Goal: Task Accomplishment & Management: Manage account settings

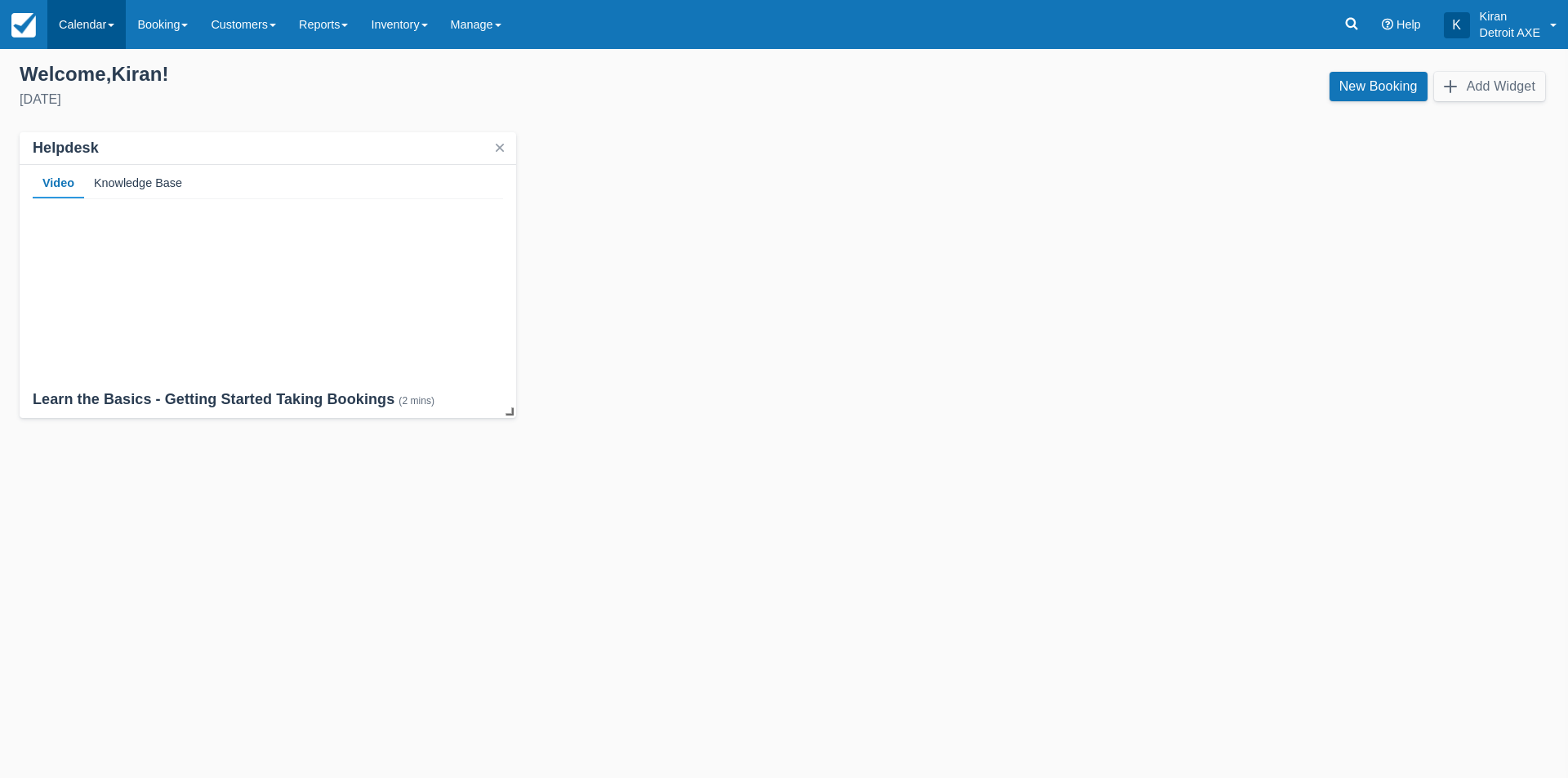
click at [97, 15] on link "Calendar" at bounding box center [86, 24] width 79 height 49
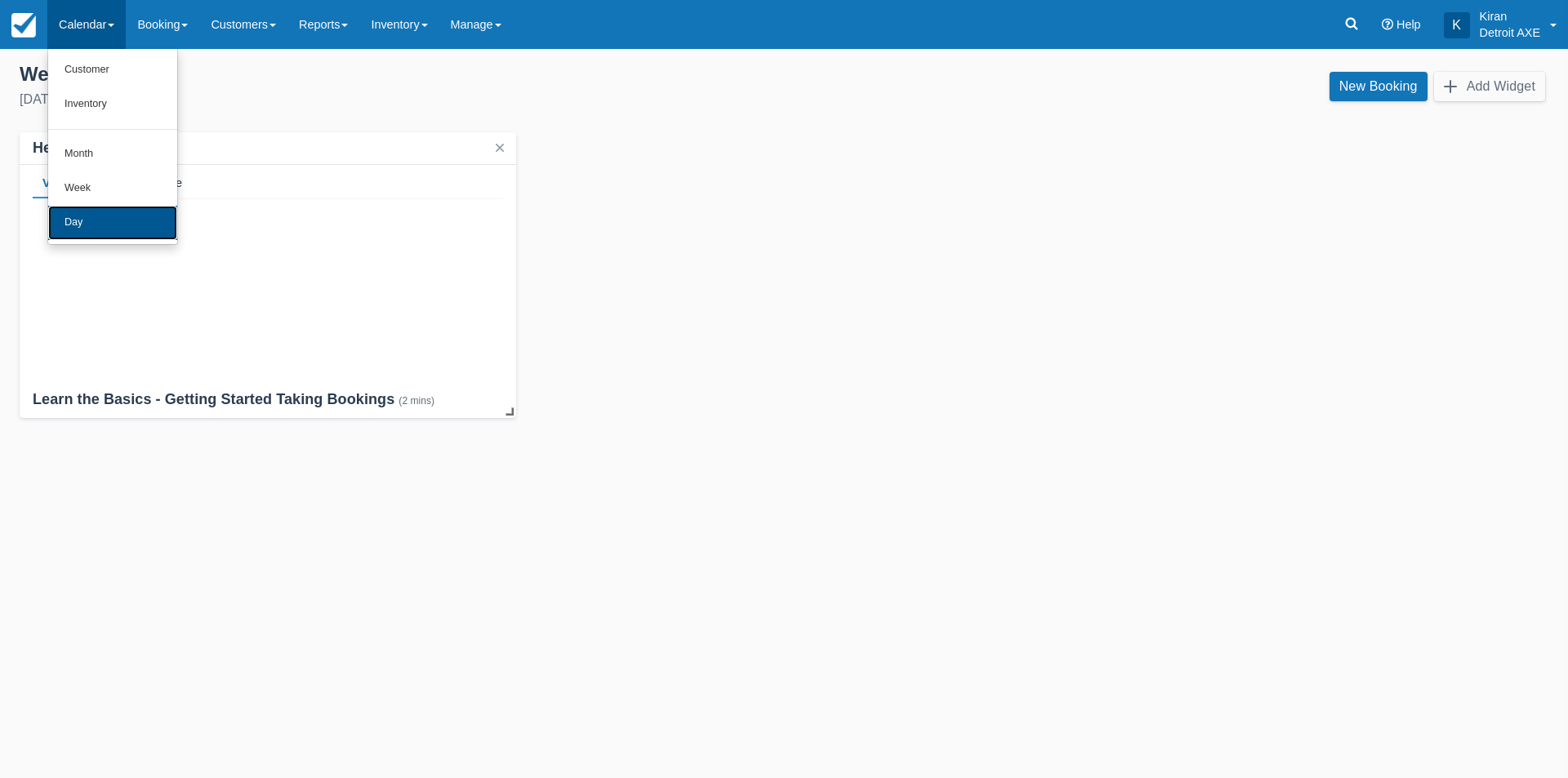
click at [100, 225] on link "Day" at bounding box center [113, 223] width 129 height 34
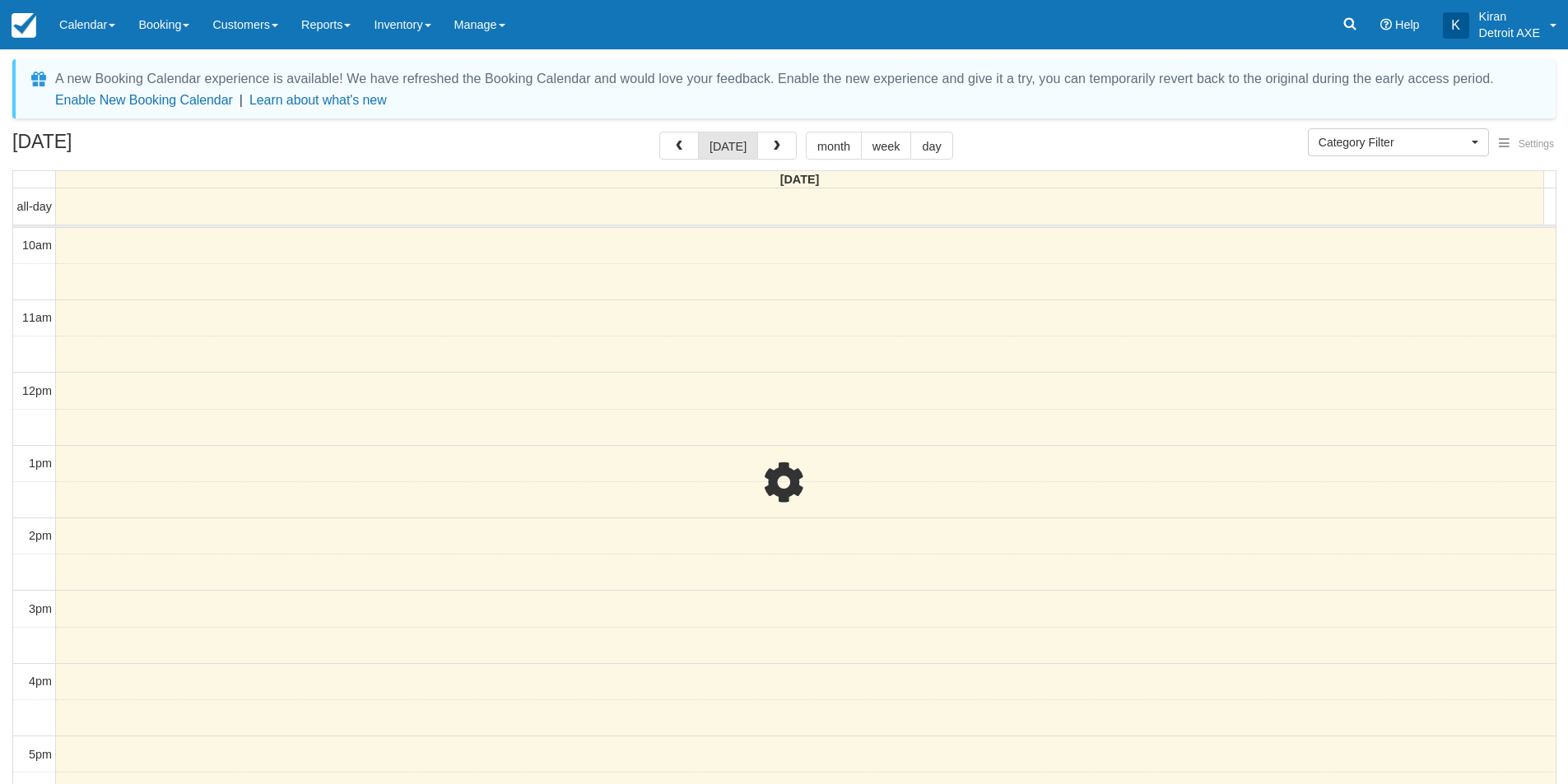
select select
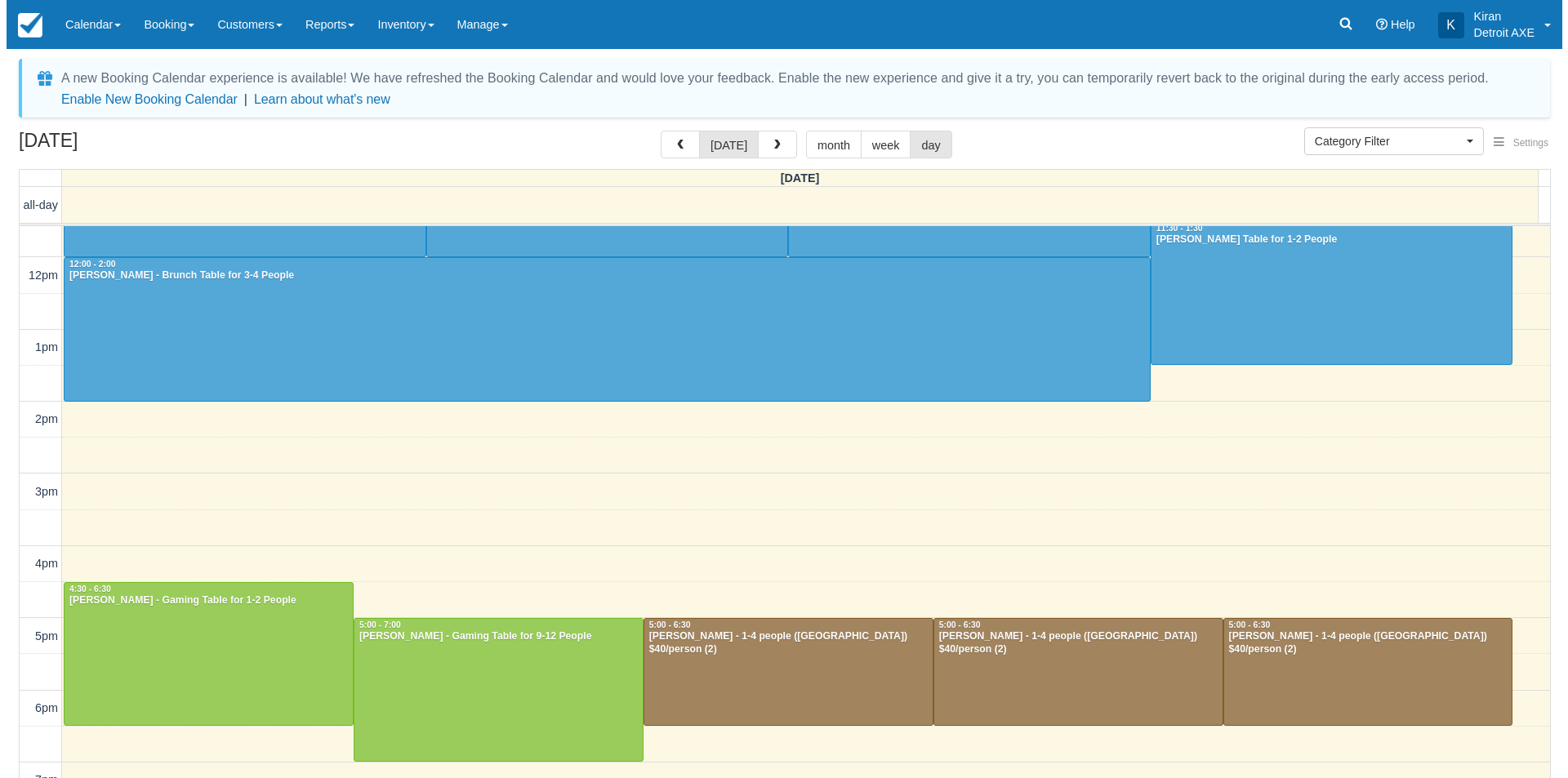
scroll to position [195, 0]
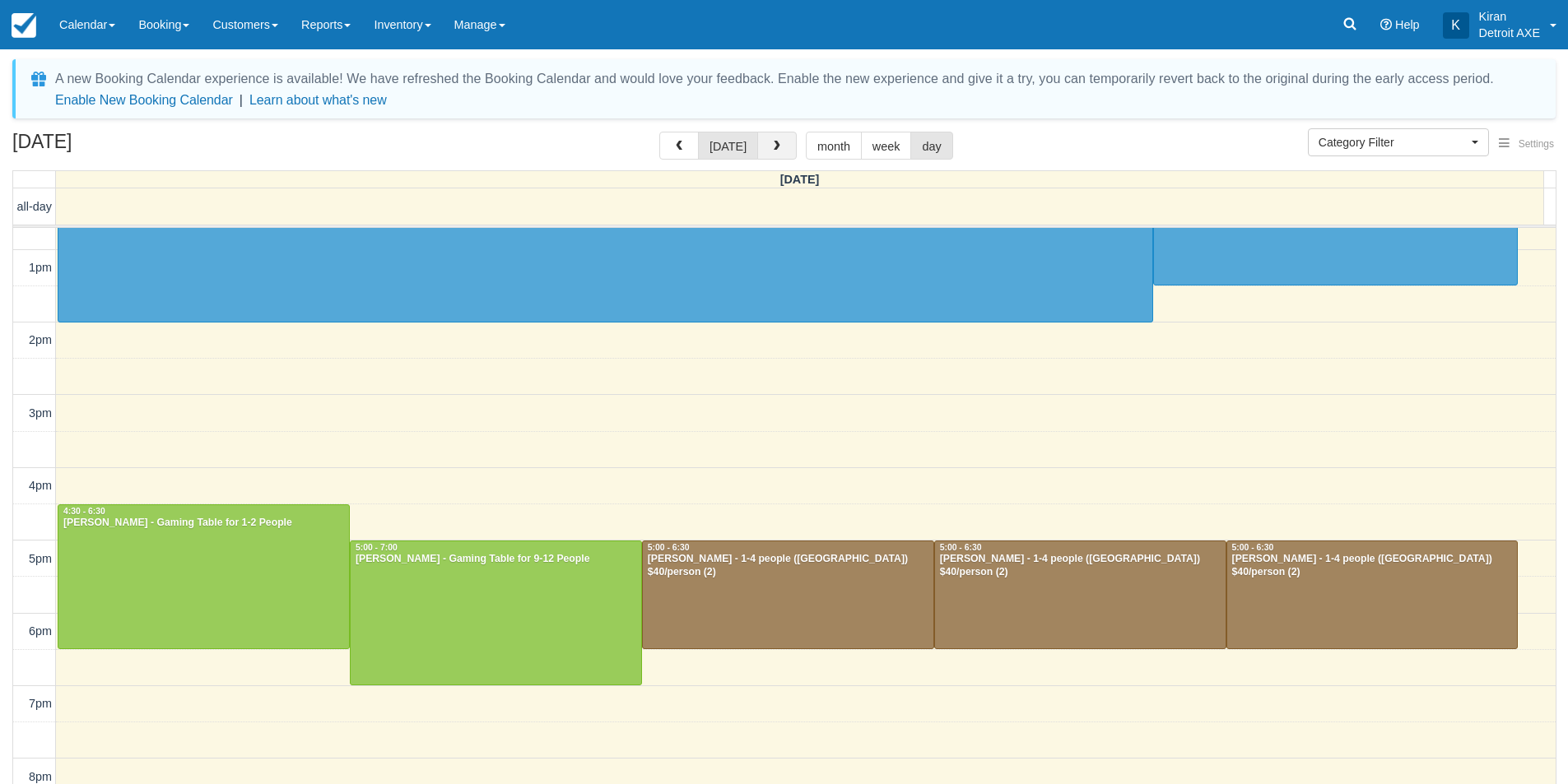
click at [776, 151] on span "button" at bounding box center [776, 146] width 11 height 11
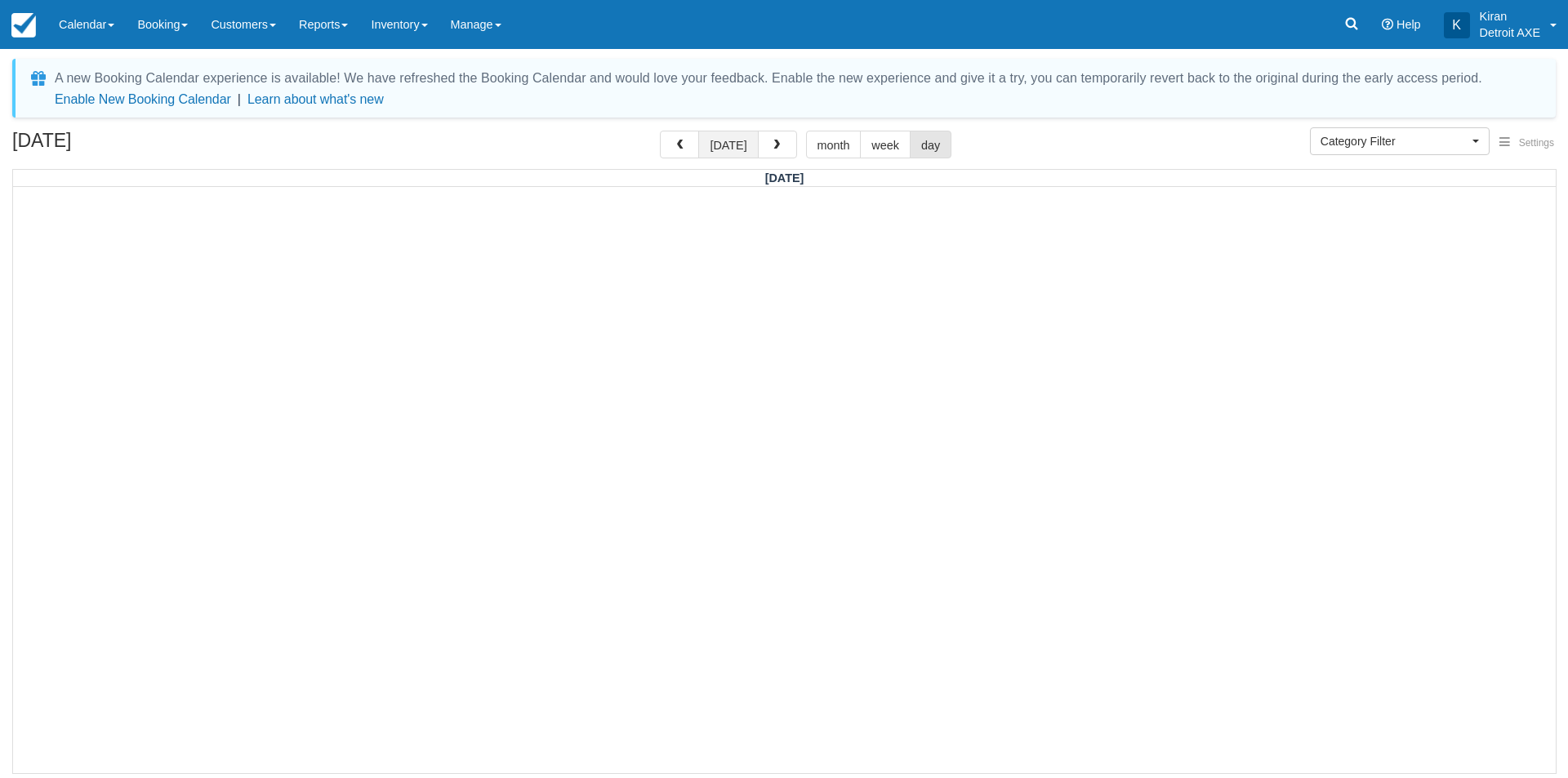
click at [734, 144] on button "today" at bounding box center [728, 145] width 59 height 28
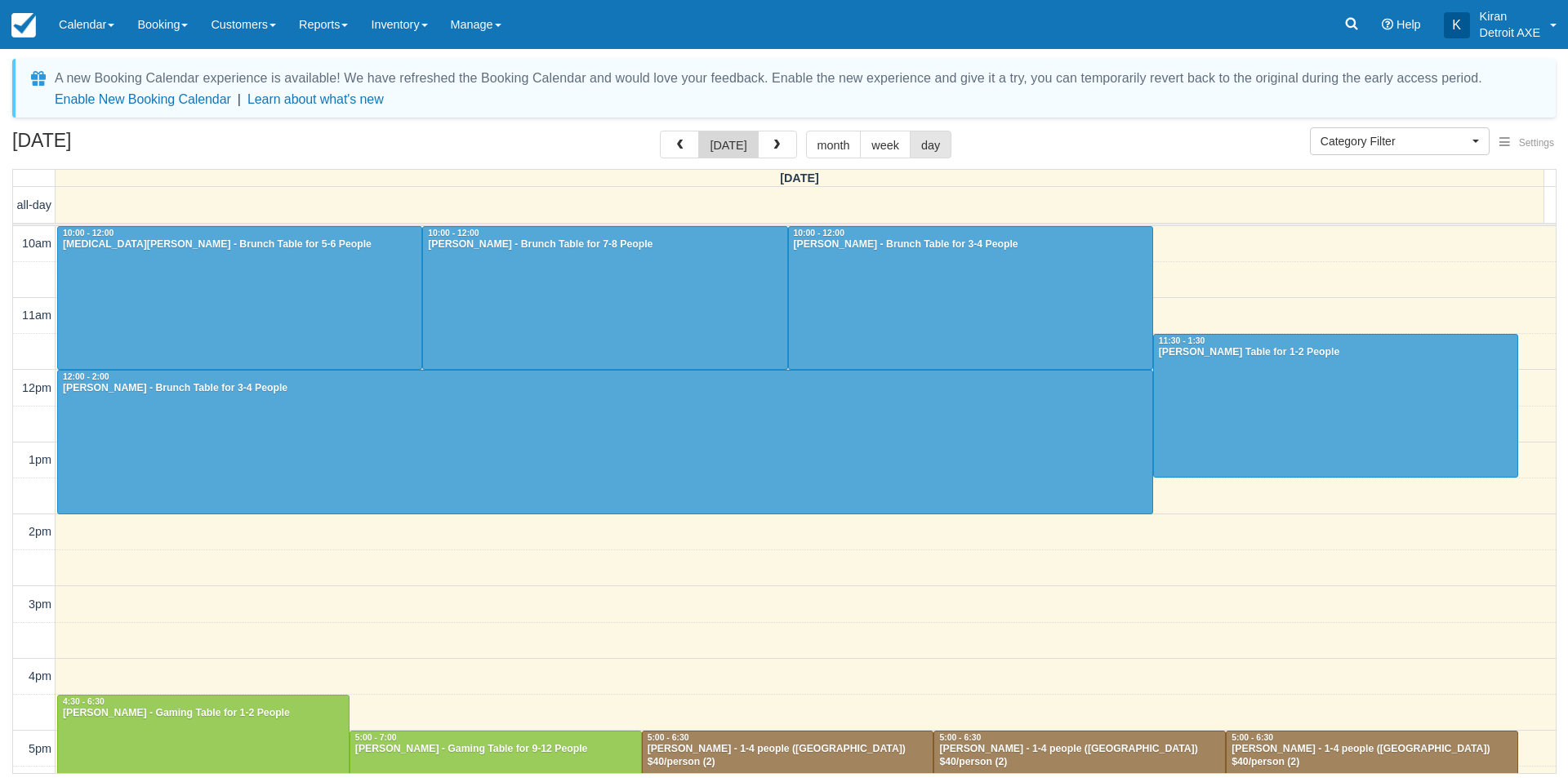
scroll to position [361, 0]
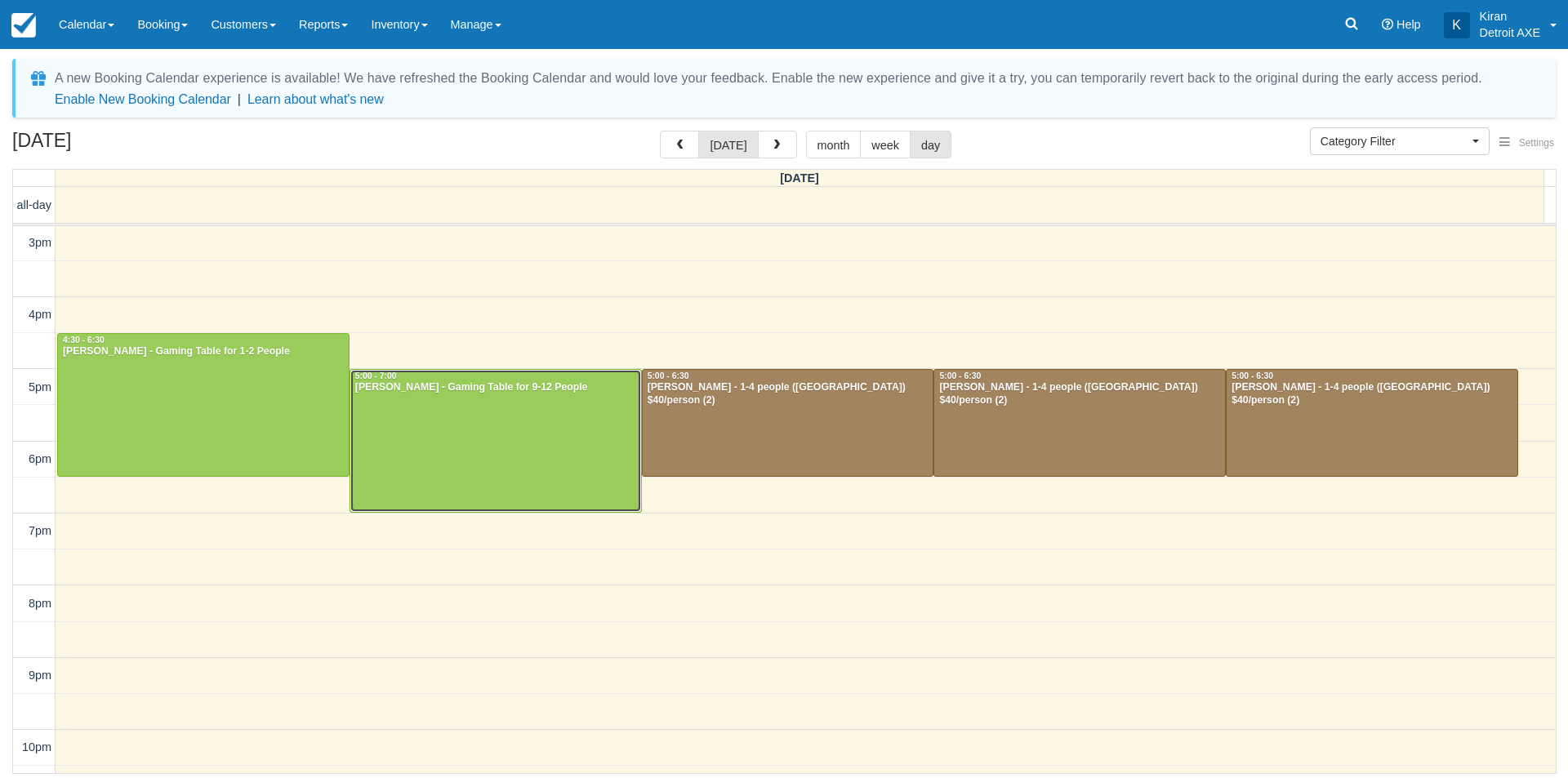
click at [420, 435] on div at bounding box center [495, 442] width 291 height 143
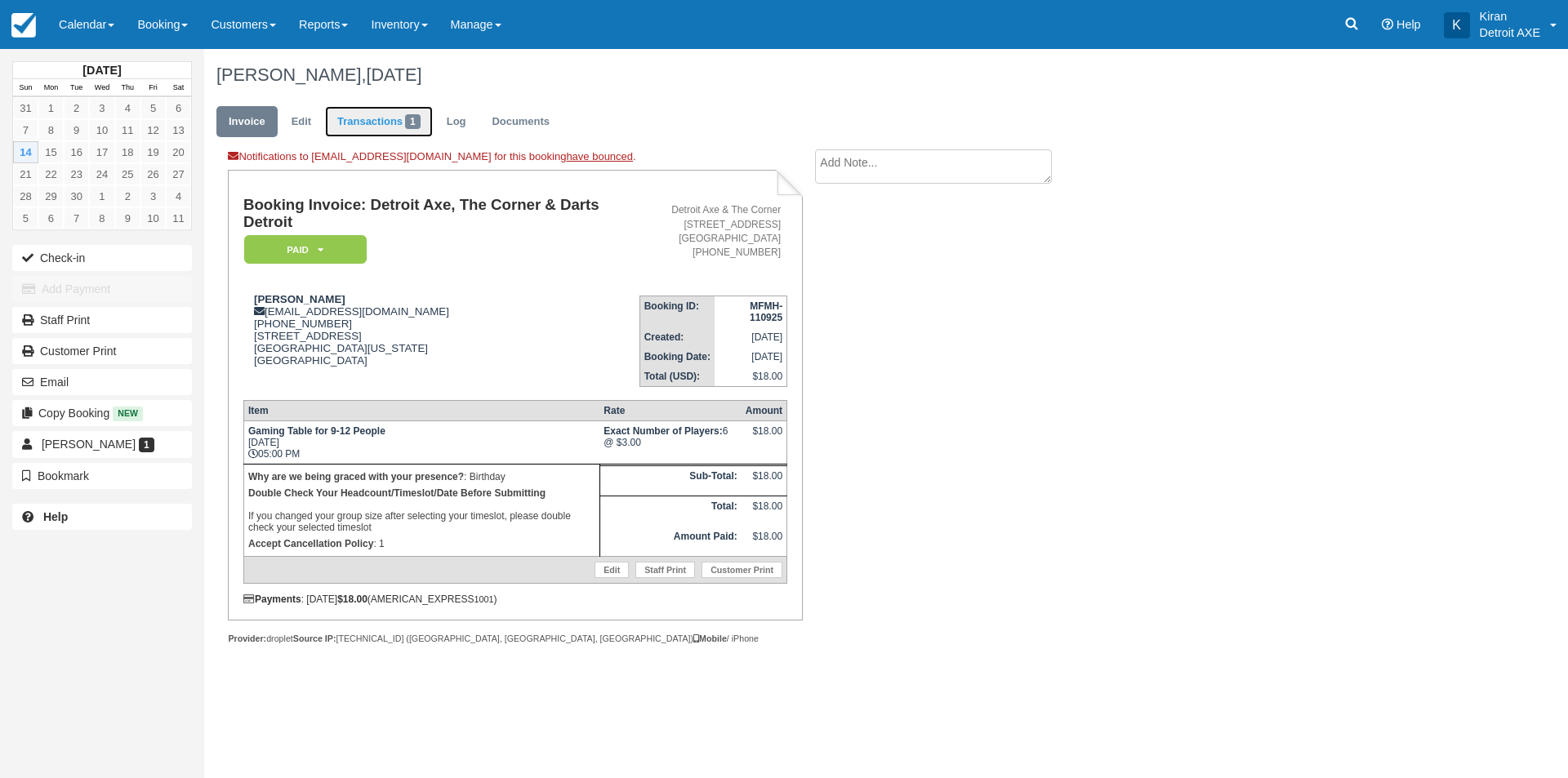
click at [377, 124] on link "Transactions 1" at bounding box center [378, 122] width 107 height 31
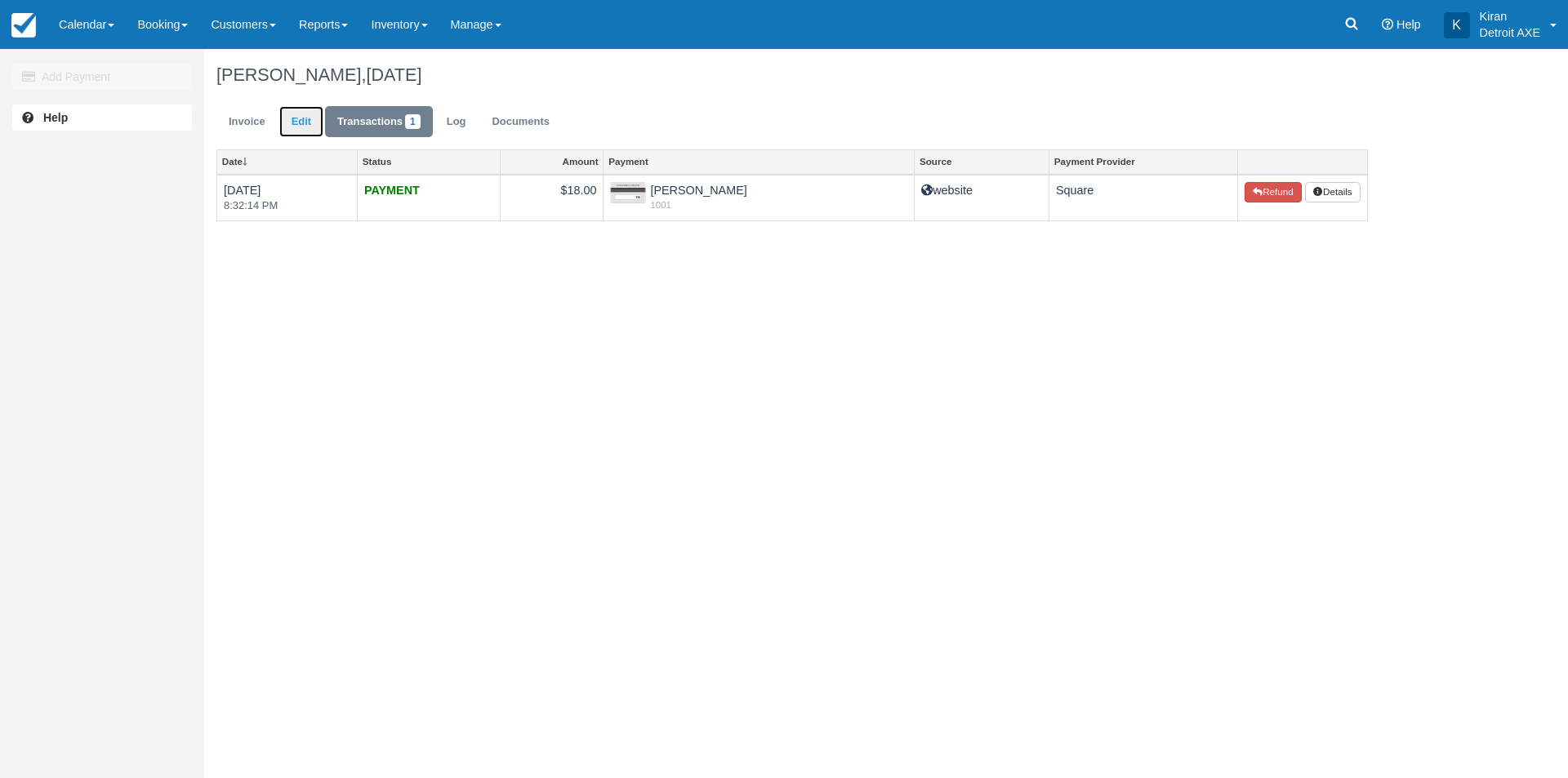
click at [306, 120] on link "Edit" at bounding box center [301, 122] width 45 height 31
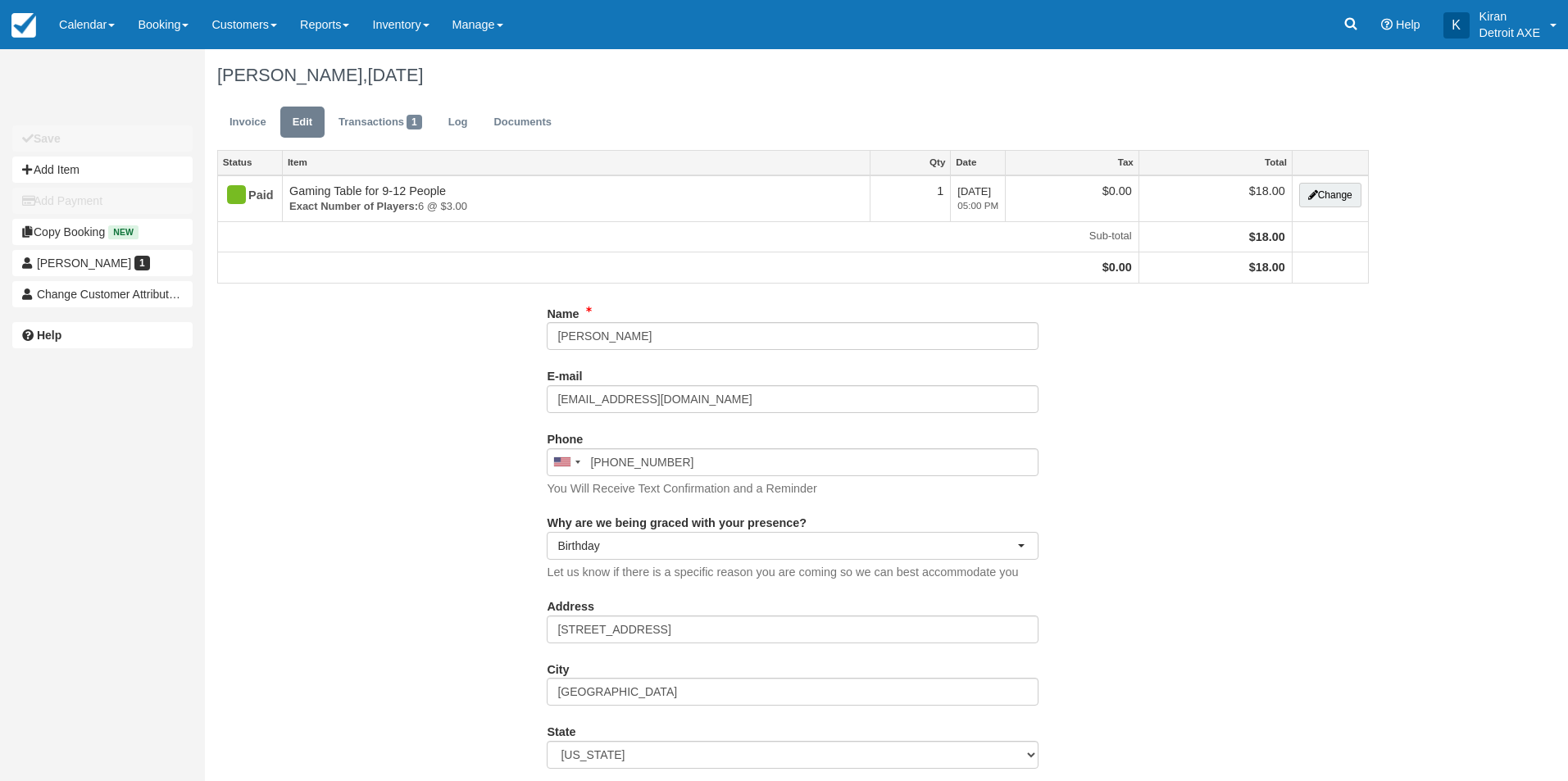
type input "[PHONE_NUMBER]"
click at [463, 133] on link "Log" at bounding box center [458, 123] width 45 height 32
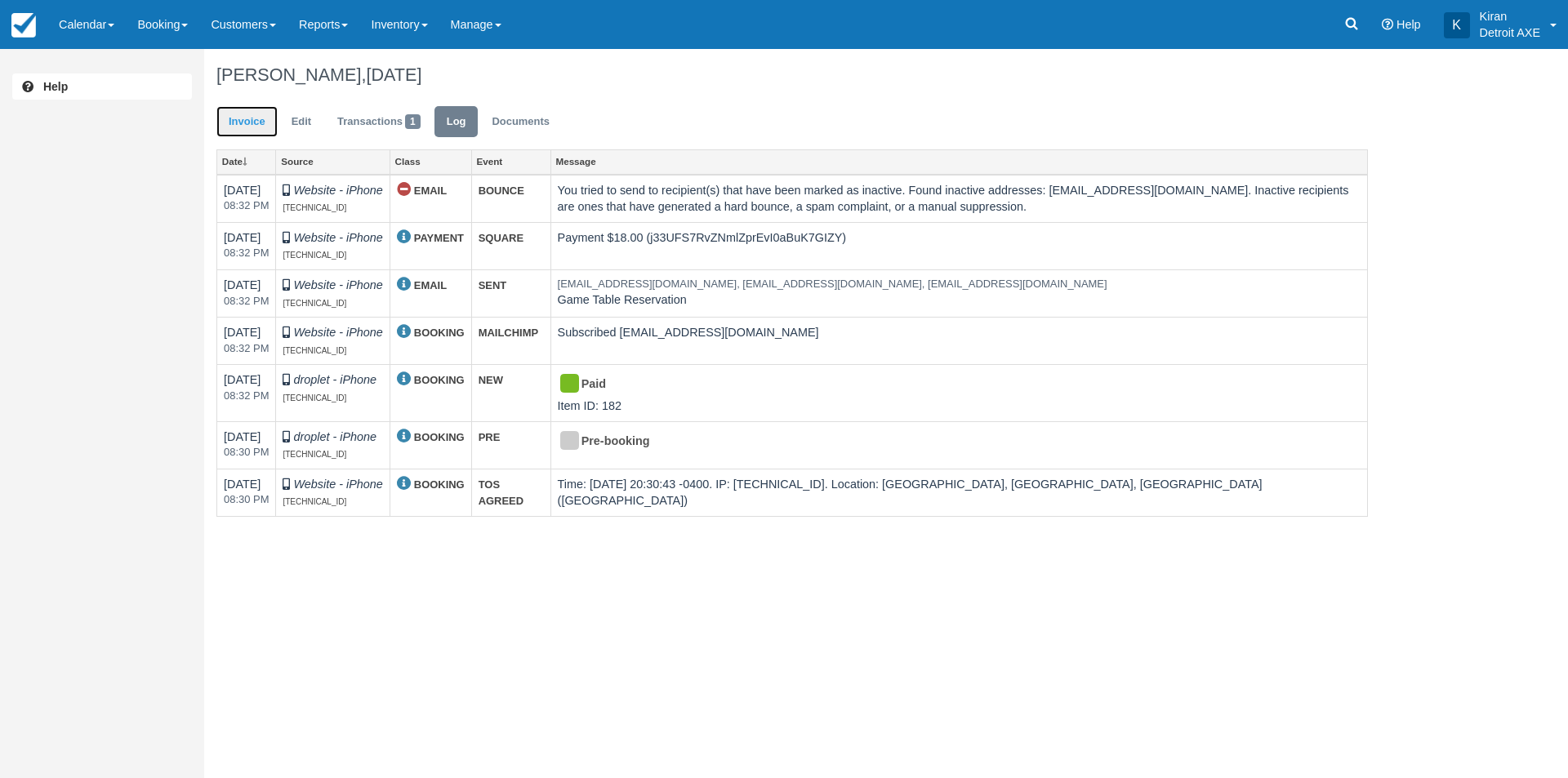
click at [248, 130] on link "Invoice" at bounding box center [247, 122] width 61 height 31
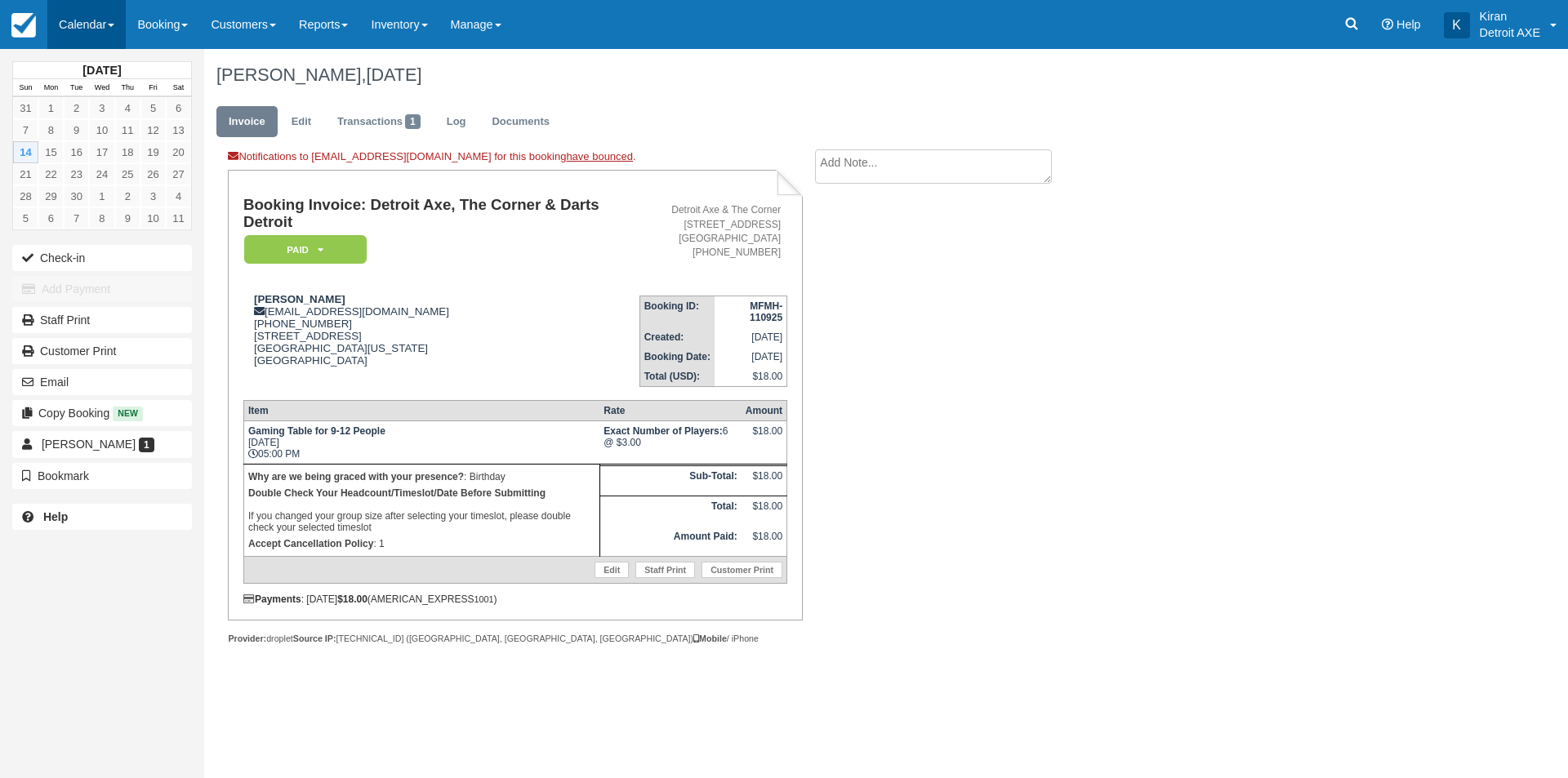
click at [126, 24] on link "Calendar" at bounding box center [86, 24] width 79 height 49
click at [719, 119] on ul "Invoice Edit Transactions 1 Log Documents" at bounding box center [792, 126] width 1152 height 49
click at [438, 25] on link "Inventory" at bounding box center [399, 24] width 79 height 49
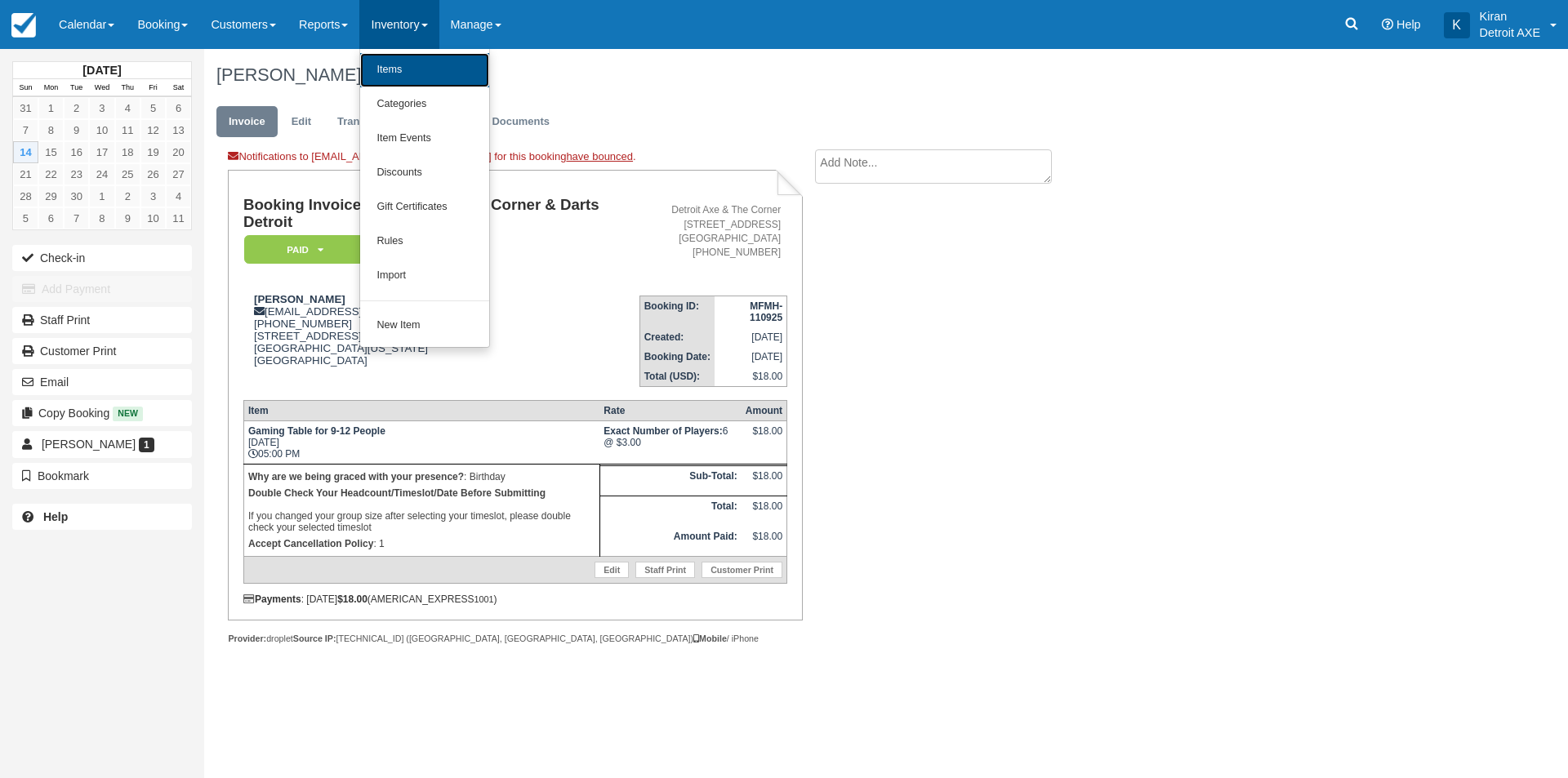
click at [429, 65] on link "Items" at bounding box center [424, 70] width 129 height 34
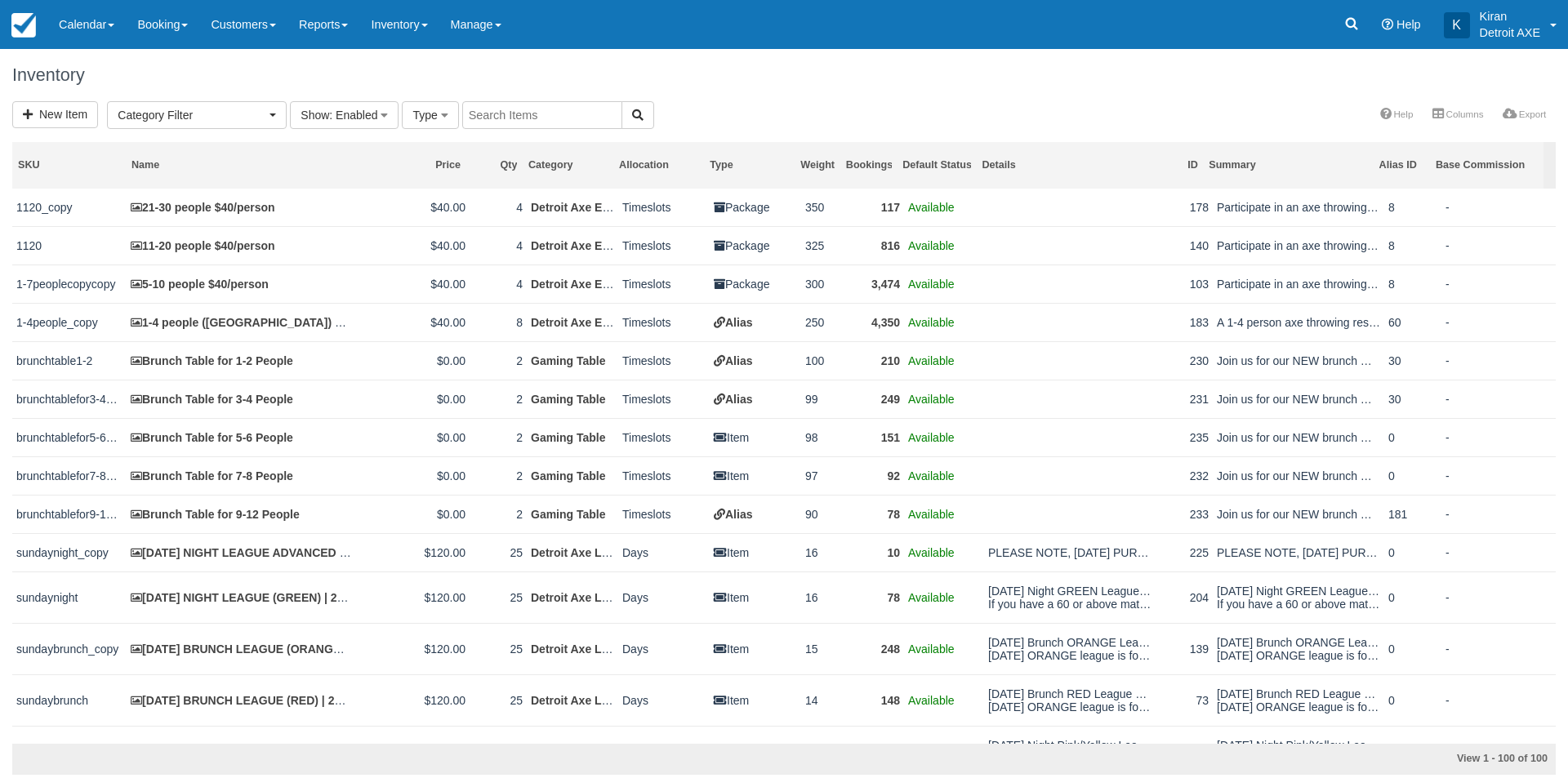
select select
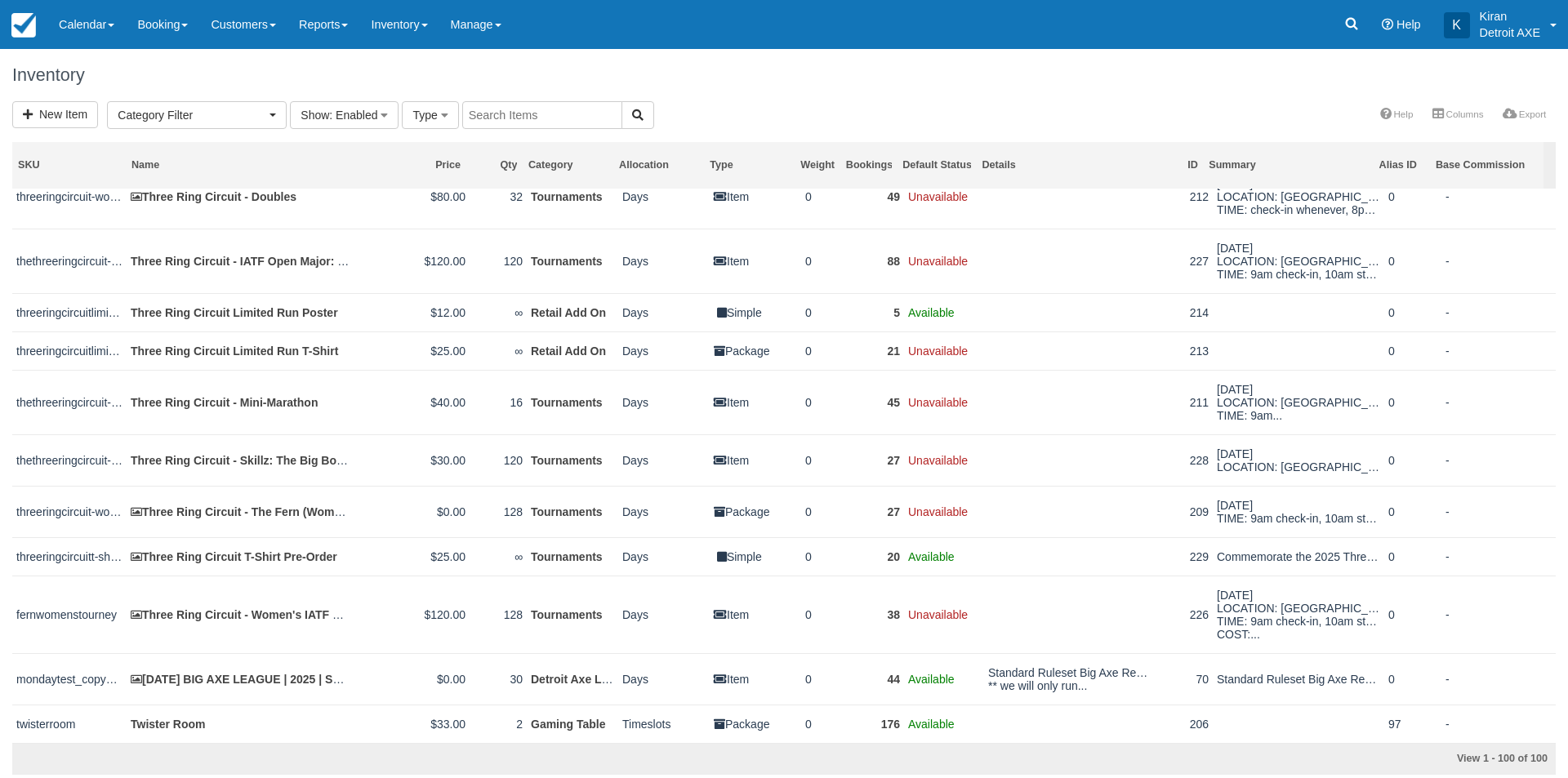
scroll to position [3741, 0]
click at [136, 23] on link "Booking" at bounding box center [162, 24] width 73 height 49
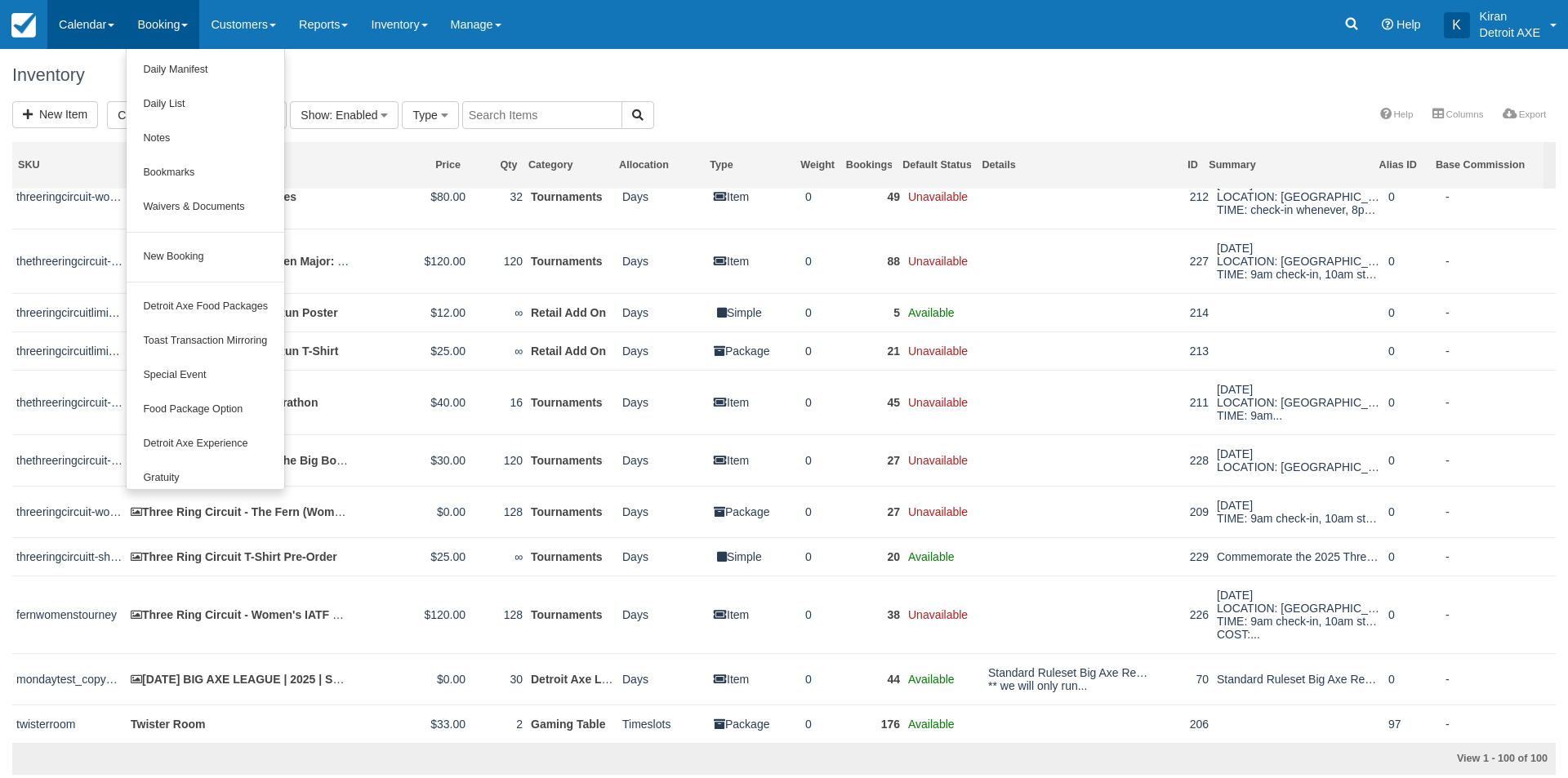
click at [120, 19] on link "Calendar" at bounding box center [86, 24] width 79 height 49
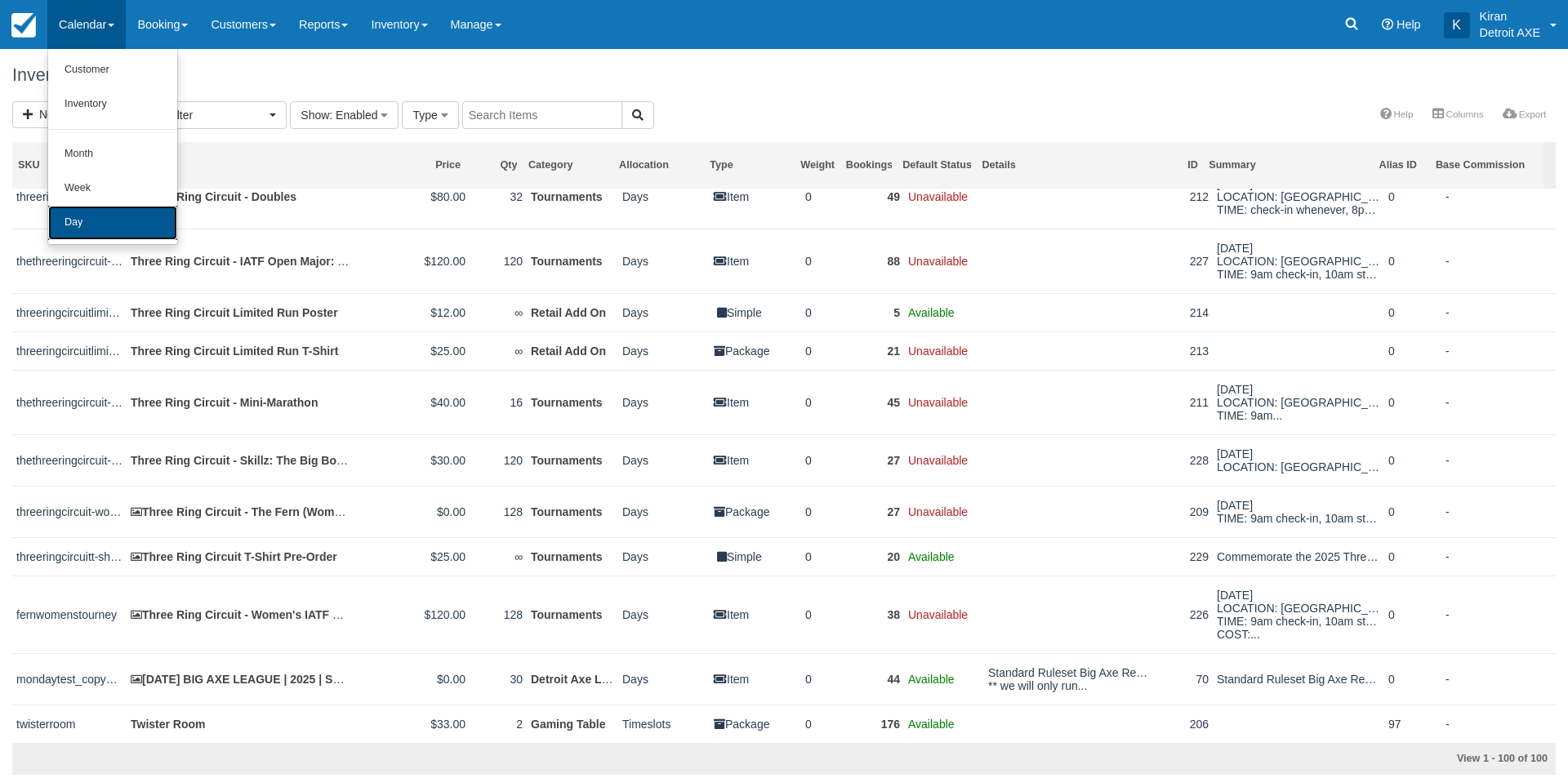
click at [109, 229] on link "Day" at bounding box center [113, 223] width 129 height 34
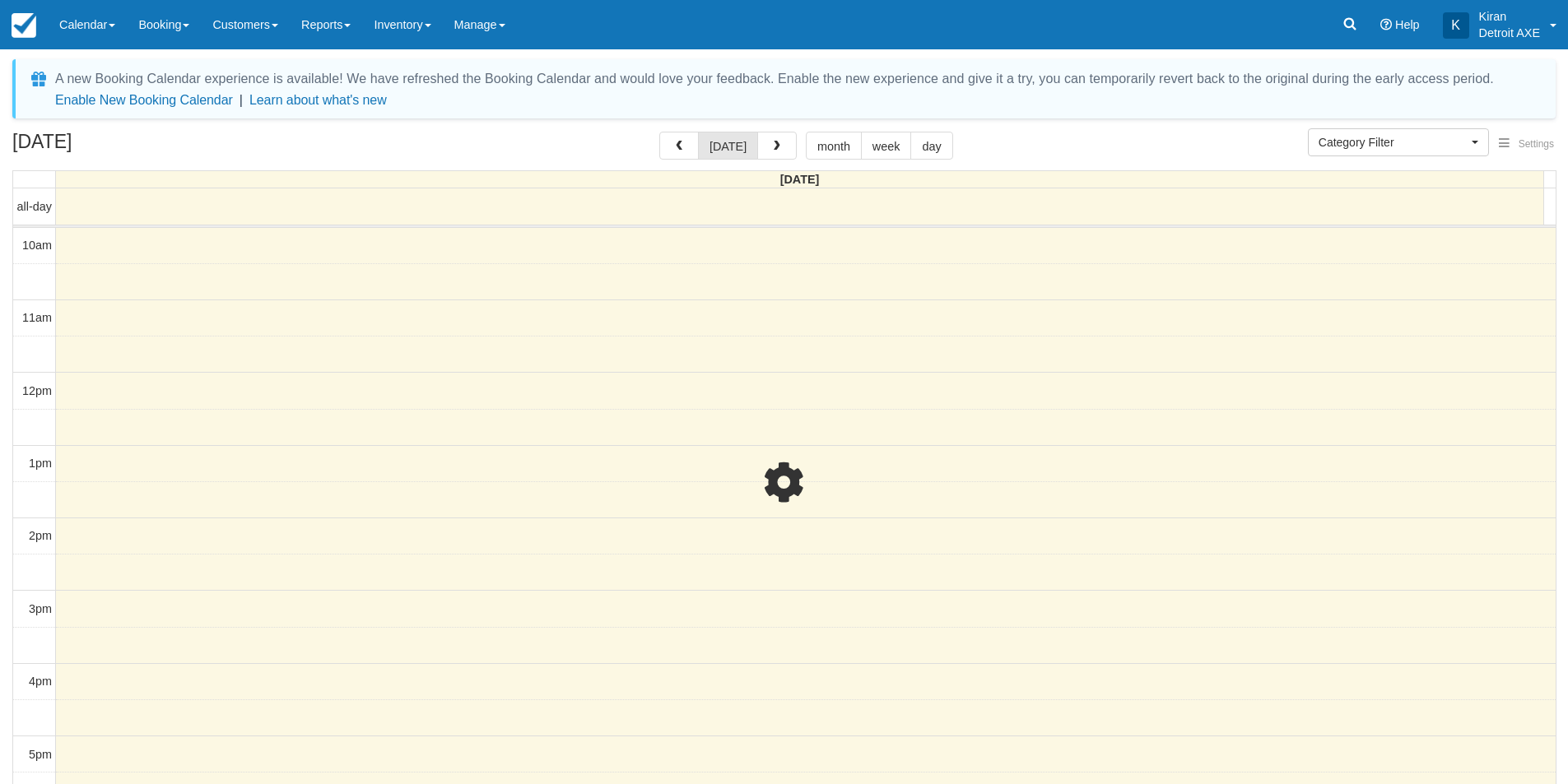
select select
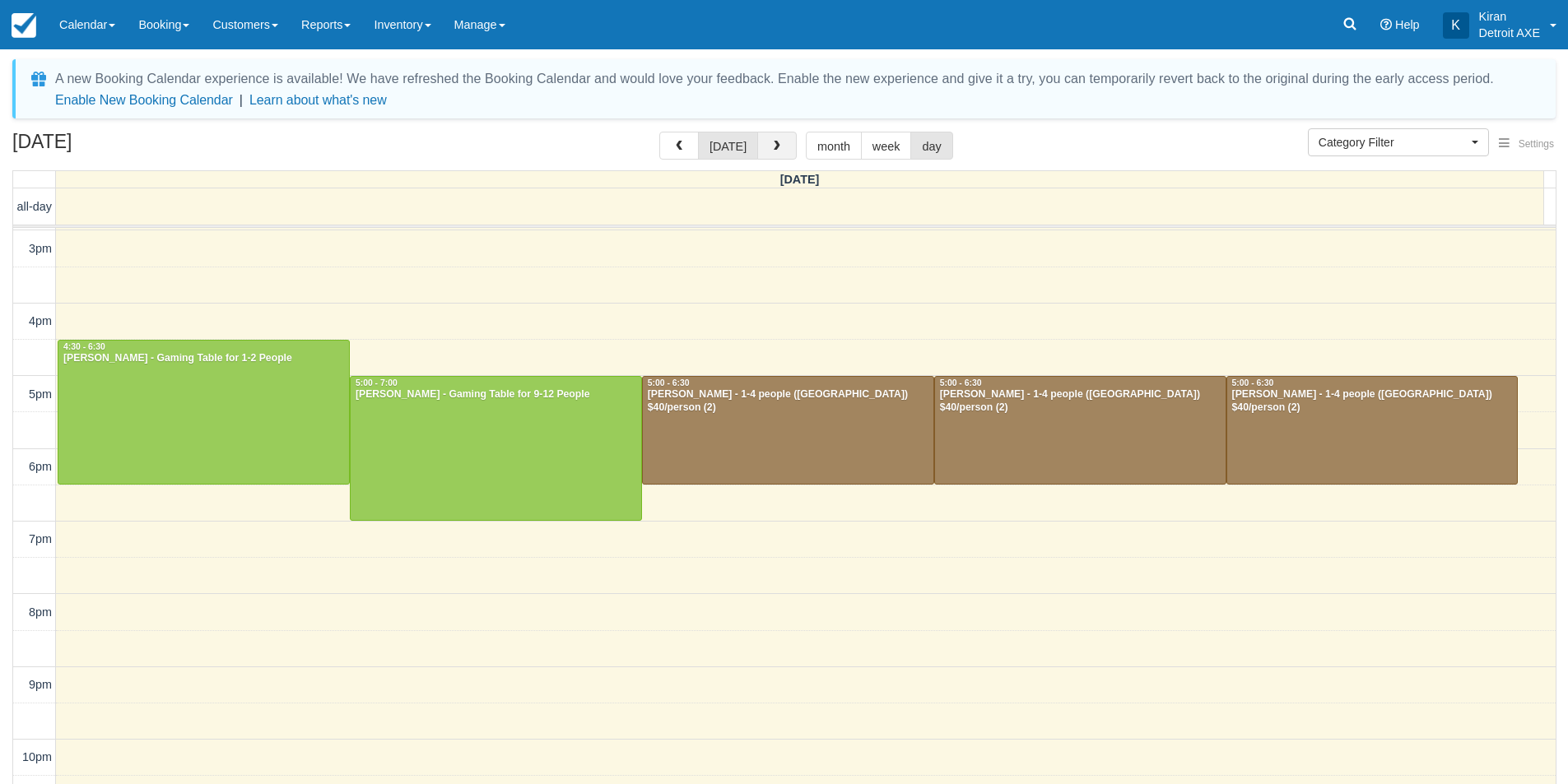
click at [771, 142] on span "button" at bounding box center [776, 146] width 11 height 11
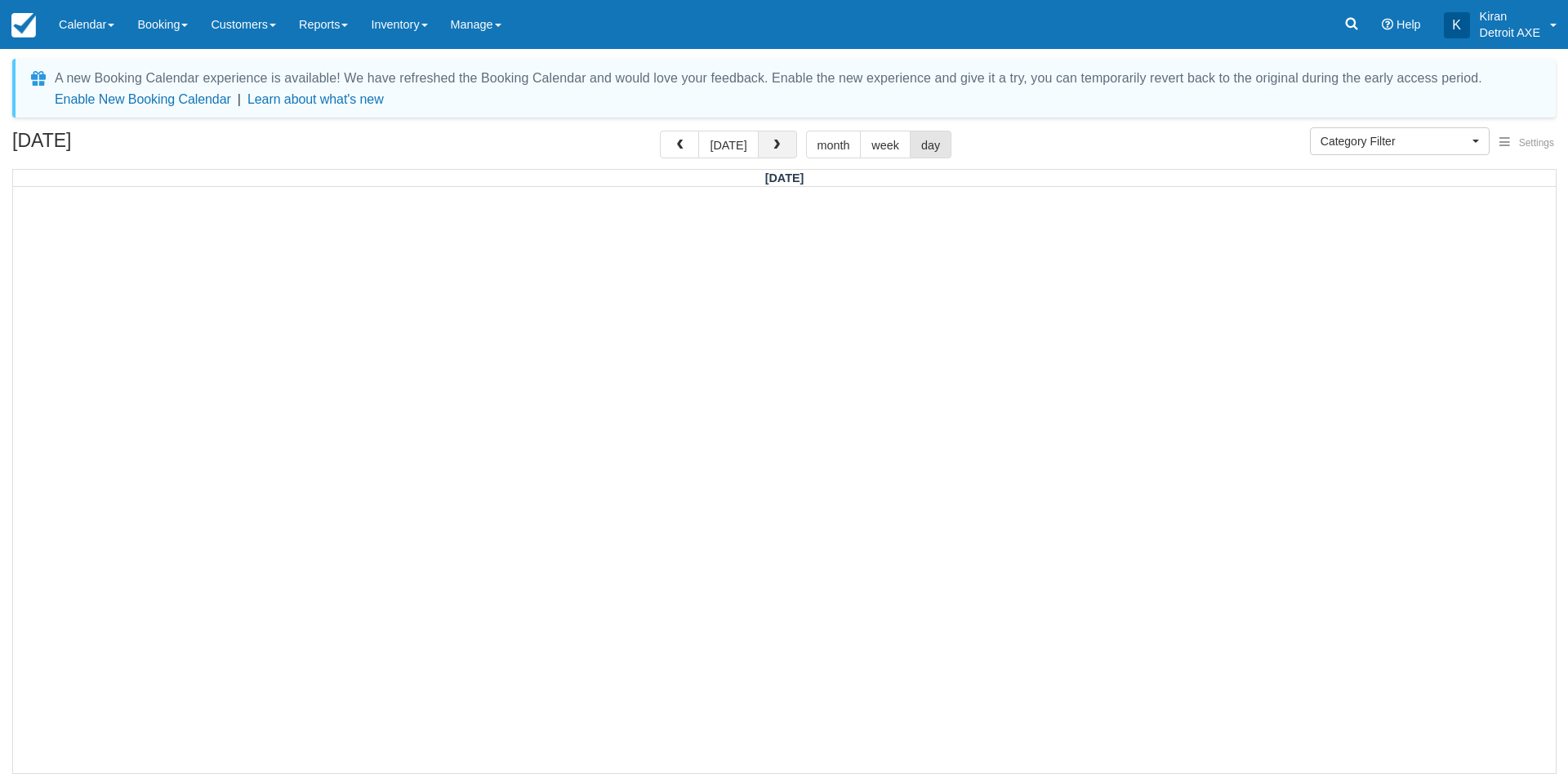
click at [771, 145] on span "button" at bounding box center [776, 145] width 11 height 11
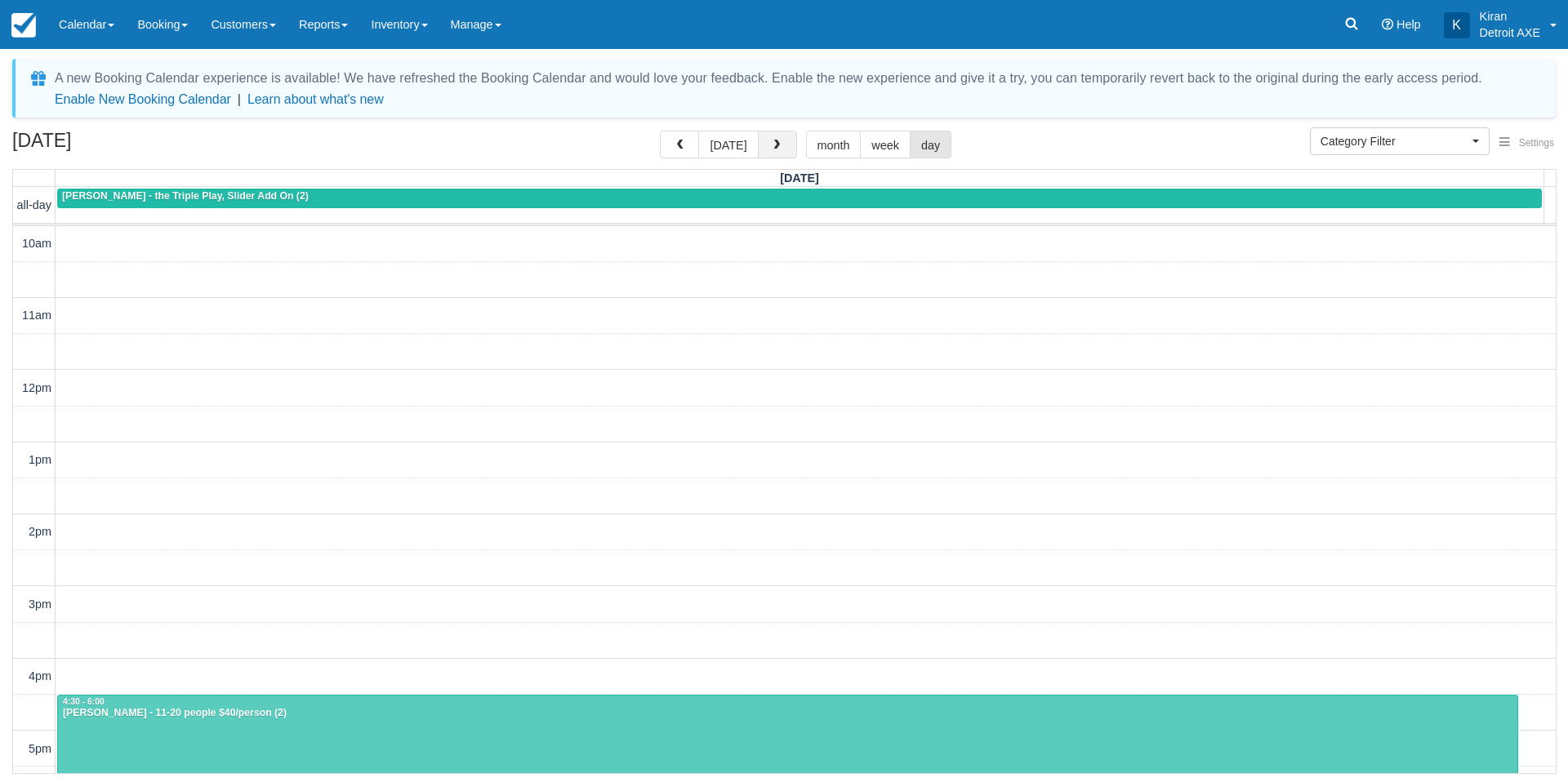
click at [771, 145] on span "button" at bounding box center [776, 145] width 11 height 11
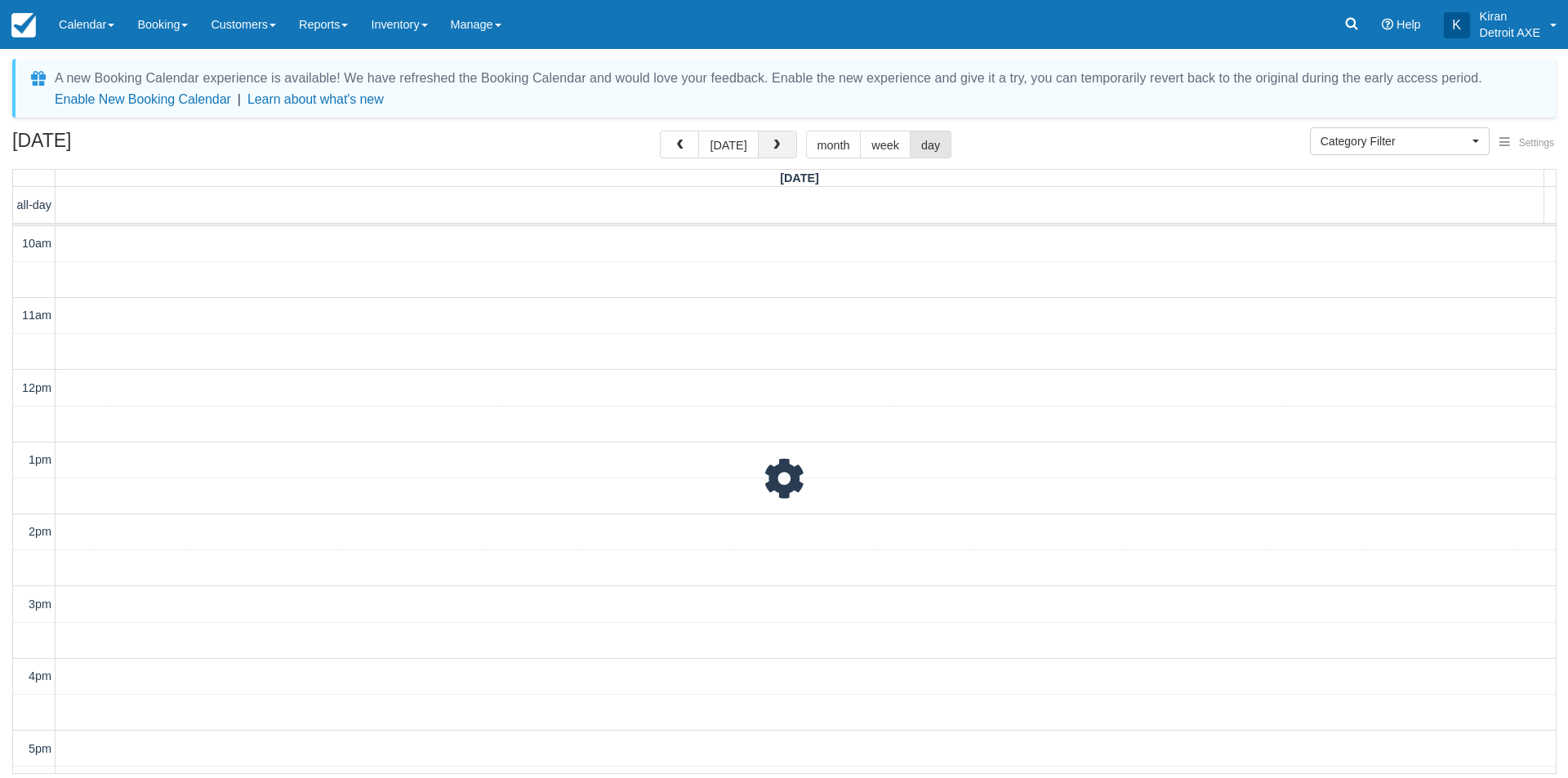
click at [771, 145] on span "button" at bounding box center [776, 145] width 11 height 11
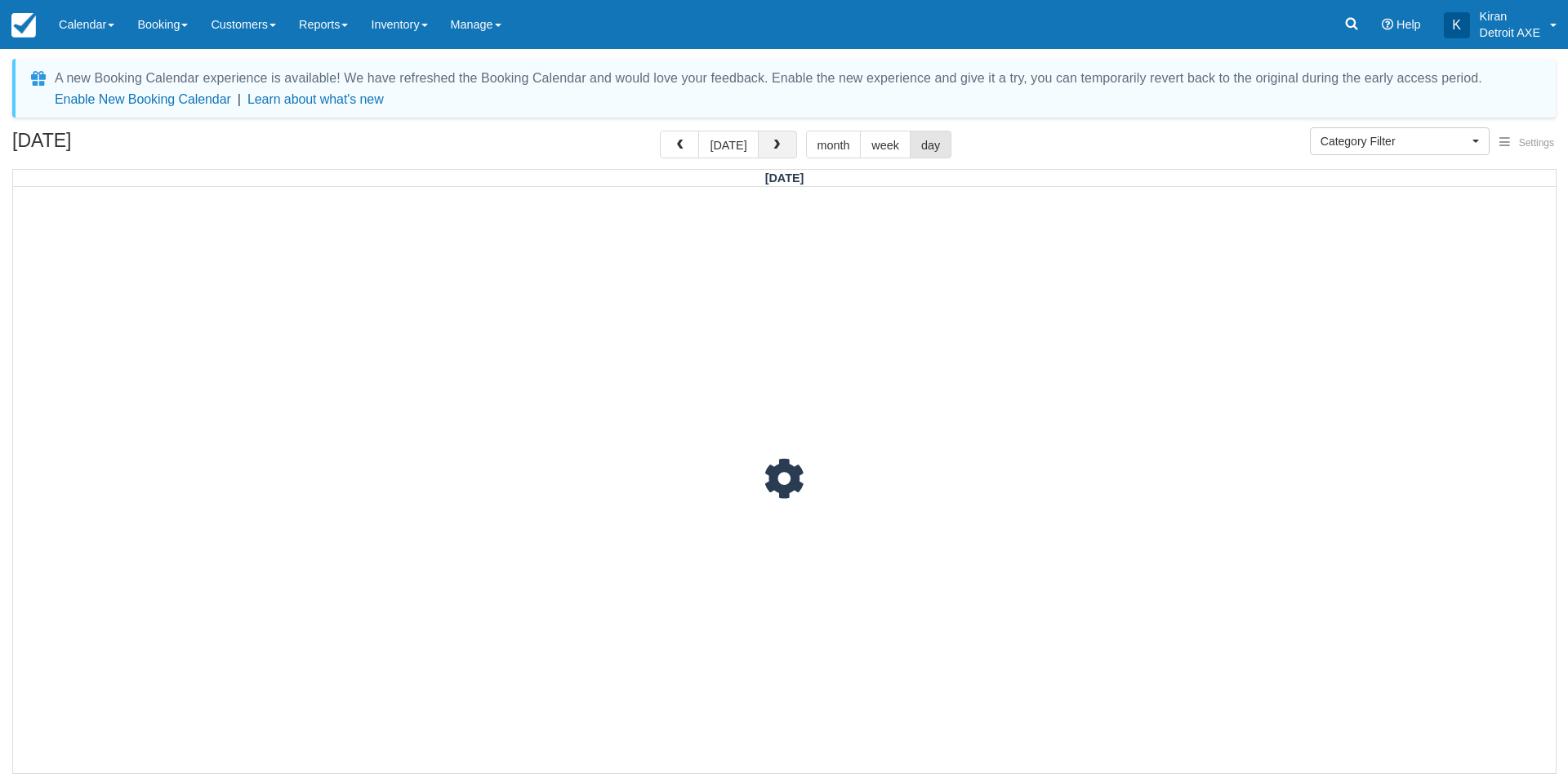
click at [771, 145] on span "button" at bounding box center [776, 145] width 11 height 11
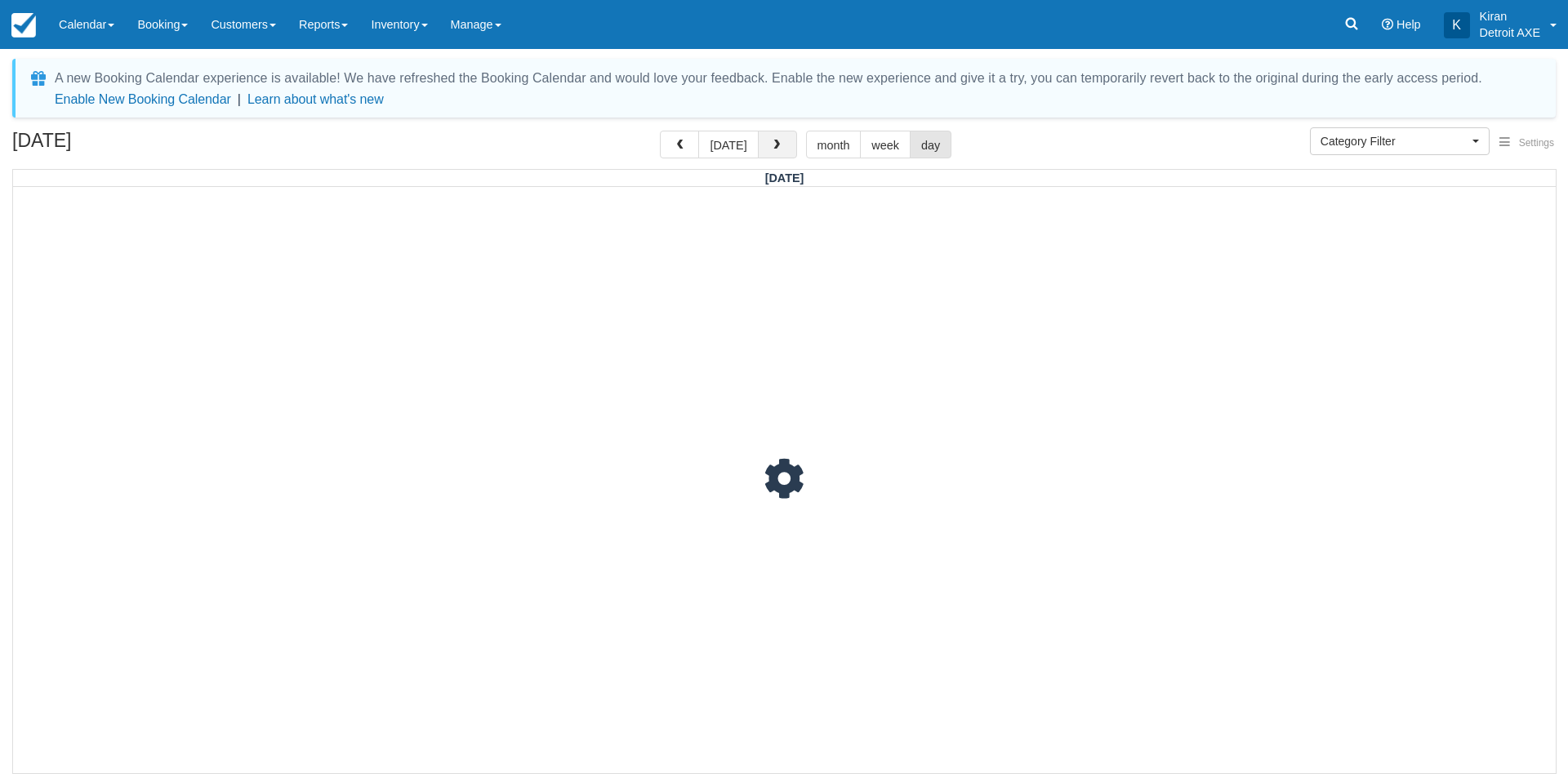
click at [771, 145] on span "button" at bounding box center [776, 145] width 11 height 11
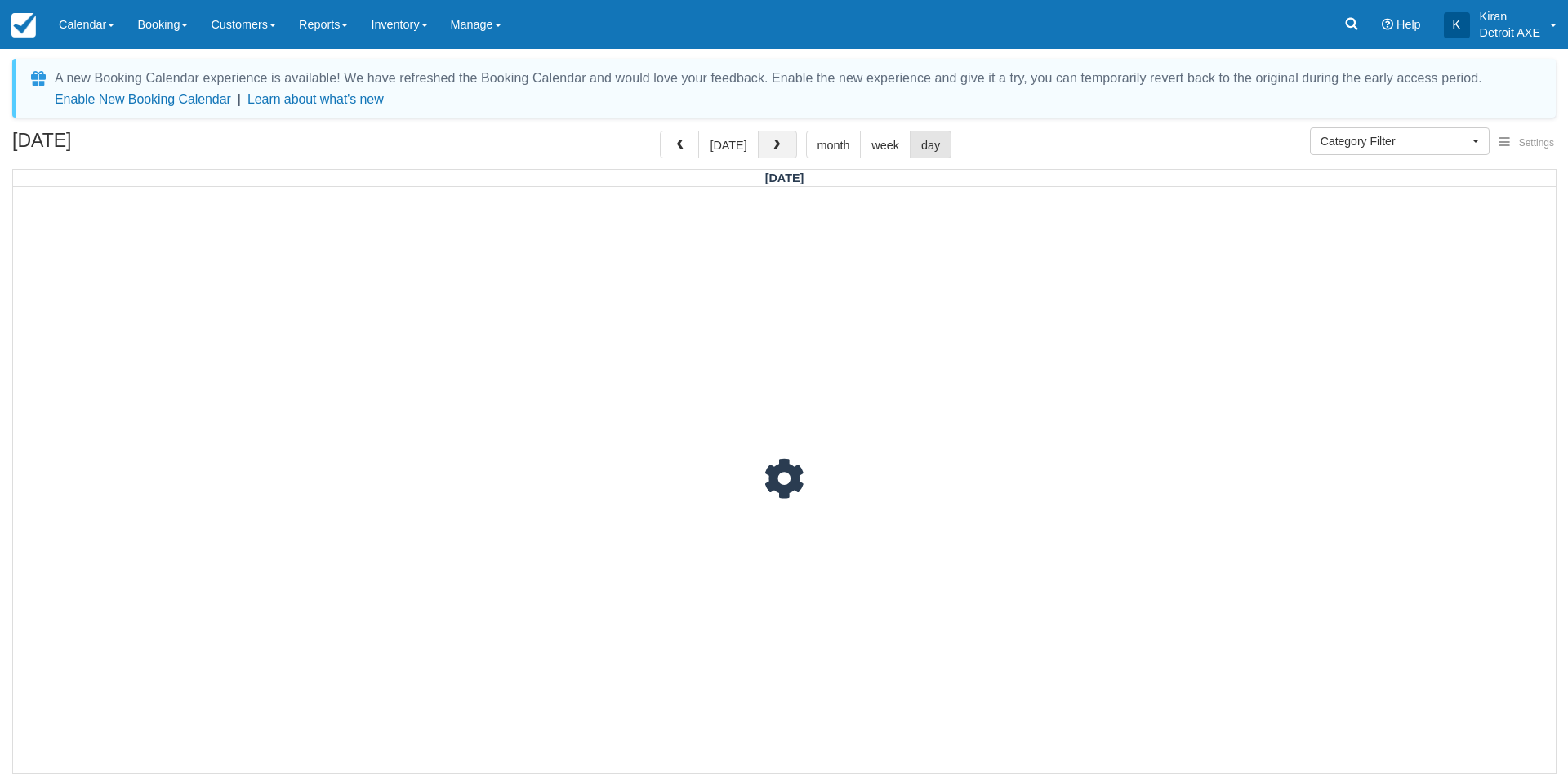
click at [771, 145] on span "button" at bounding box center [776, 145] width 11 height 11
click at [769, 145] on span "button" at bounding box center [770, 145] width 11 height 11
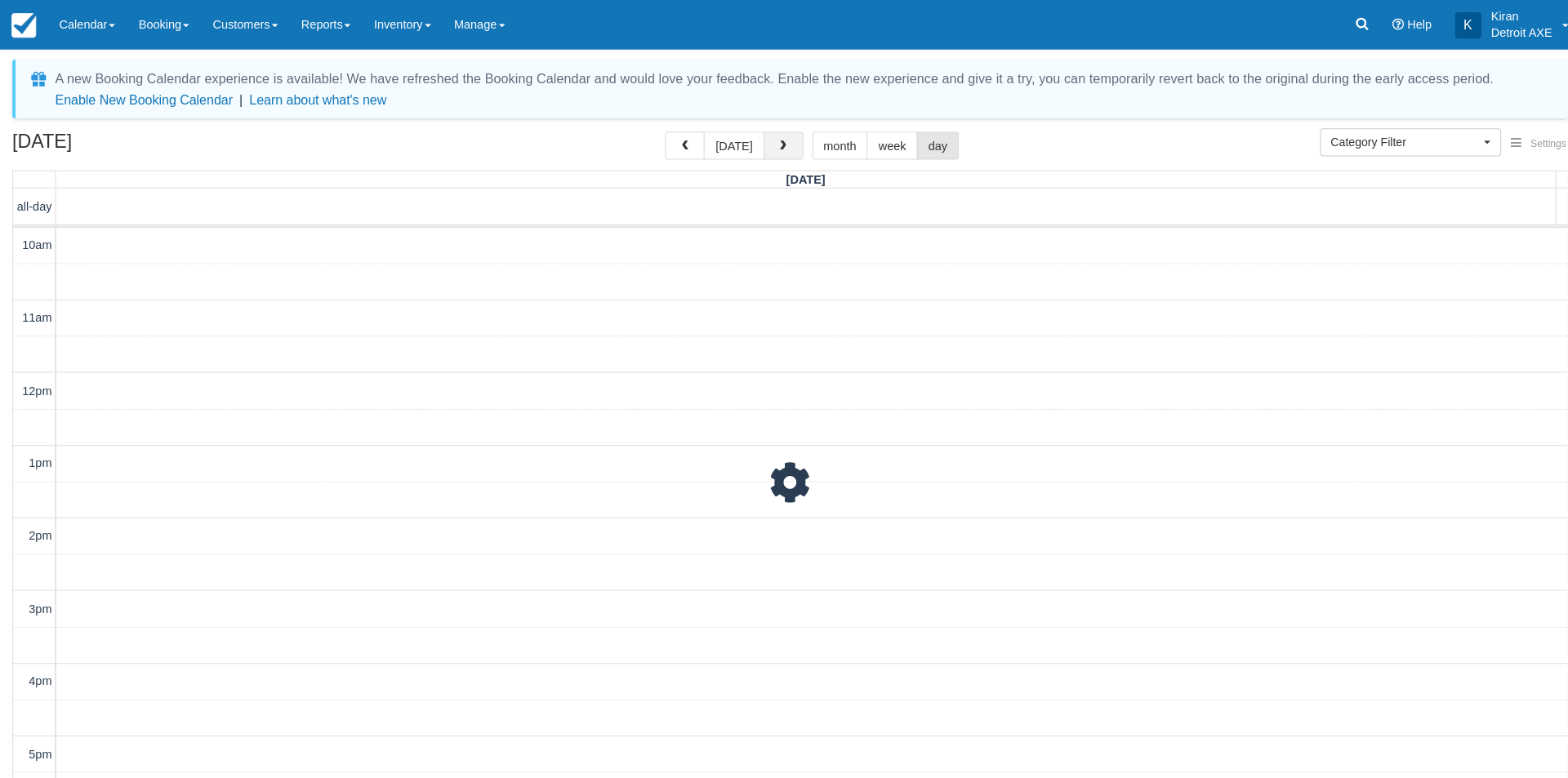
scroll to position [426, 0]
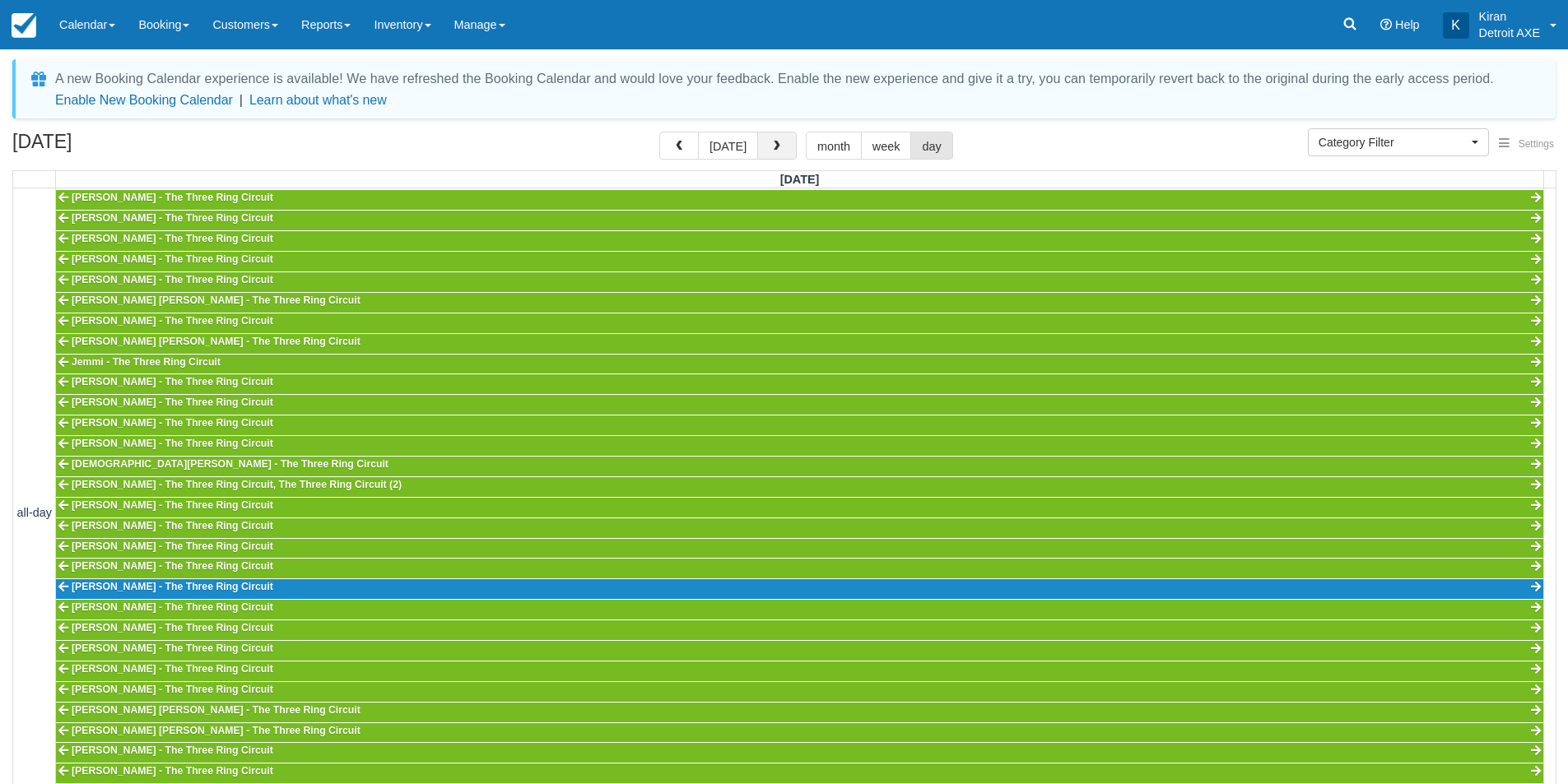
click at [783, 148] on button "button" at bounding box center [776, 146] width 40 height 28
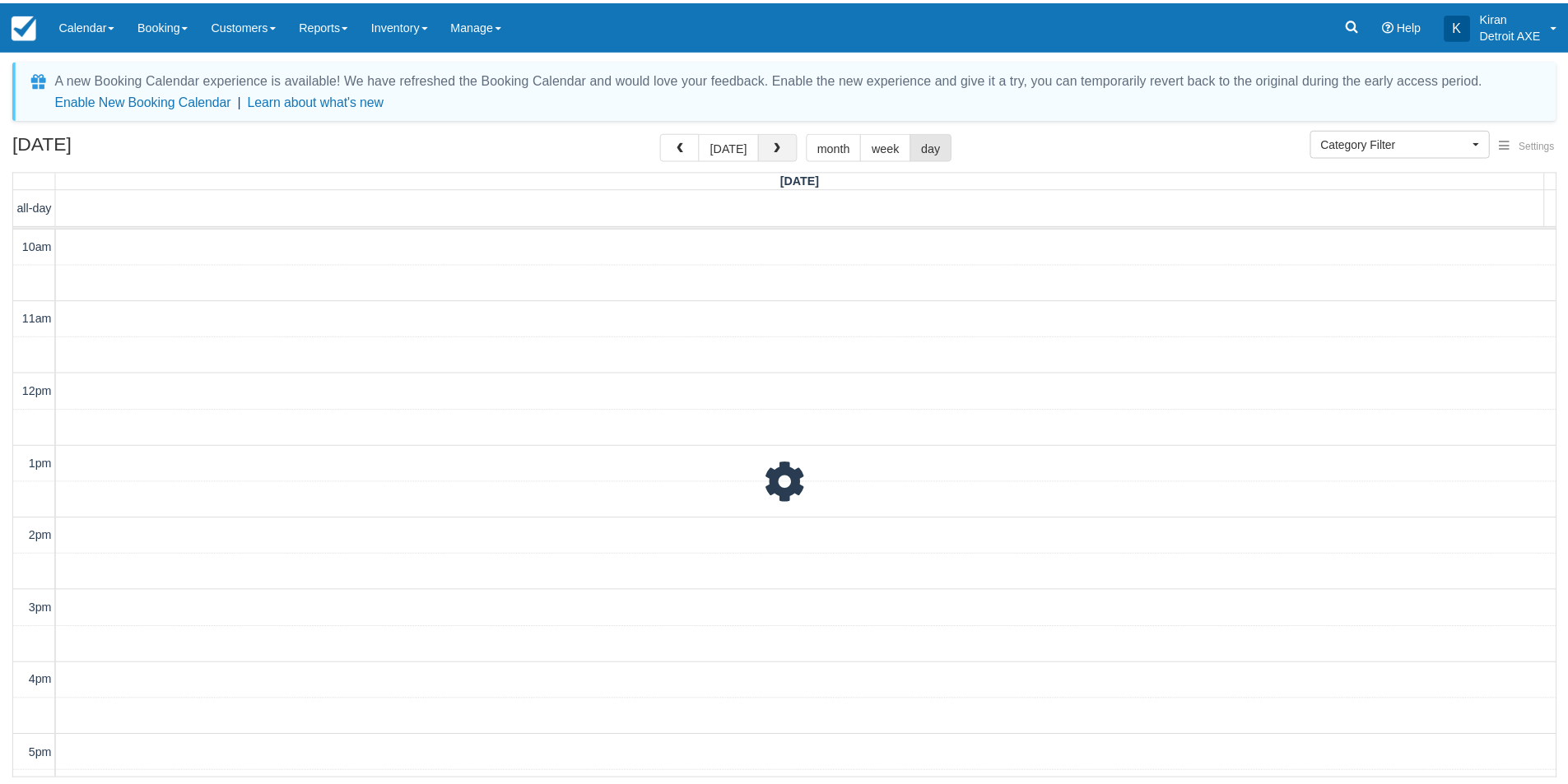
scroll to position [429, 0]
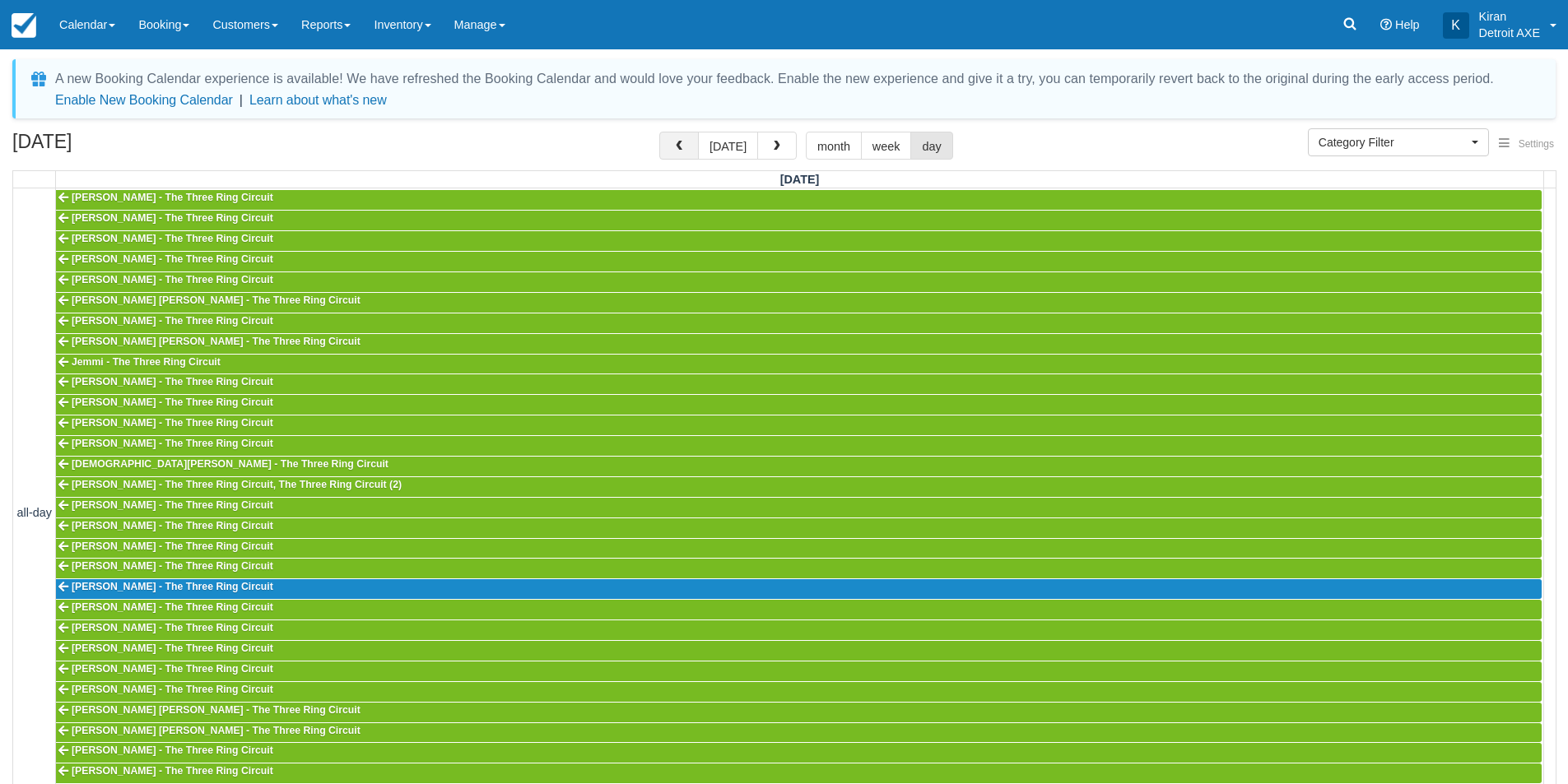
click at [685, 146] on span "button" at bounding box center [678, 146] width 11 height 11
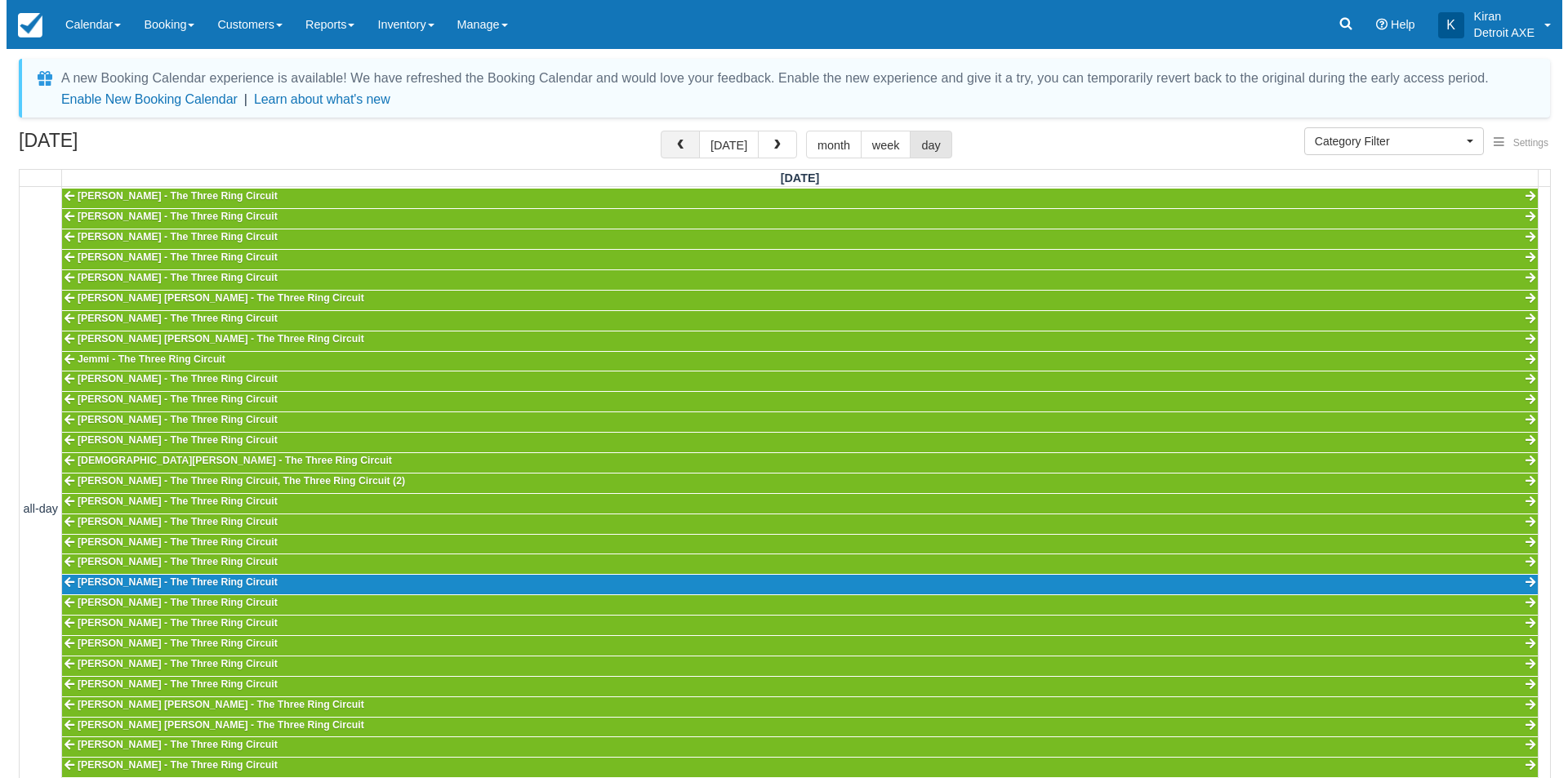
scroll to position [426, 0]
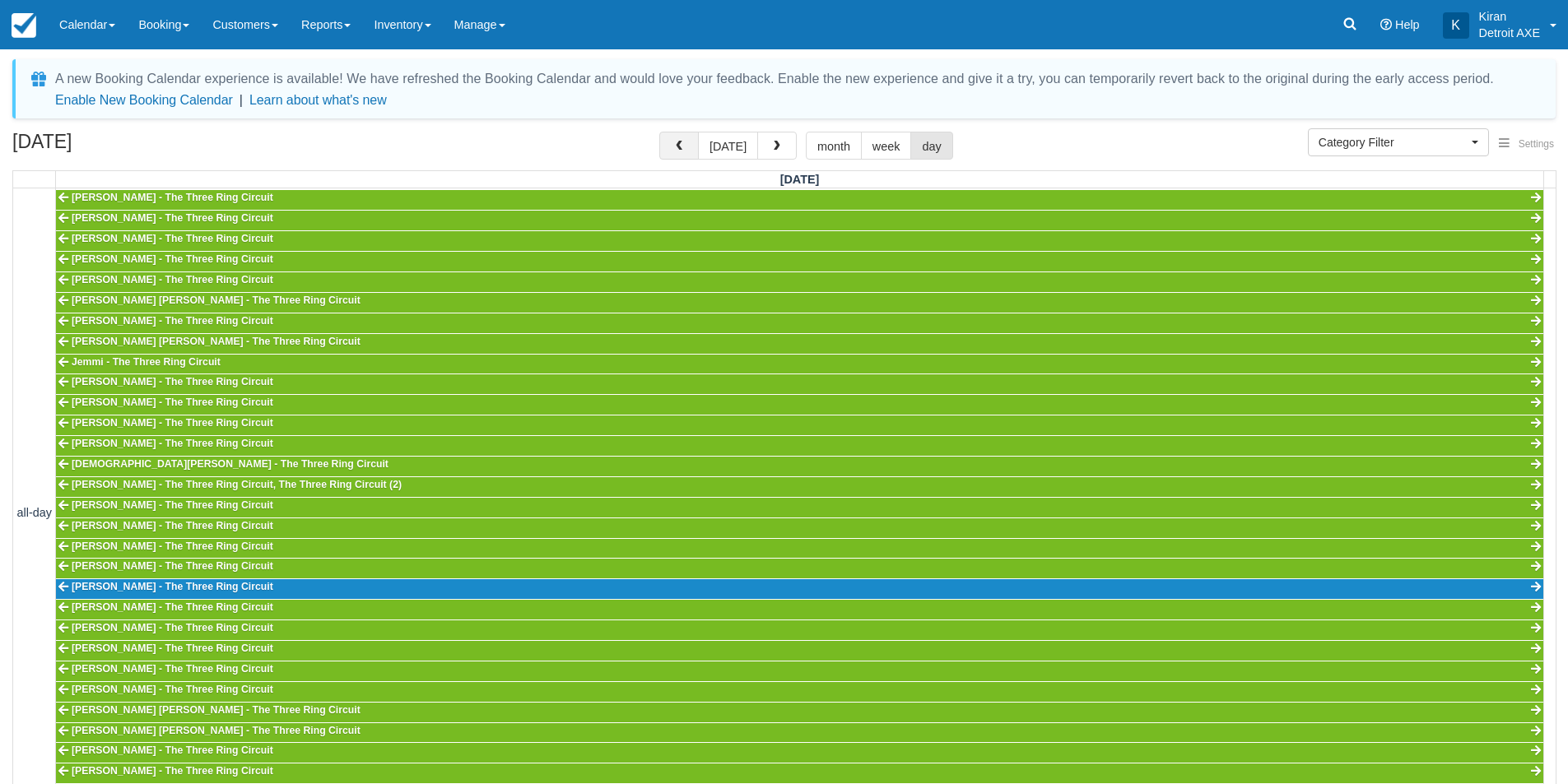
click at [681, 143] on span "button" at bounding box center [678, 146] width 11 height 11
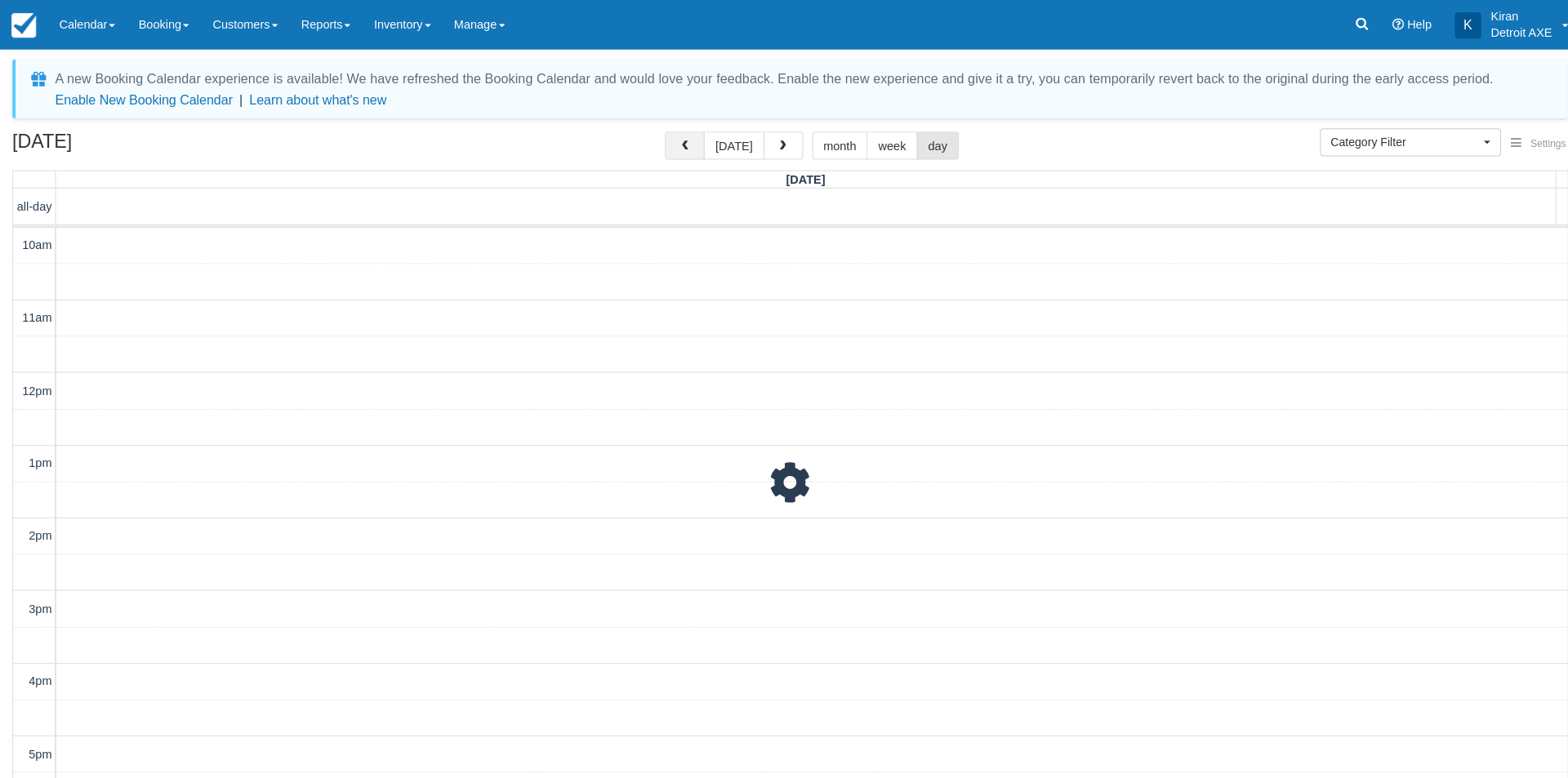
scroll to position [426, 0]
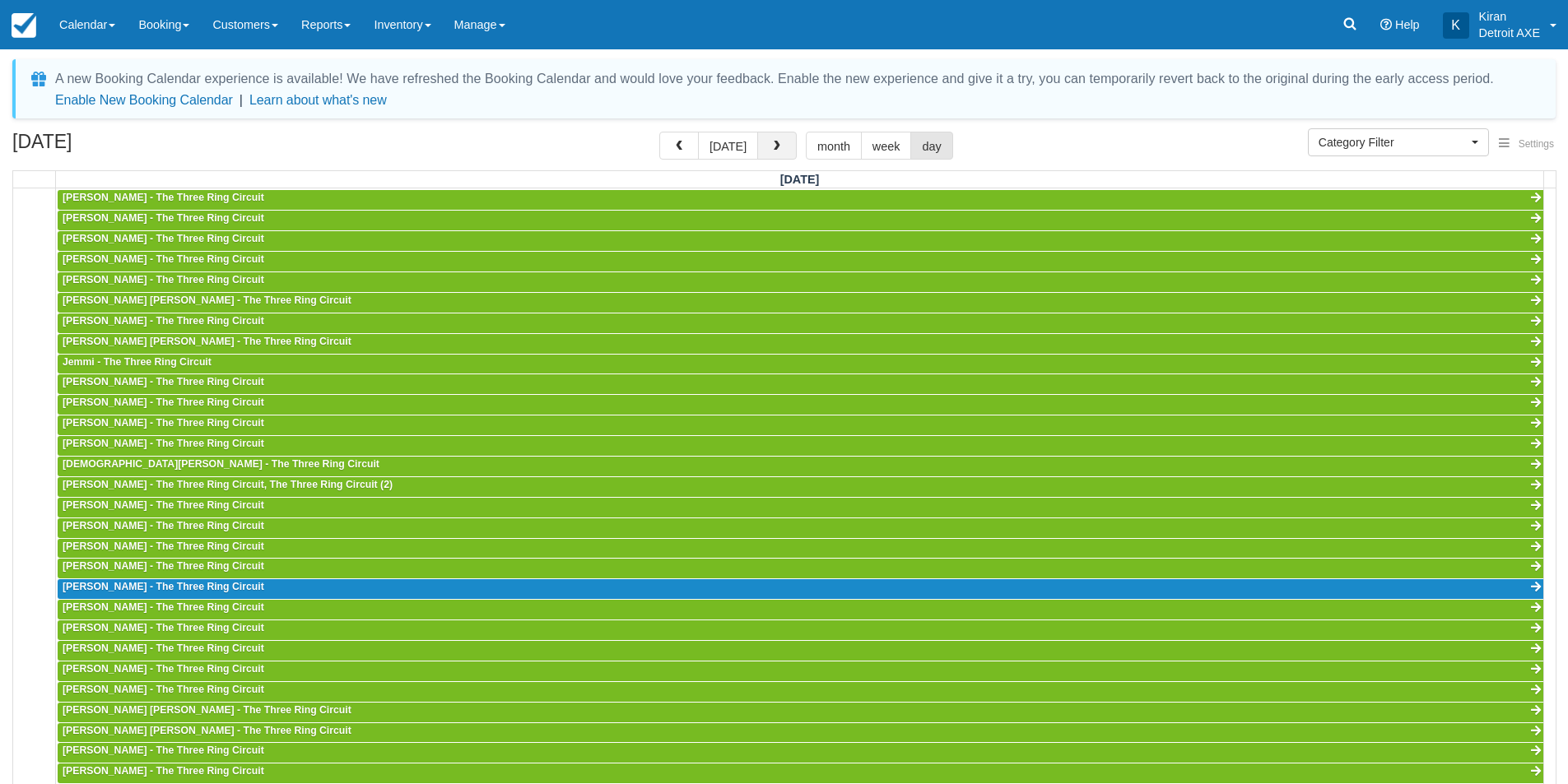
click at [771, 147] on span "button" at bounding box center [776, 146] width 11 height 11
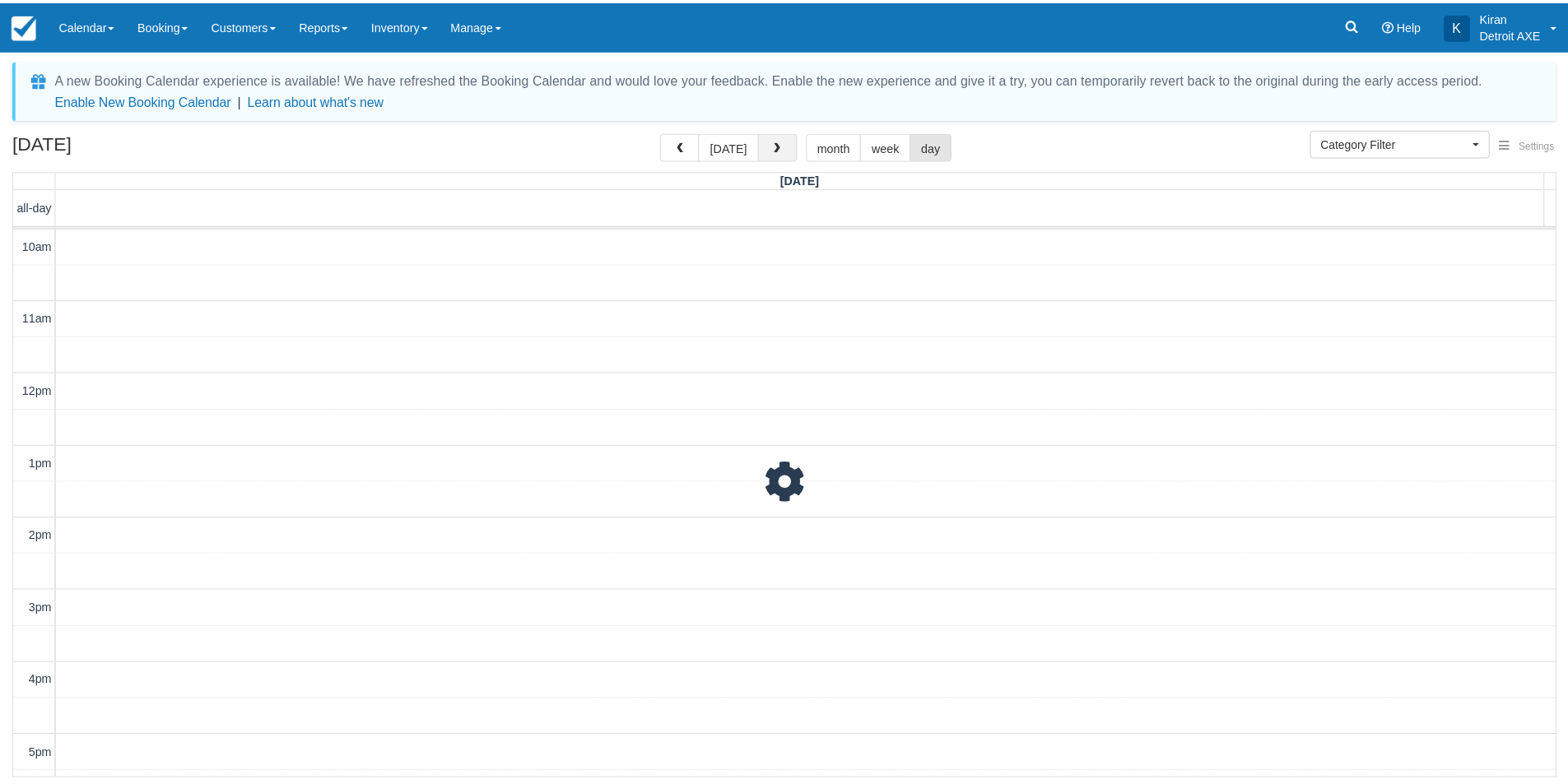
scroll to position [429, 0]
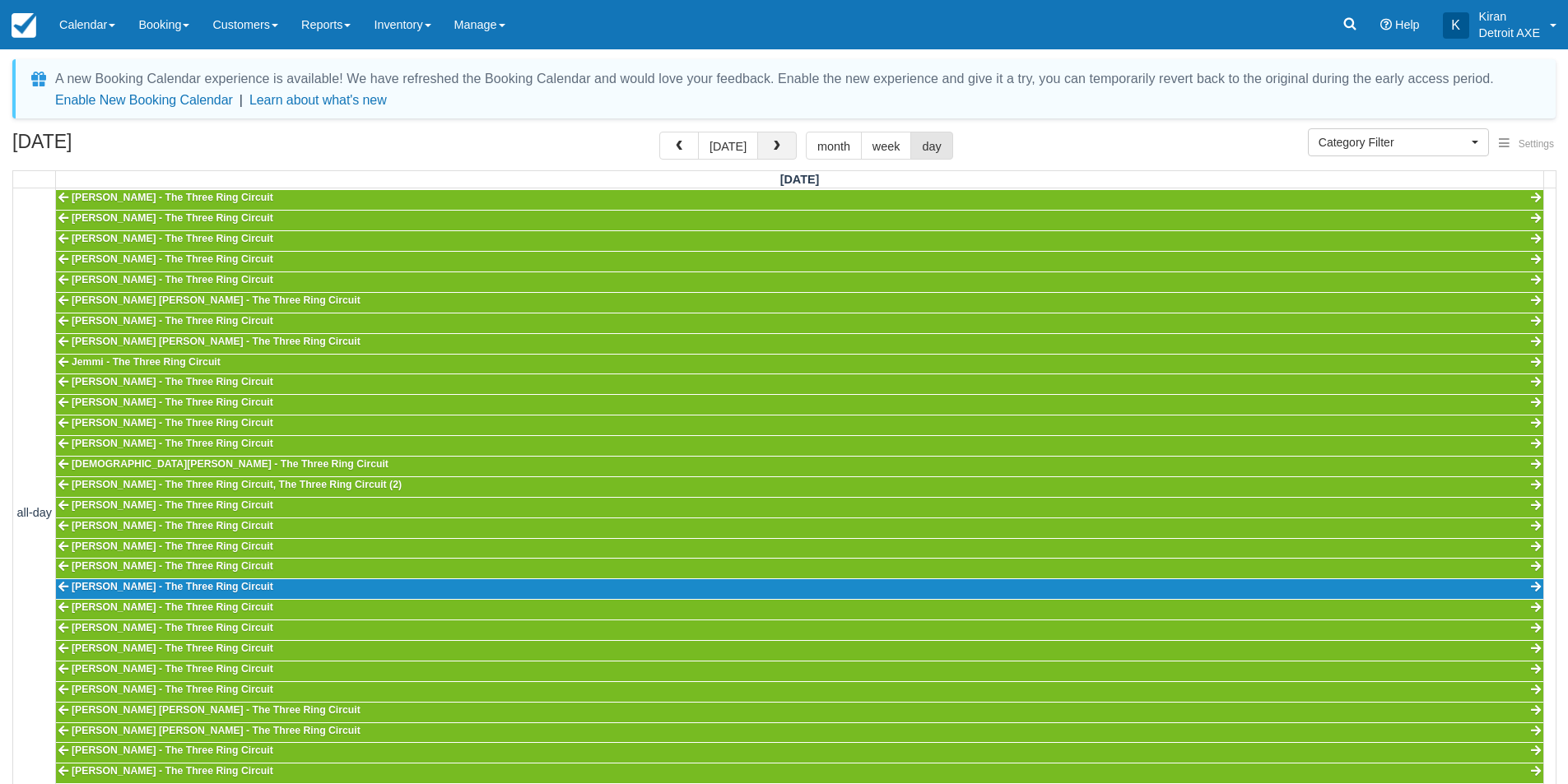
click at [771, 147] on span "button" at bounding box center [776, 146] width 11 height 11
click at [680, 145] on span "button" at bounding box center [678, 146] width 11 height 11
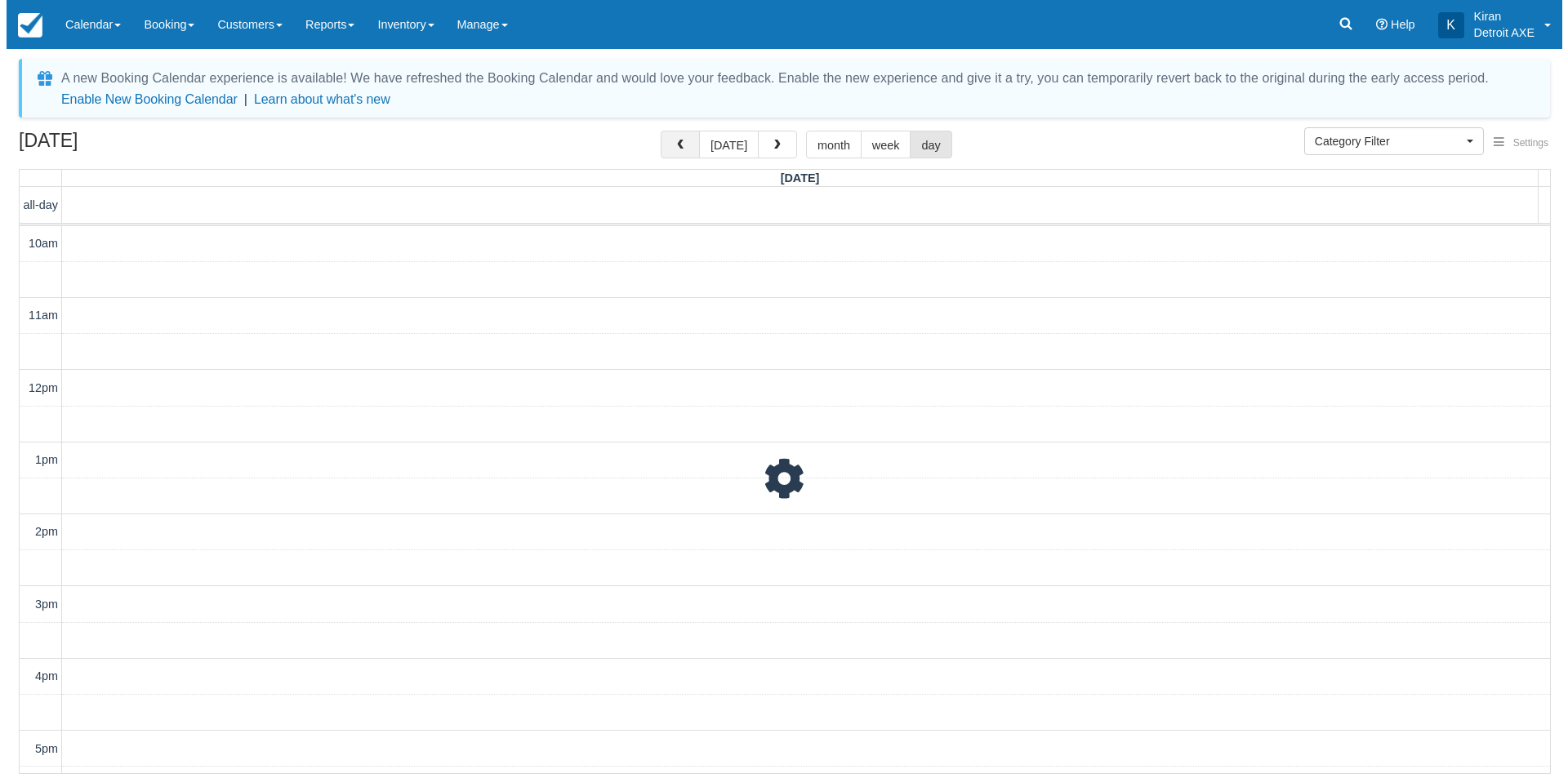
scroll to position [426, 0]
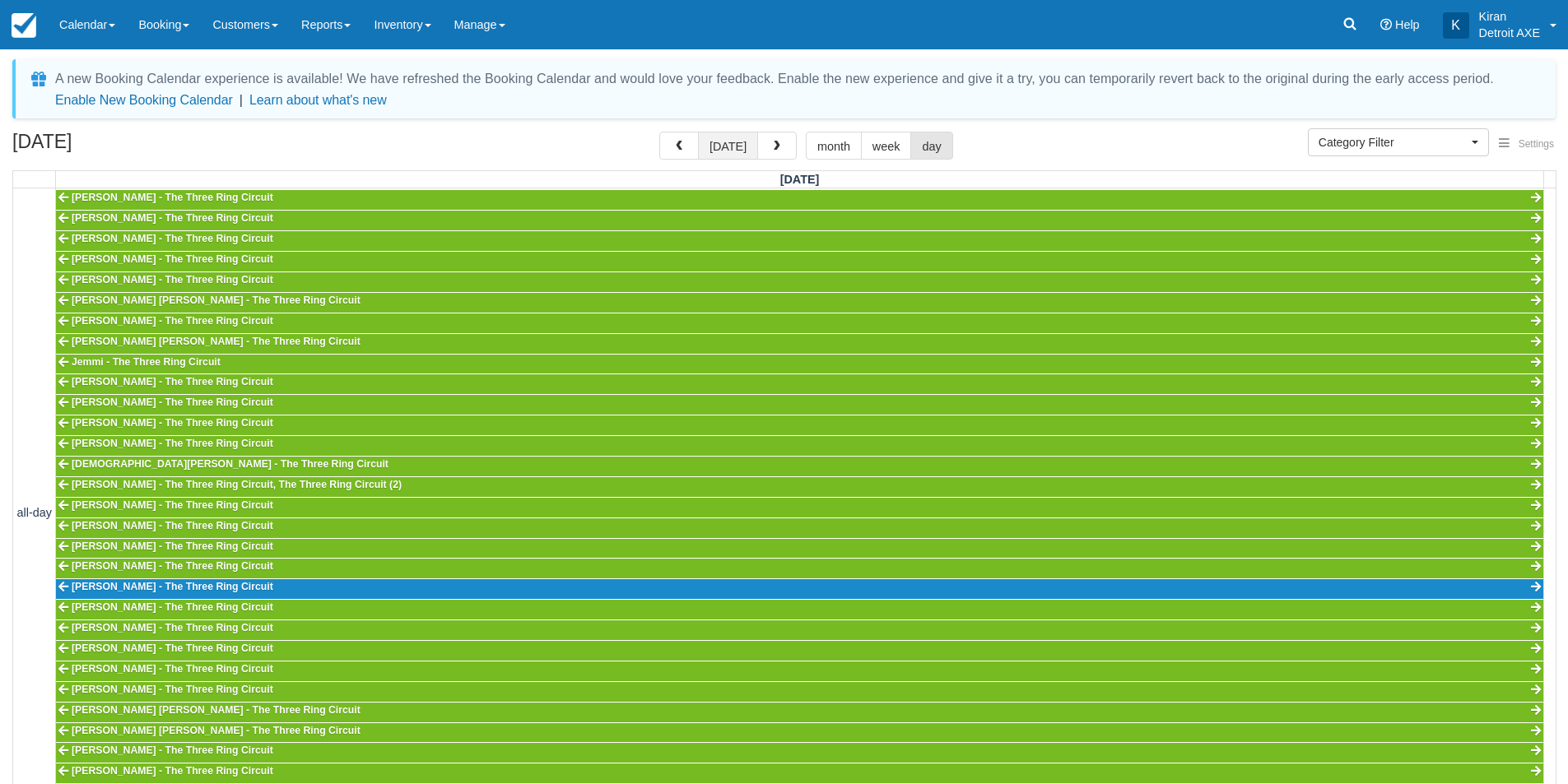
click at [729, 147] on button "today" at bounding box center [728, 146] width 60 height 28
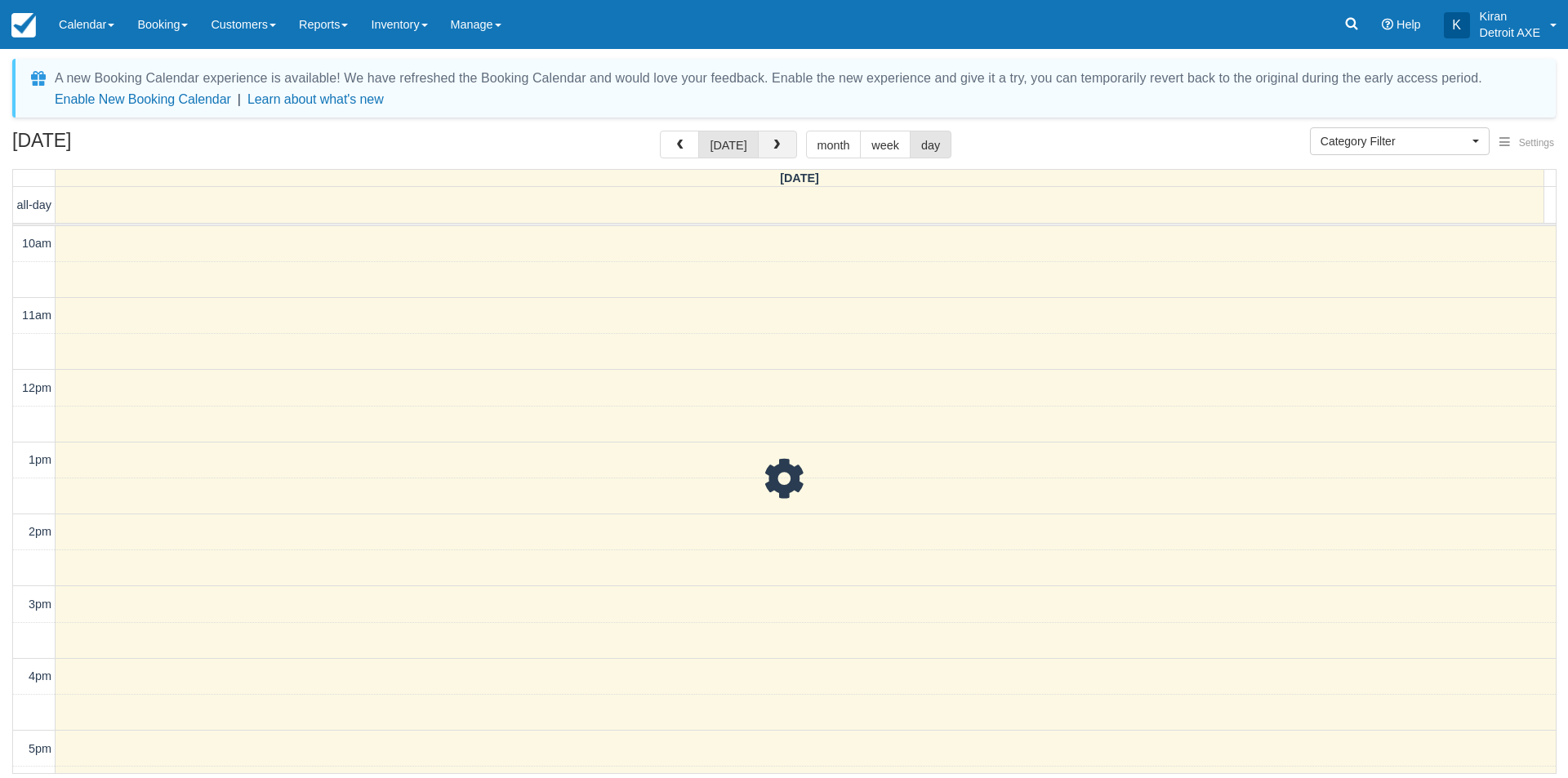
scroll to position [426, 0]
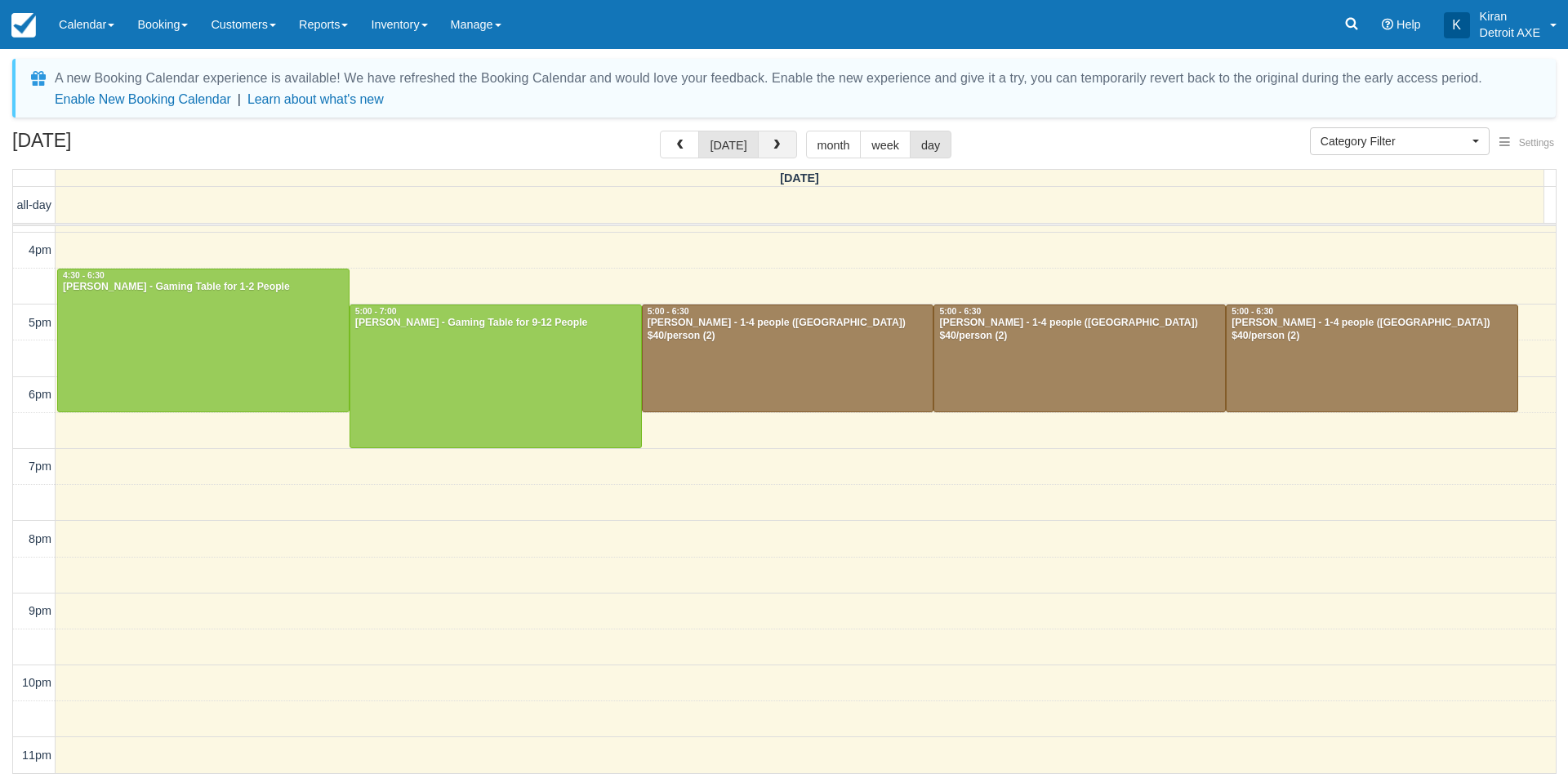
click at [788, 149] on button "button" at bounding box center [777, 145] width 39 height 28
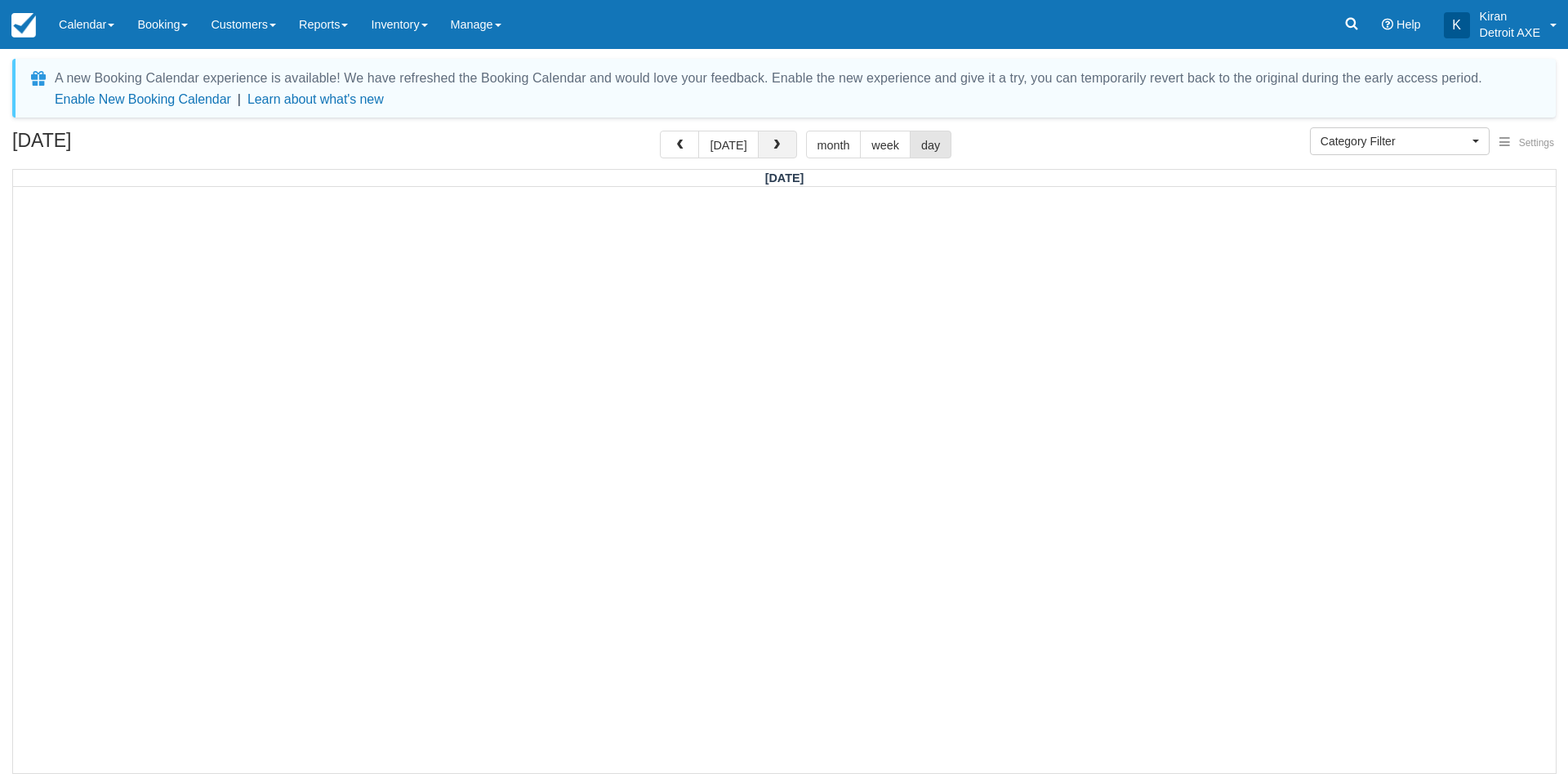
click at [788, 149] on button "button" at bounding box center [777, 145] width 39 height 28
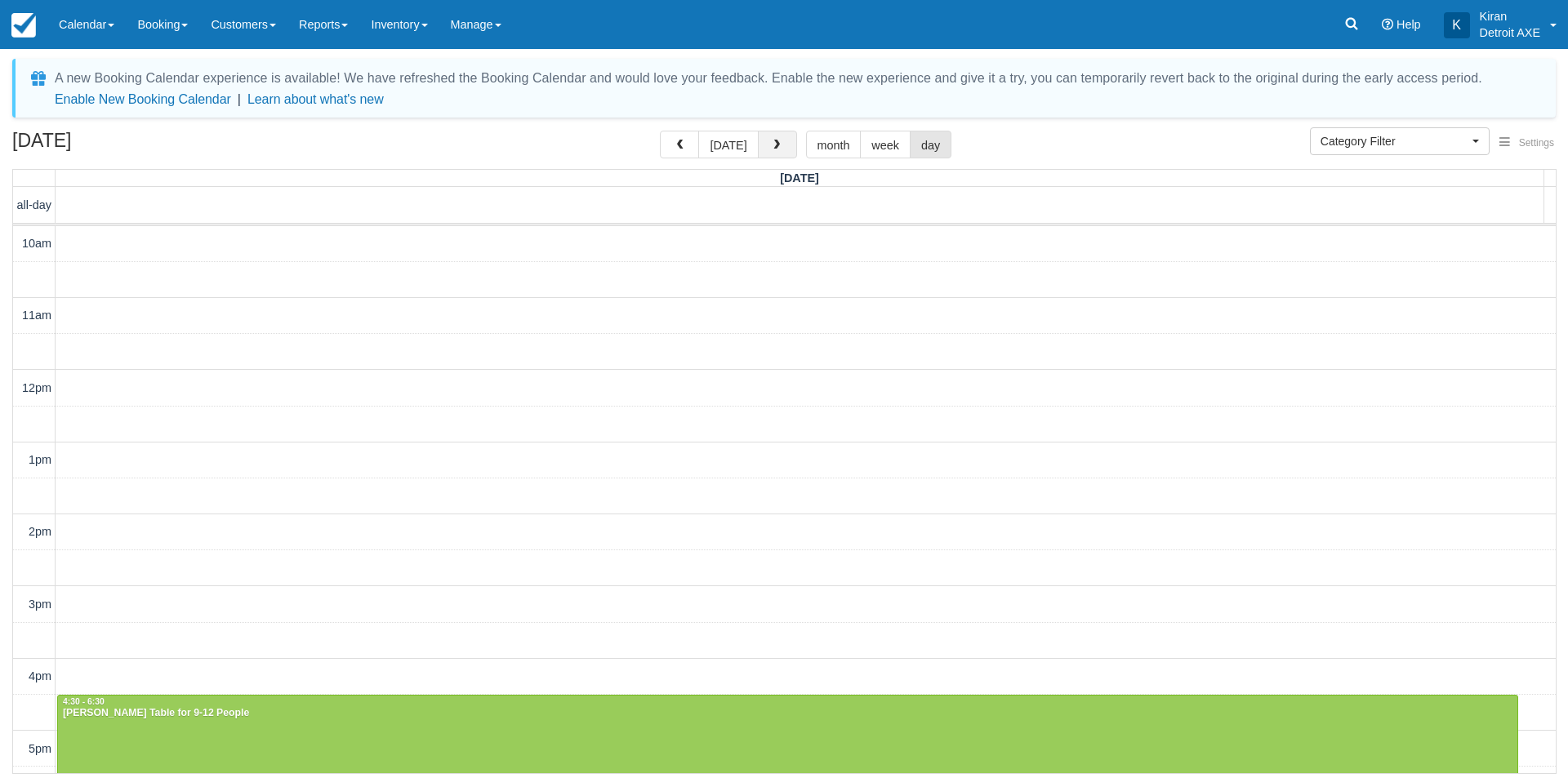
scroll to position [426, 0]
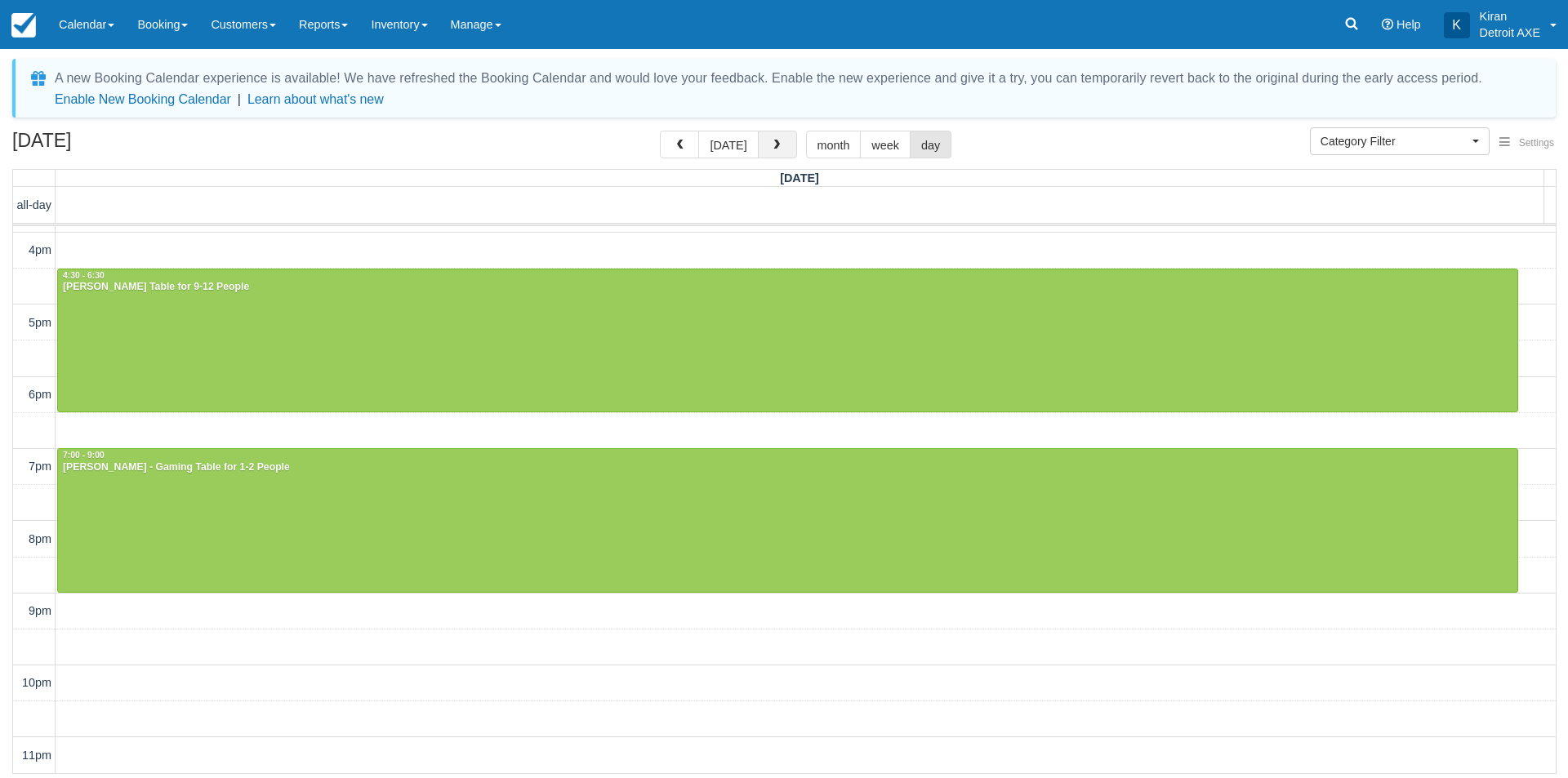
click at [788, 149] on button "button" at bounding box center [777, 145] width 39 height 28
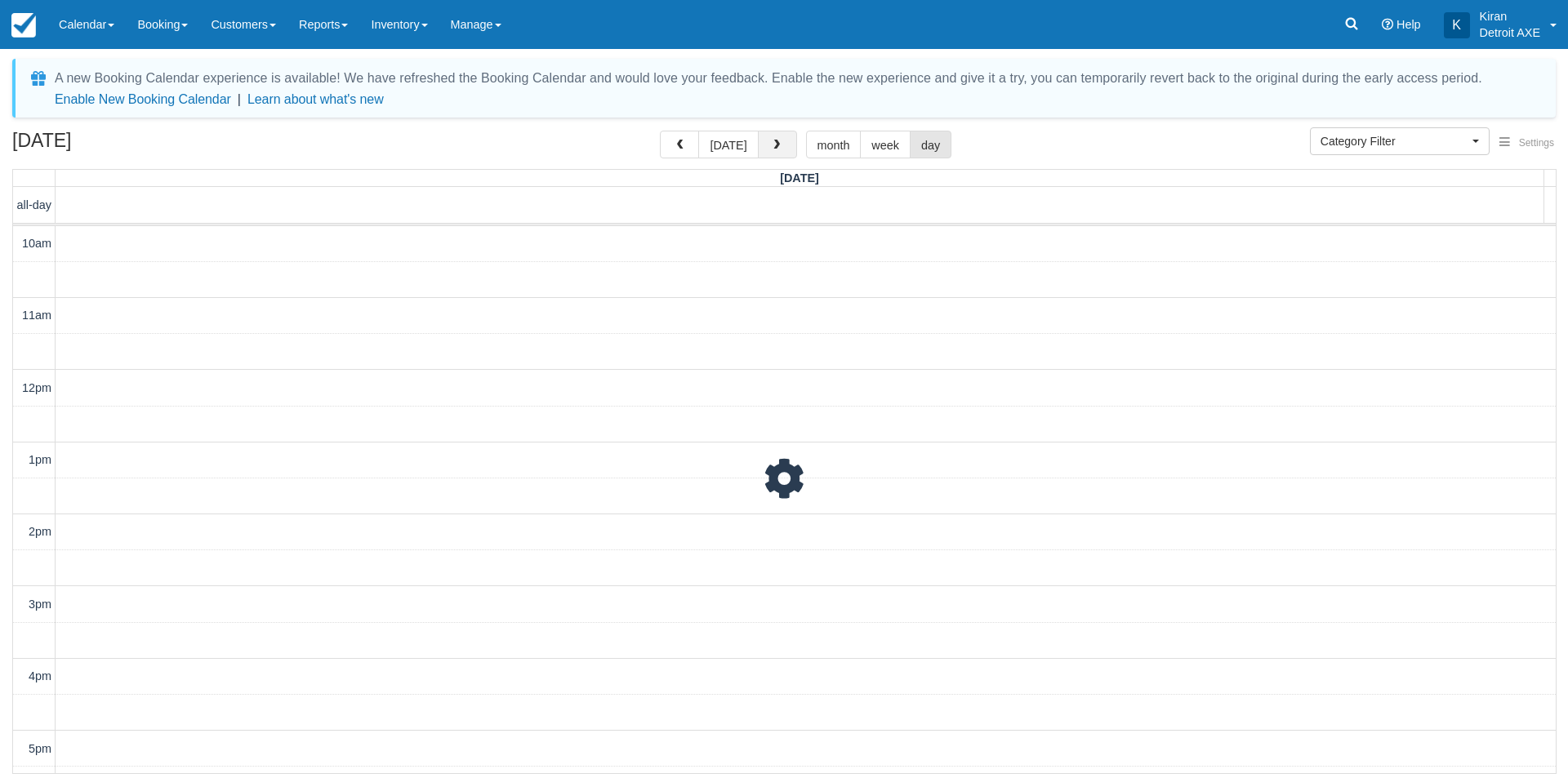
scroll to position [426, 0]
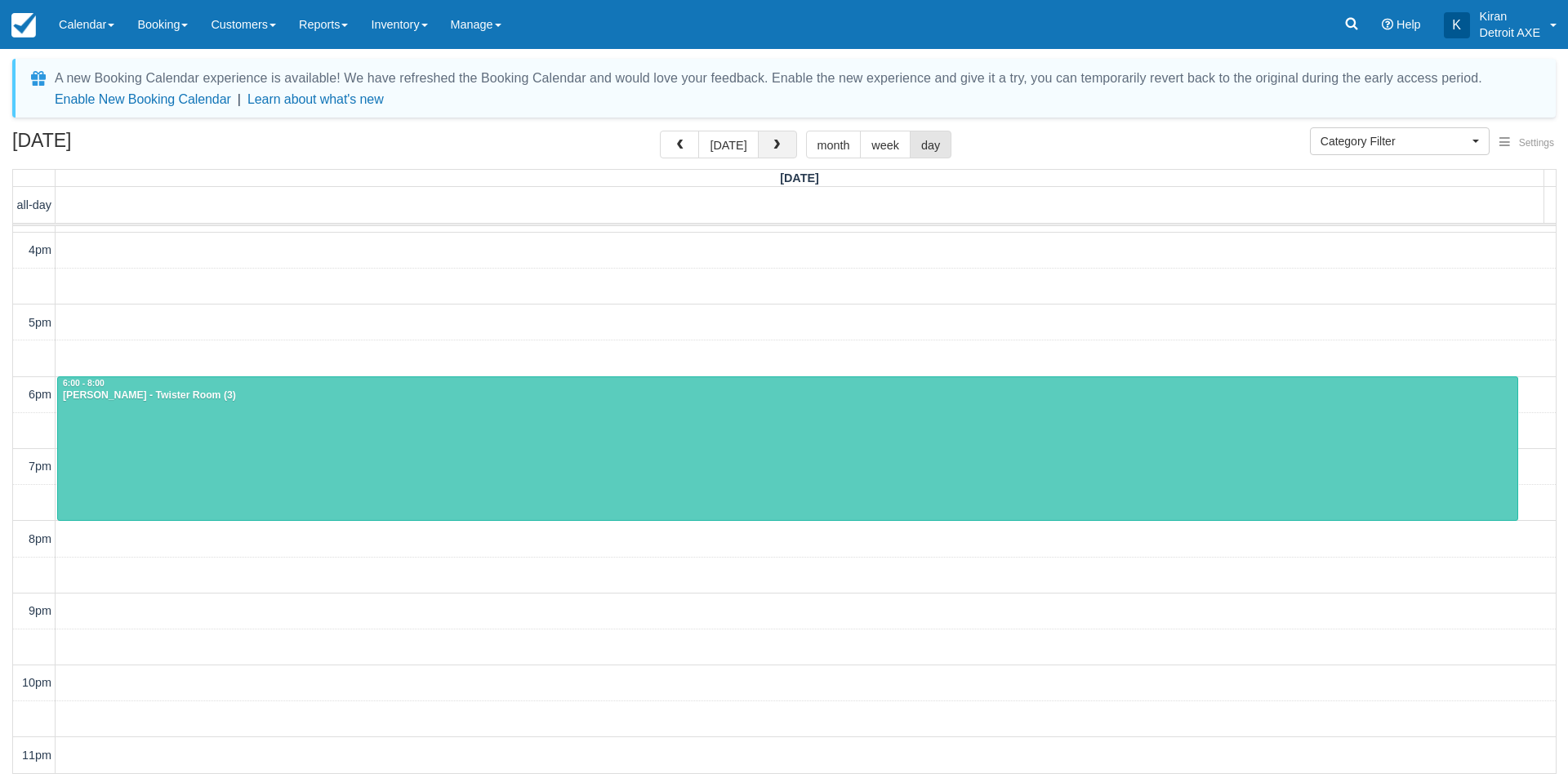
click at [788, 149] on button "button" at bounding box center [777, 145] width 39 height 28
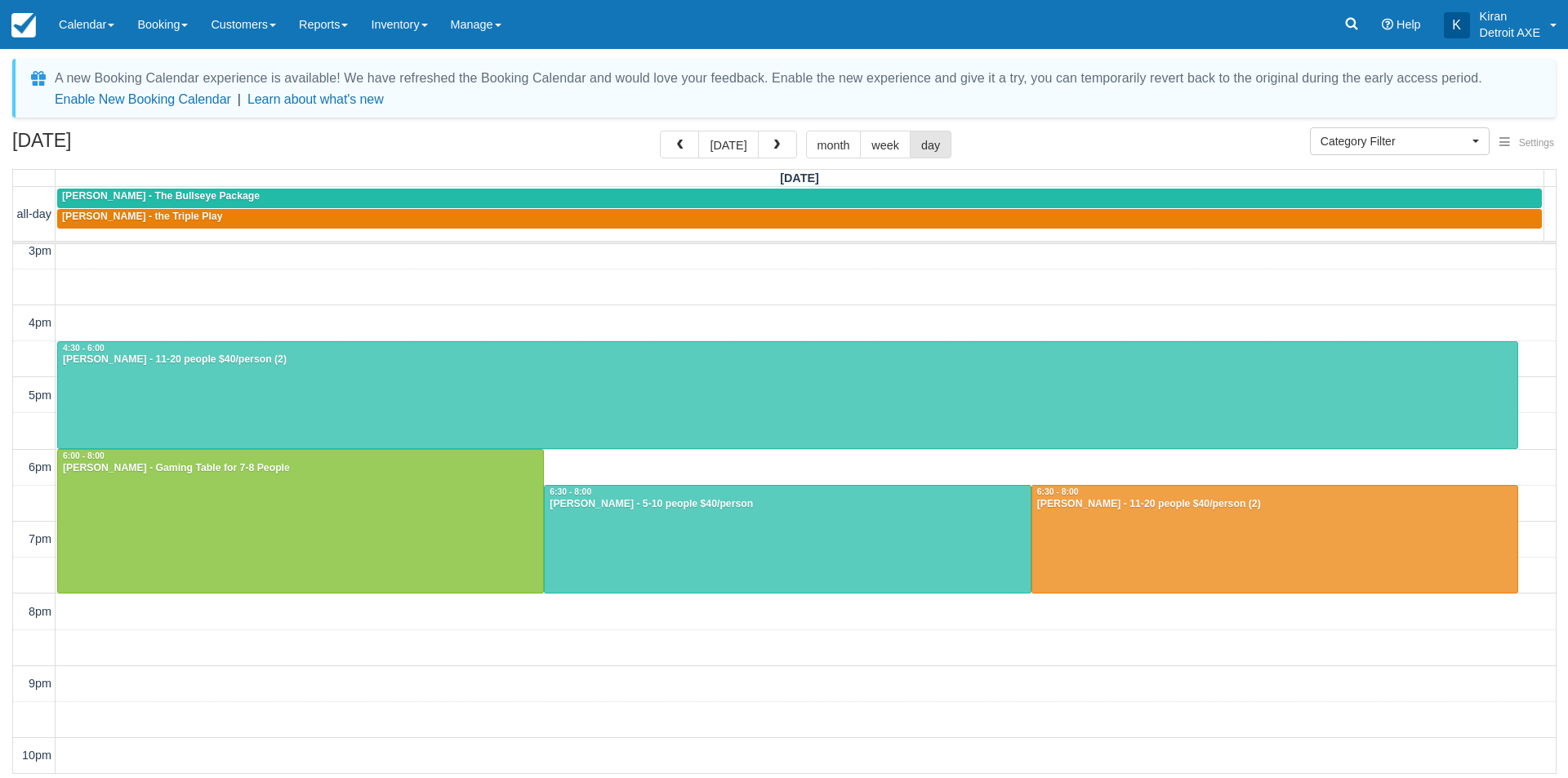
scroll to position [345, 0]
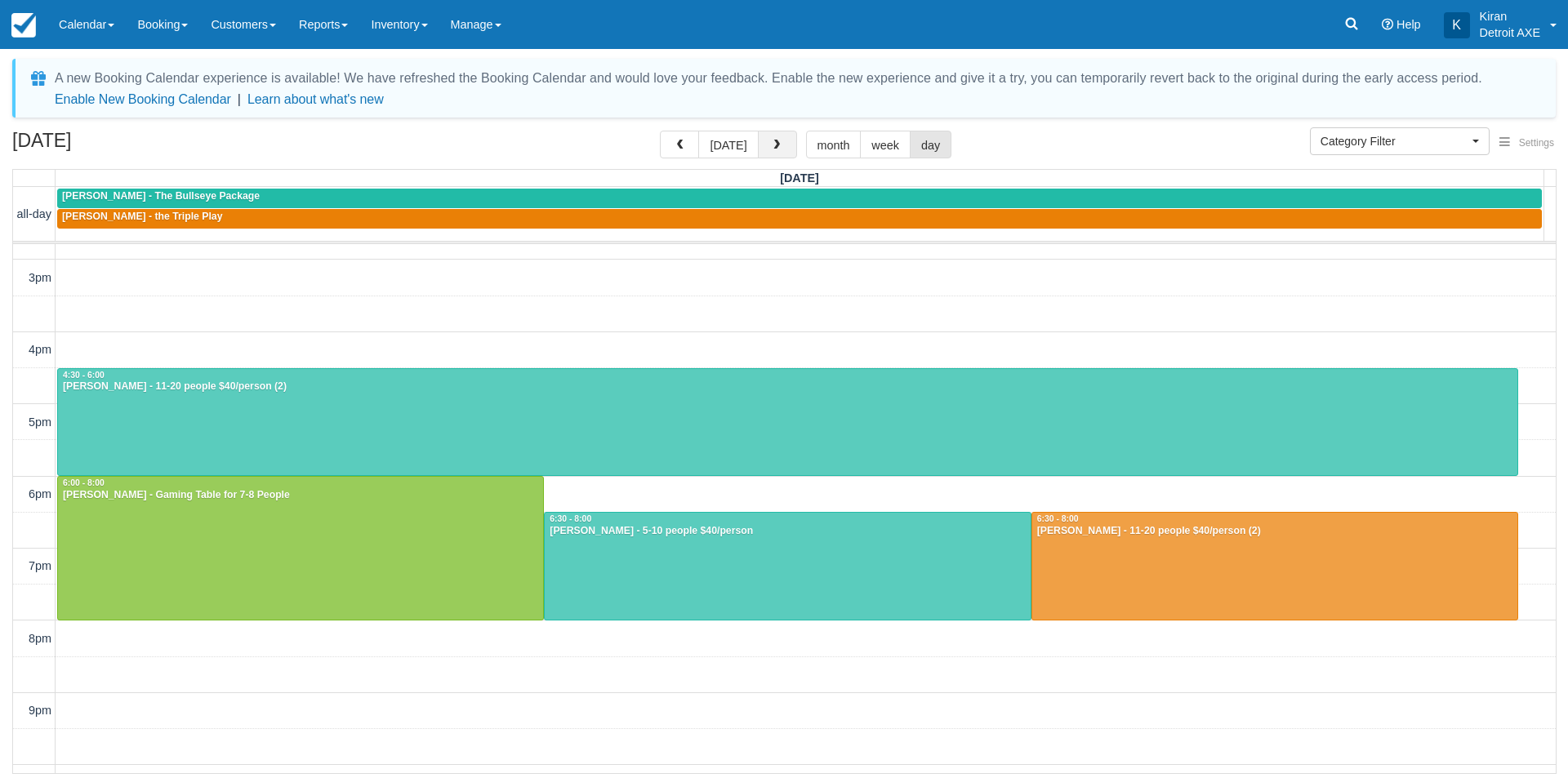
click at [785, 144] on button "button" at bounding box center [777, 145] width 39 height 28
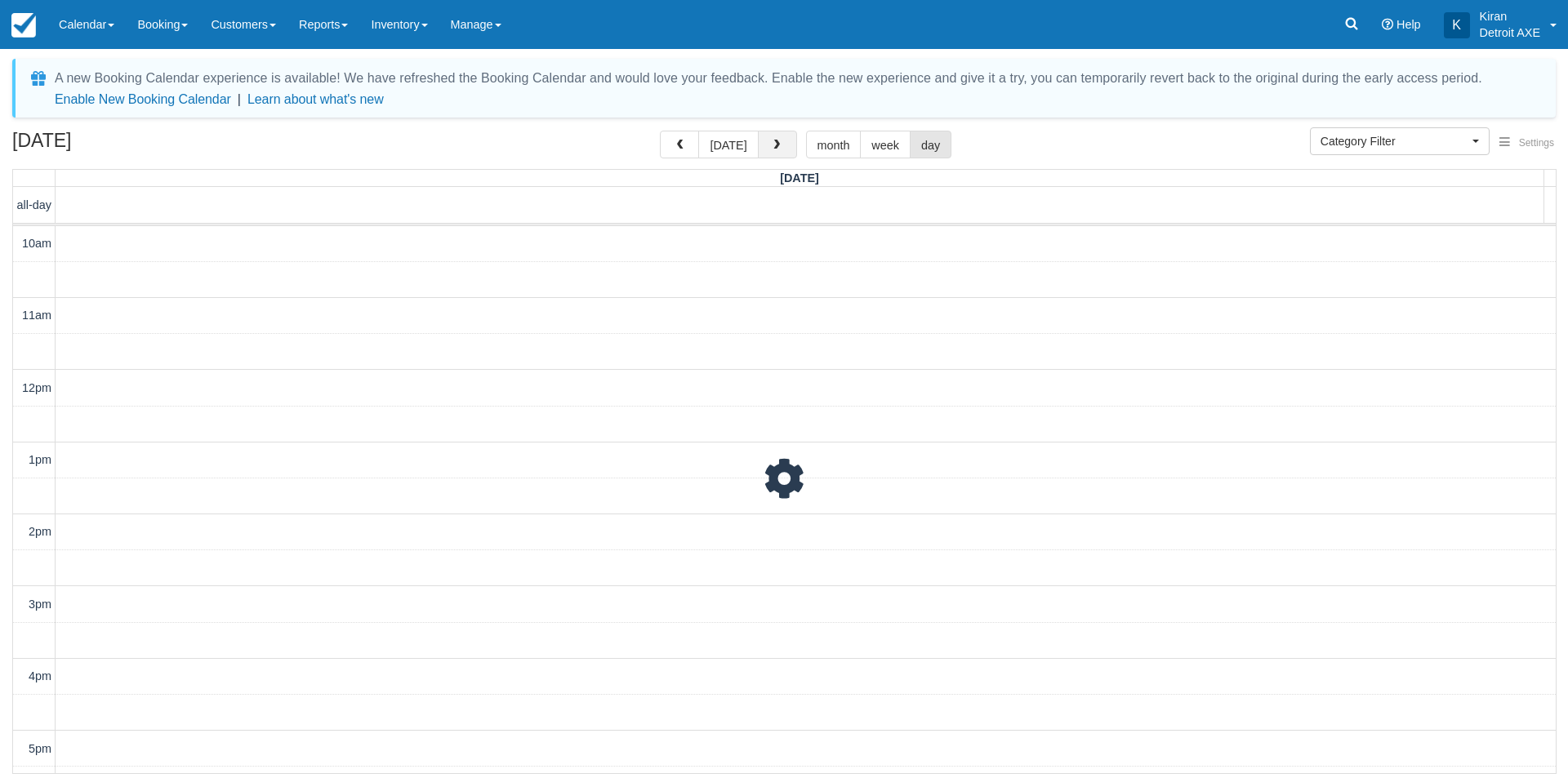
scroll to position [426, 0]
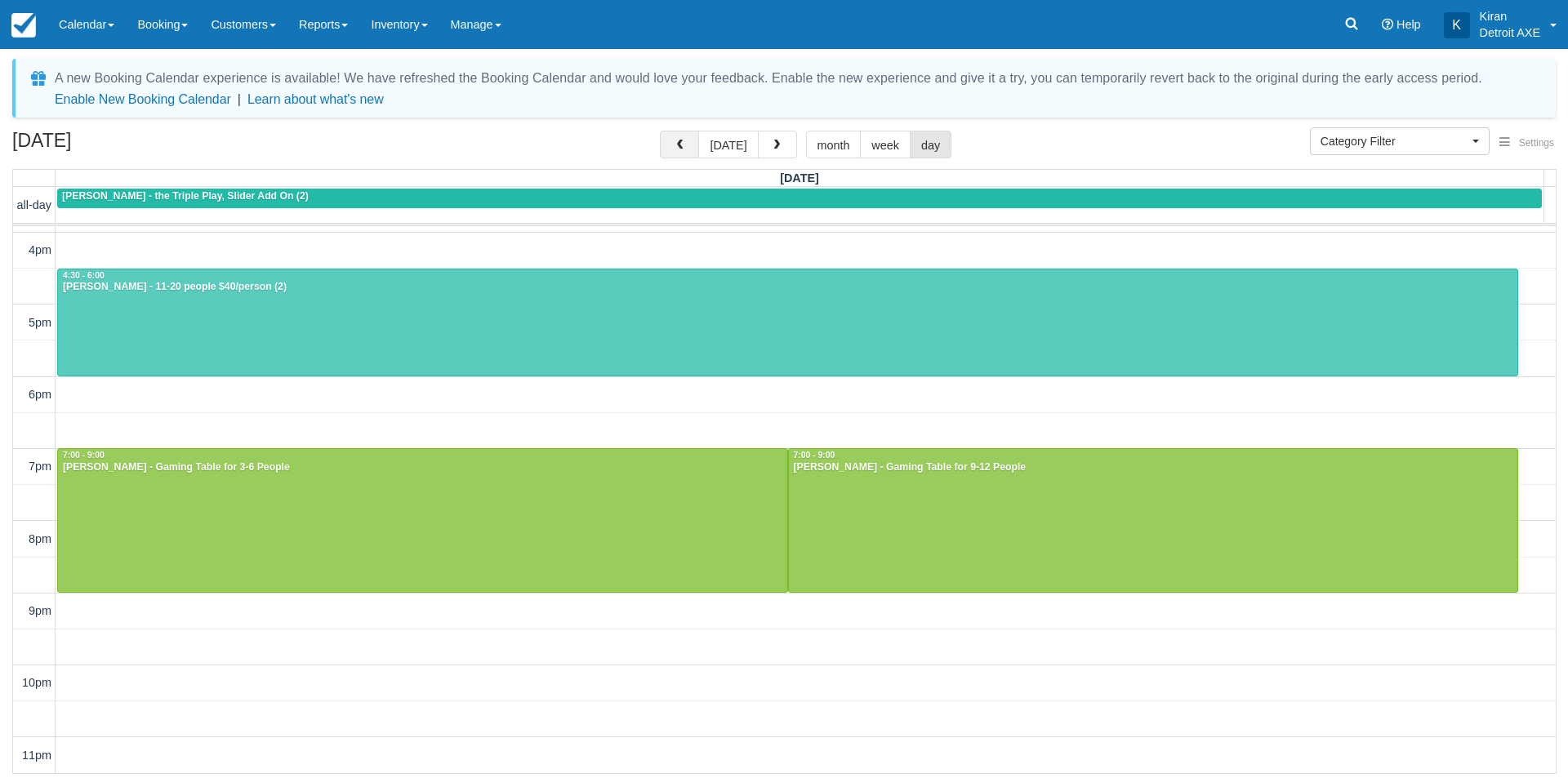
click at [692, 138] on button "button" at bounding box center [679, 145] width 39 height 28
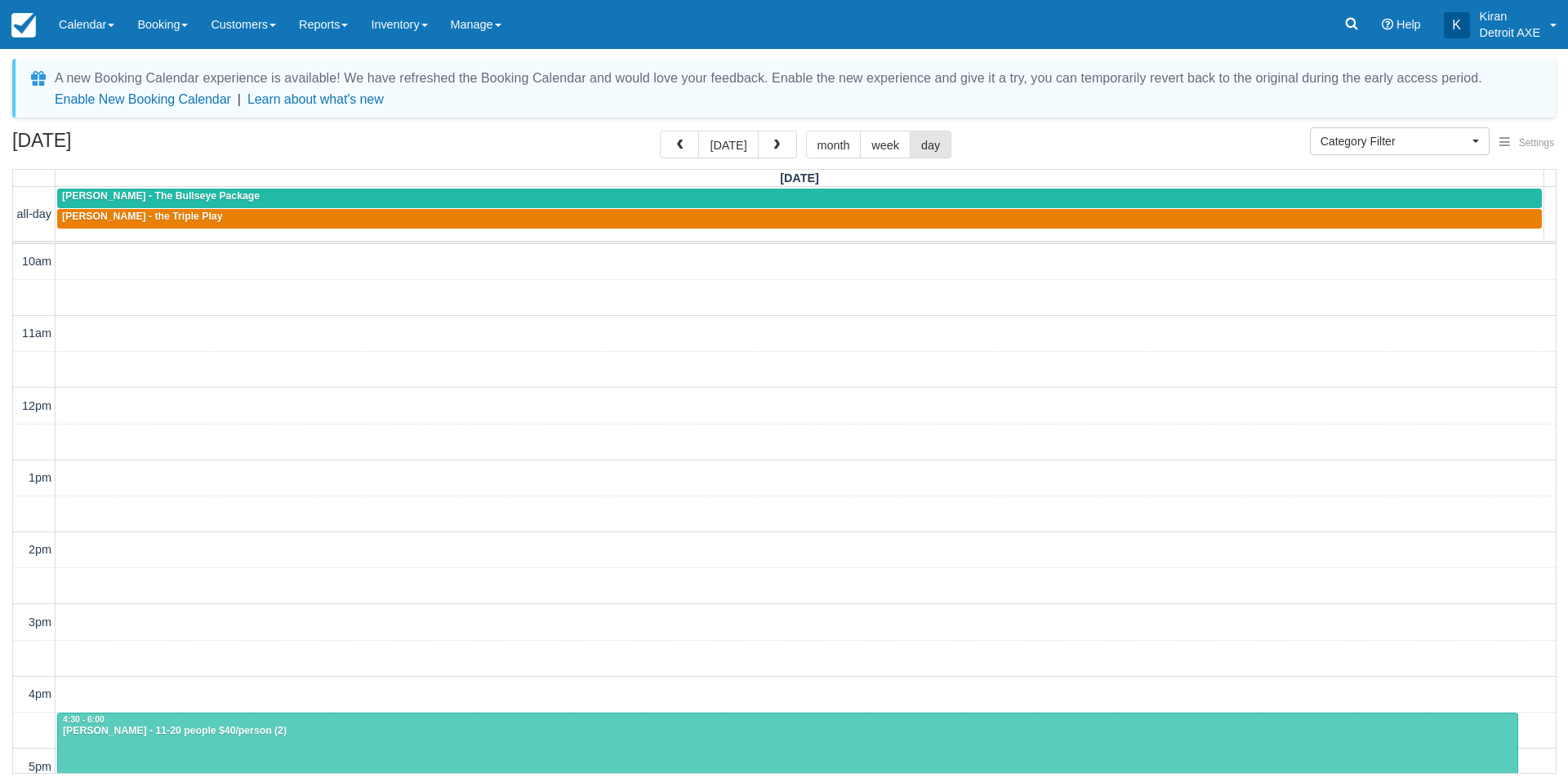
scroll to position [426, 0]
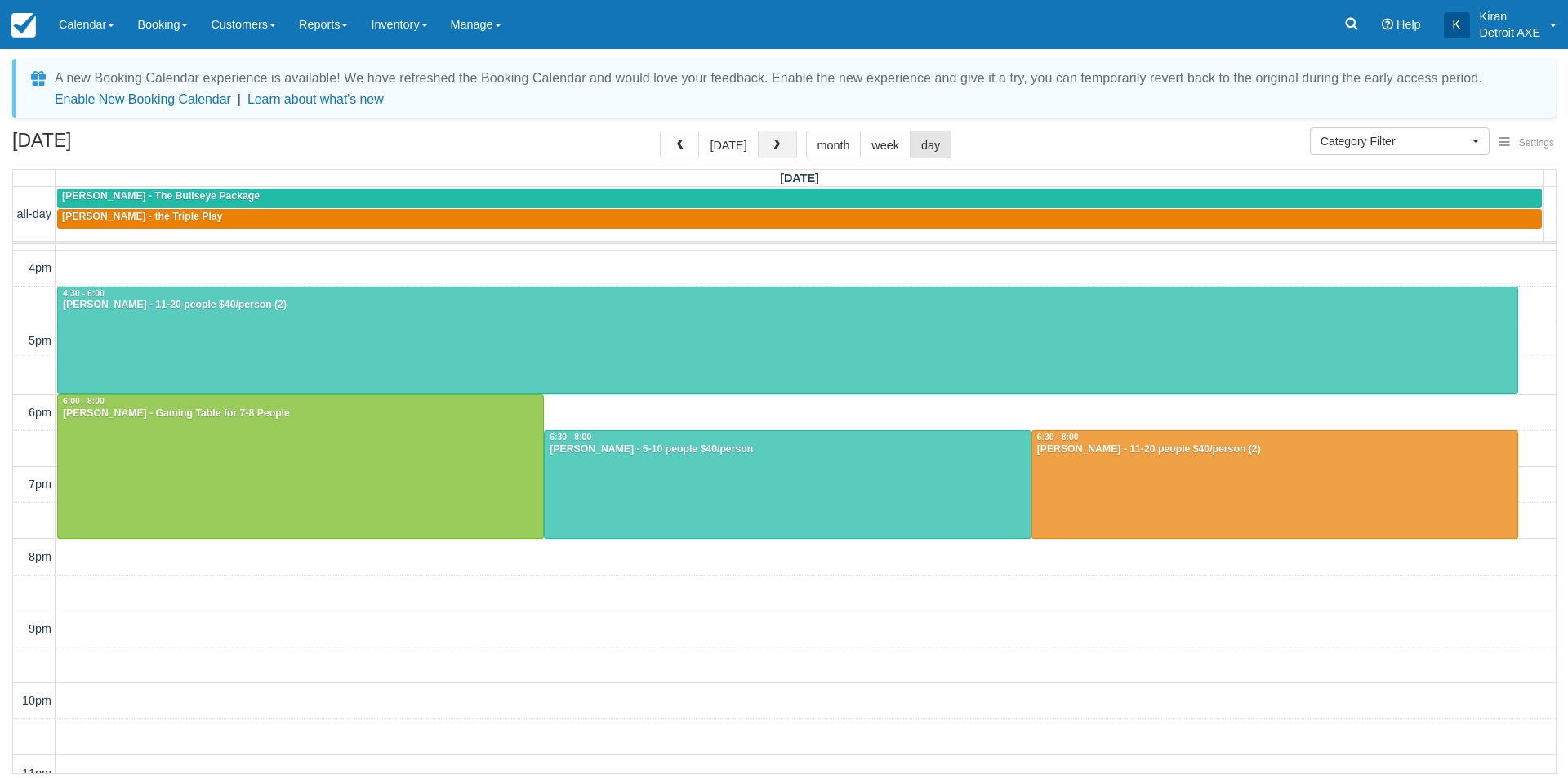
click at [770, 138] on button "button" at bounding box center [777, 145] width 39 height 28
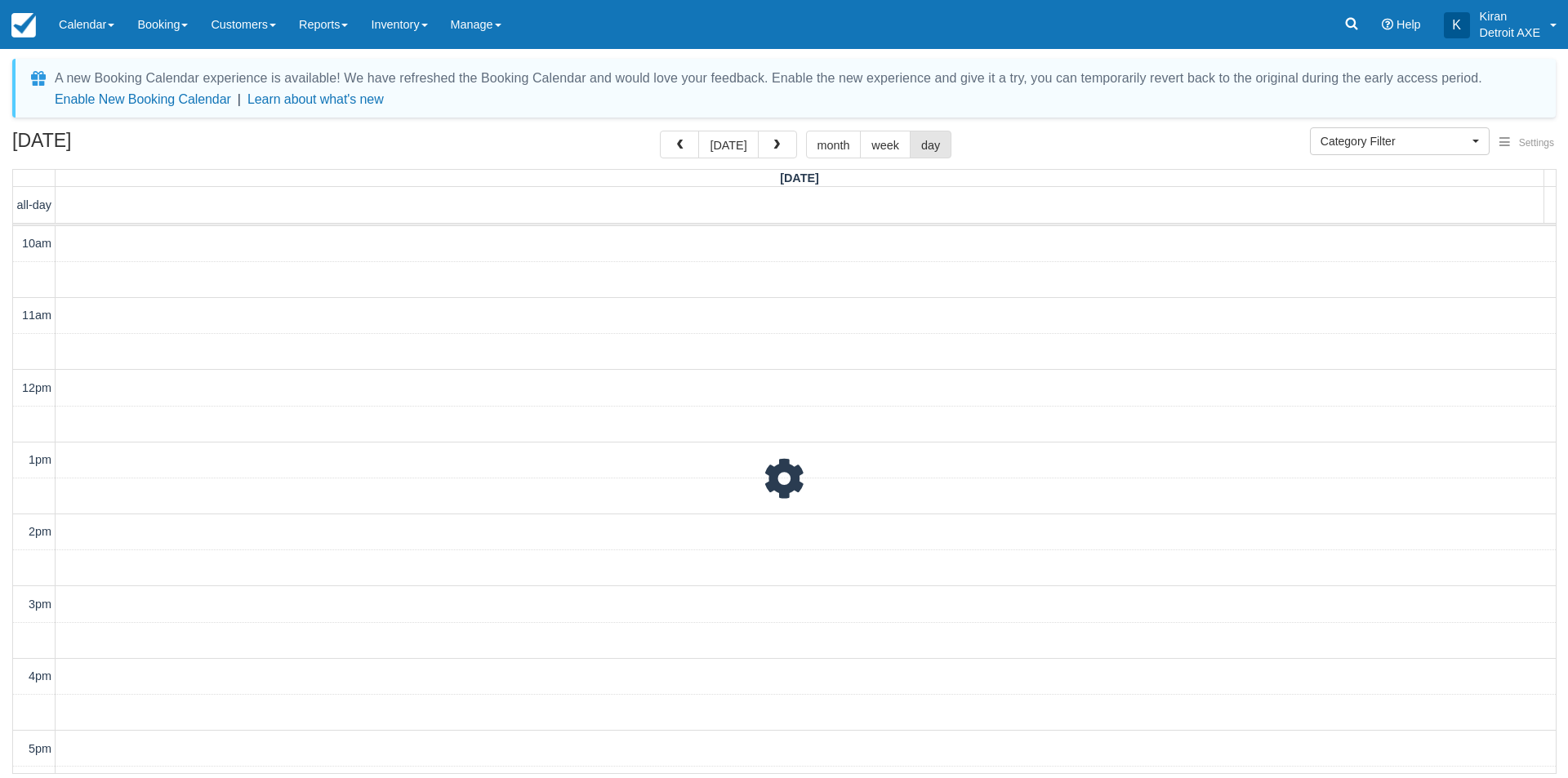
scroll to position [426, 0]
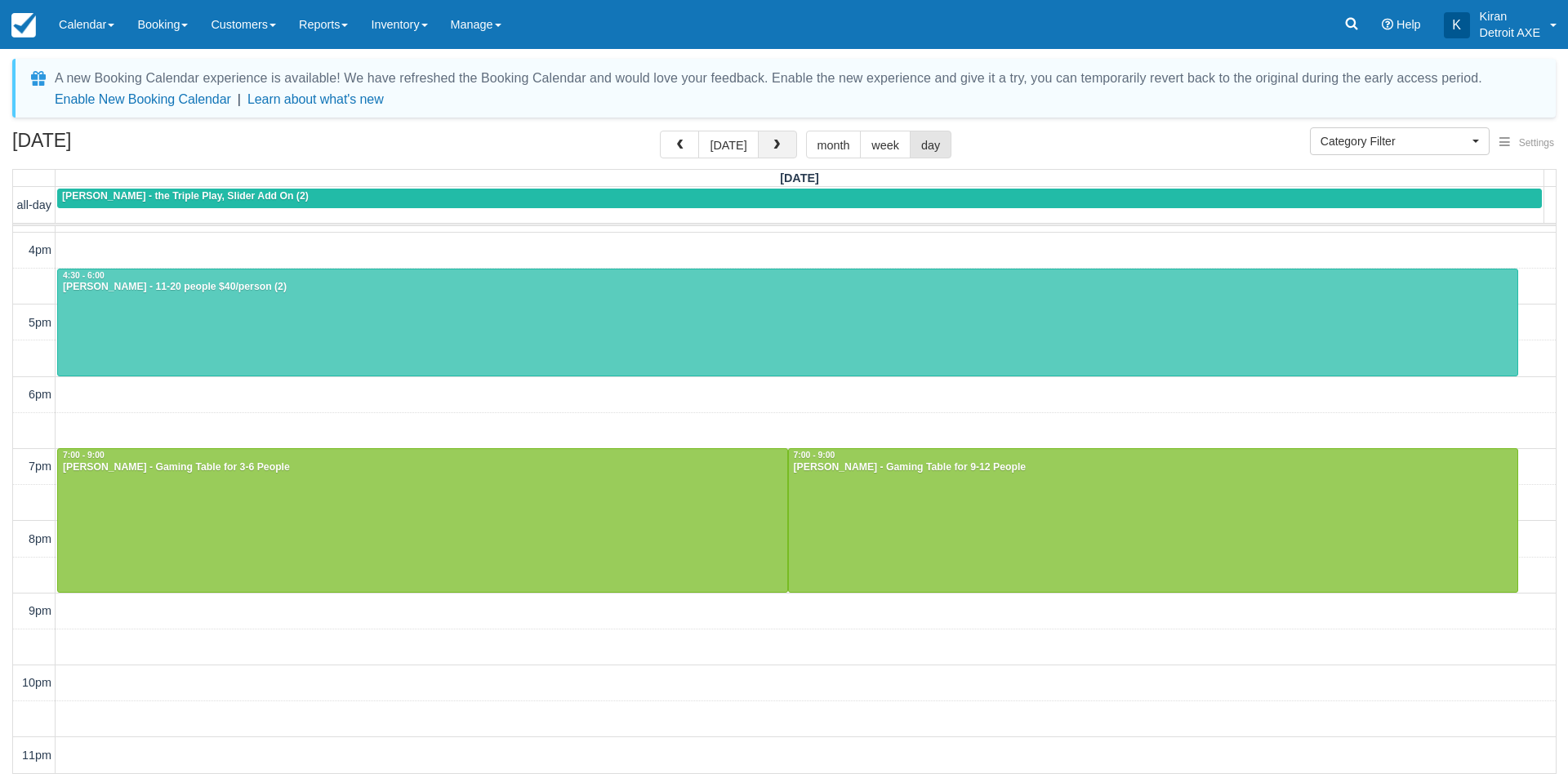
click at [778, 143] on span "button" at bounding box center [776, 145] width 11 height 11
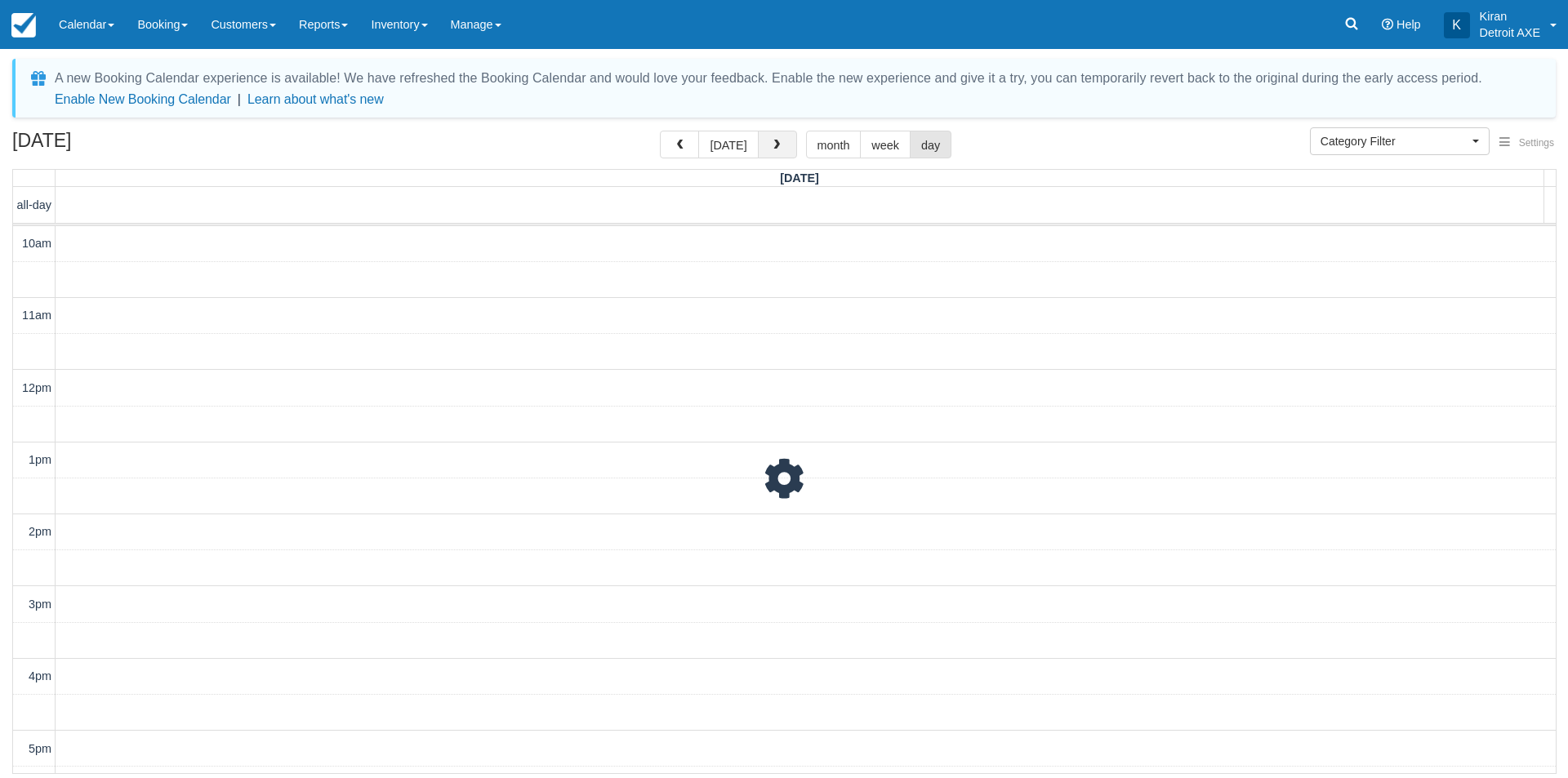
scroll to position [426, 0]
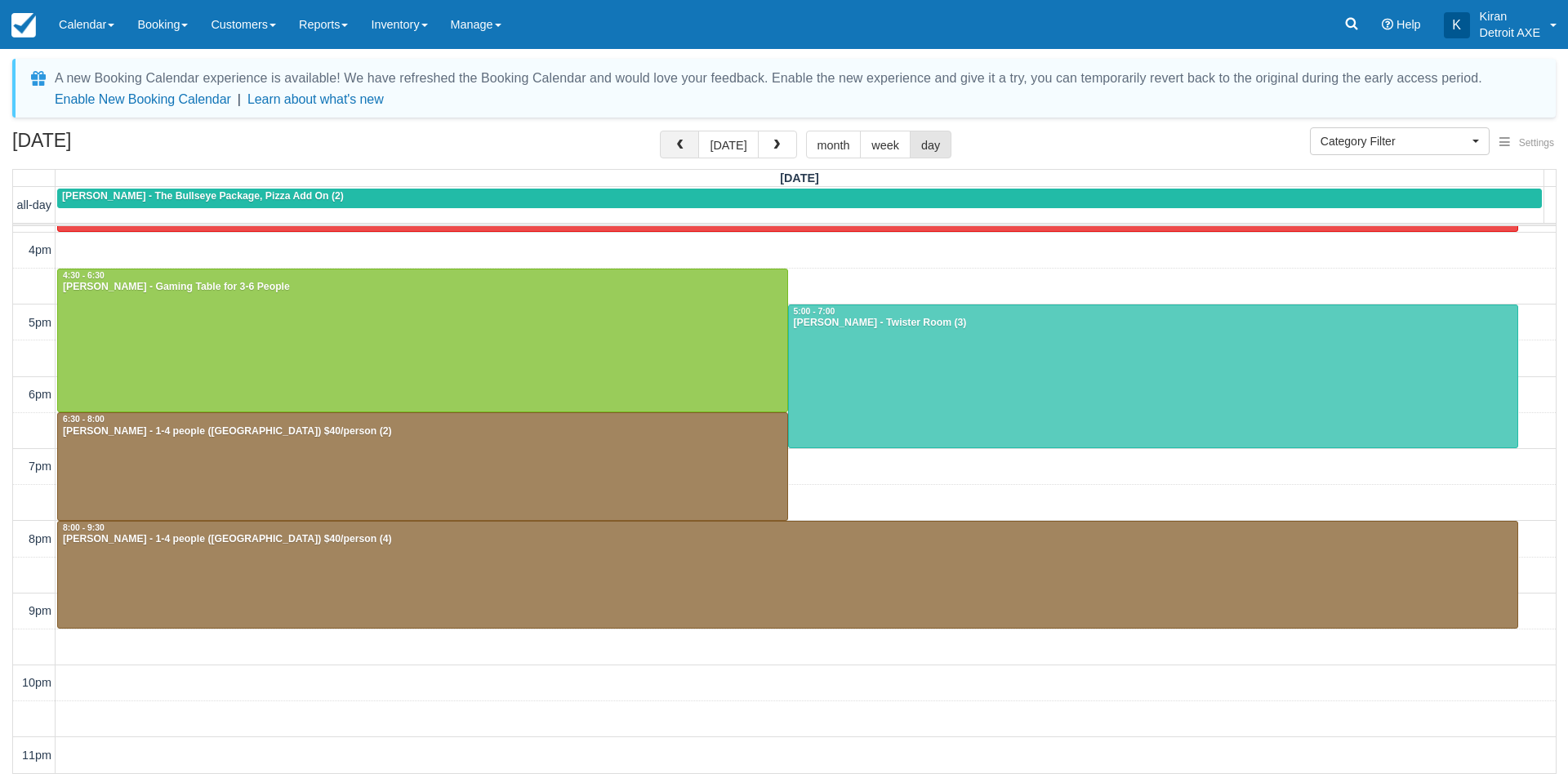
click at [684, 148] on span "button" at bounding box center [679, 145] width 11 height 11
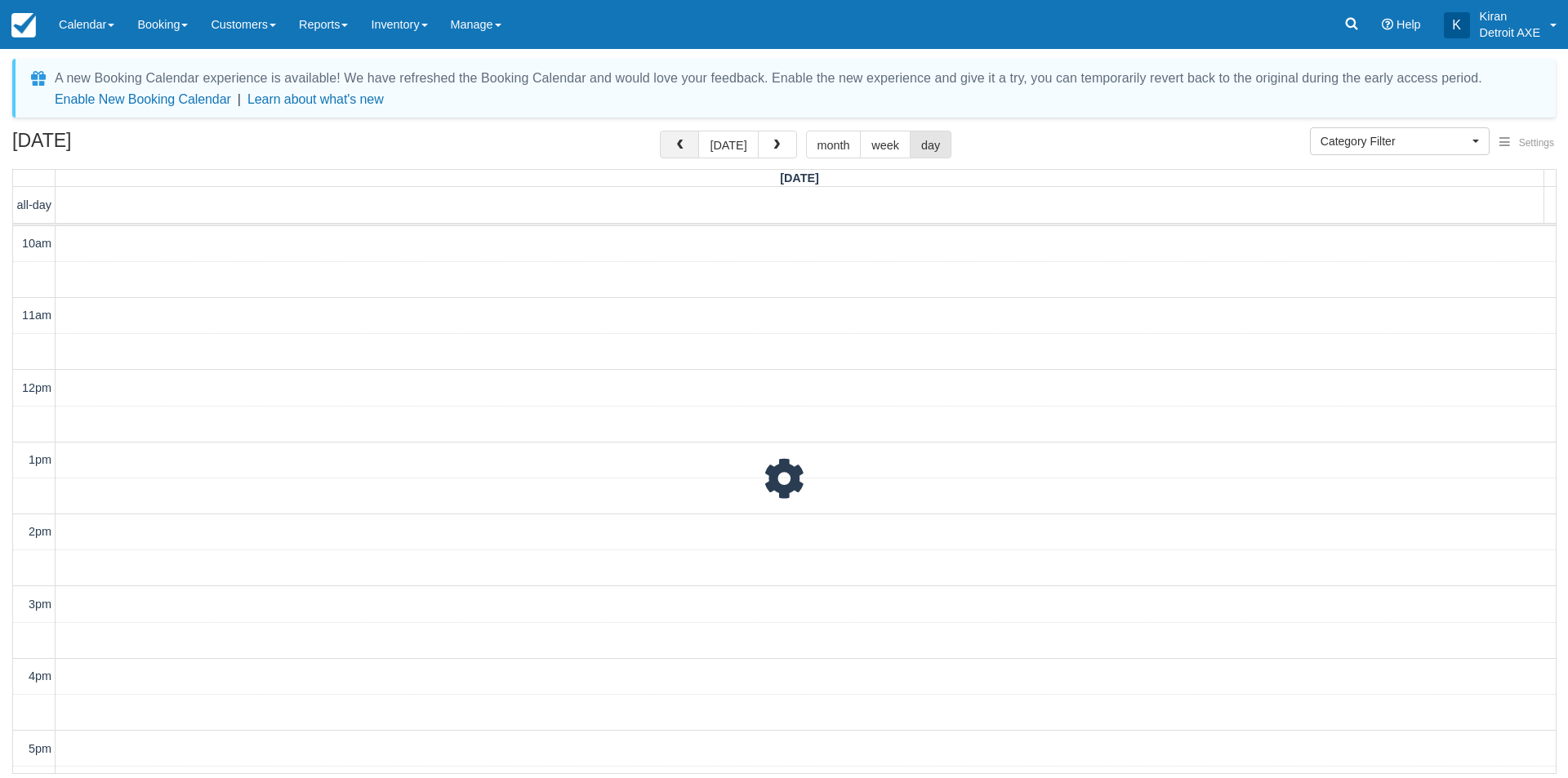
scroll to position [426, 0]
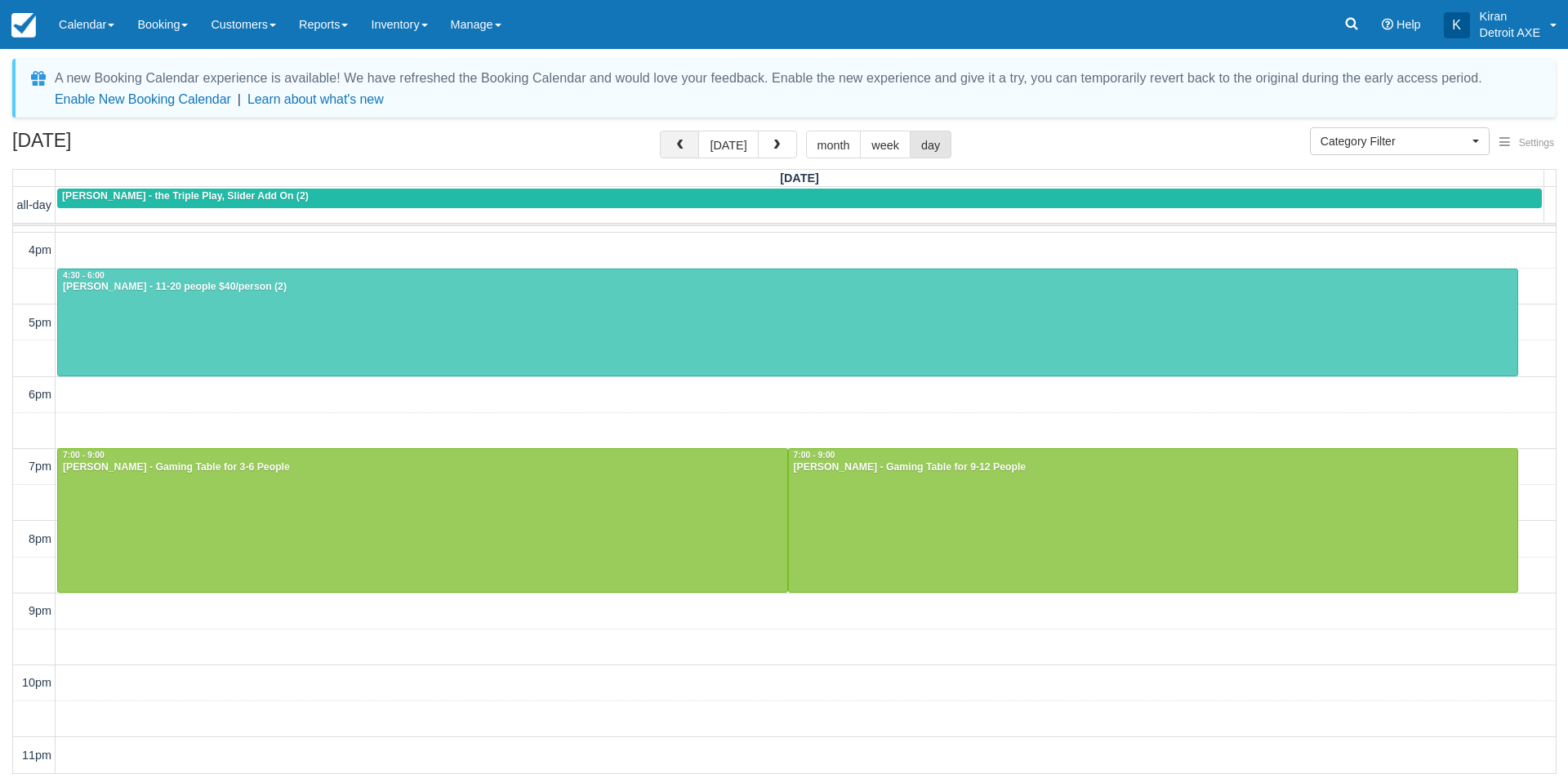
click at [684, 148] on span "button" at bounding box center [679, 145] width 11 height 11
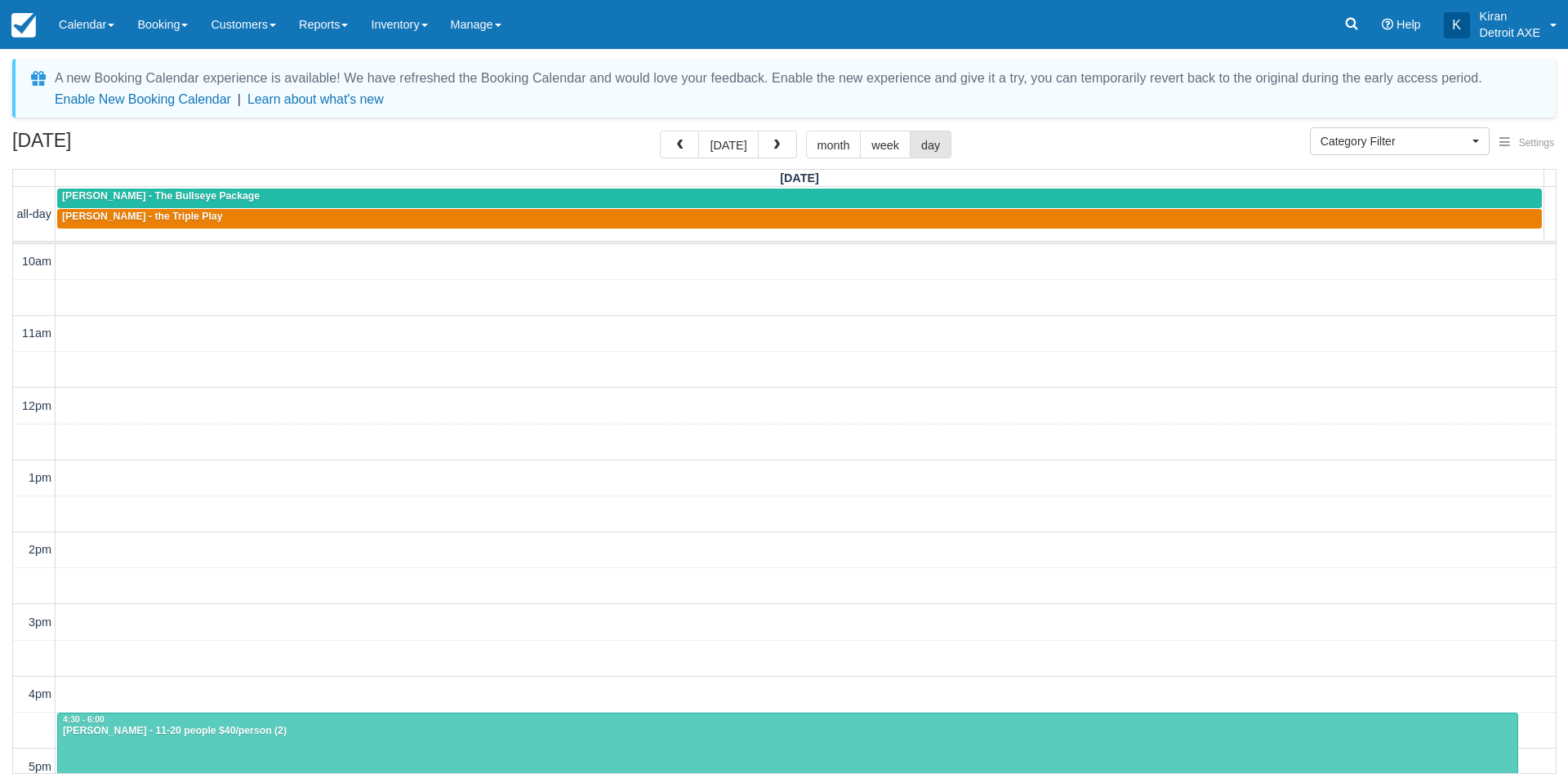
scroll to position [426, 0]
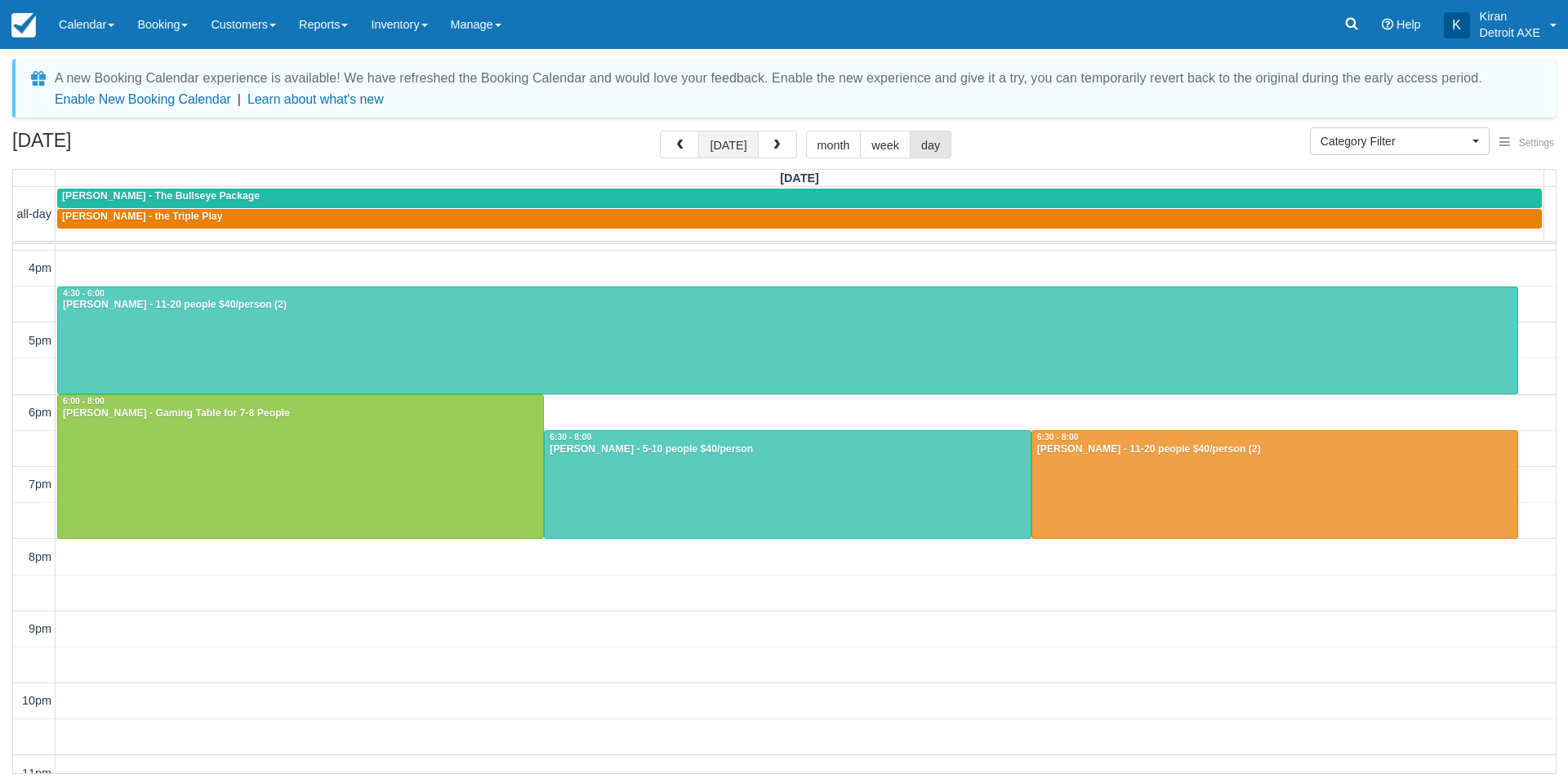
click at [737, 148] on button "today" at bounding box center [728, 145] width 59 height 28
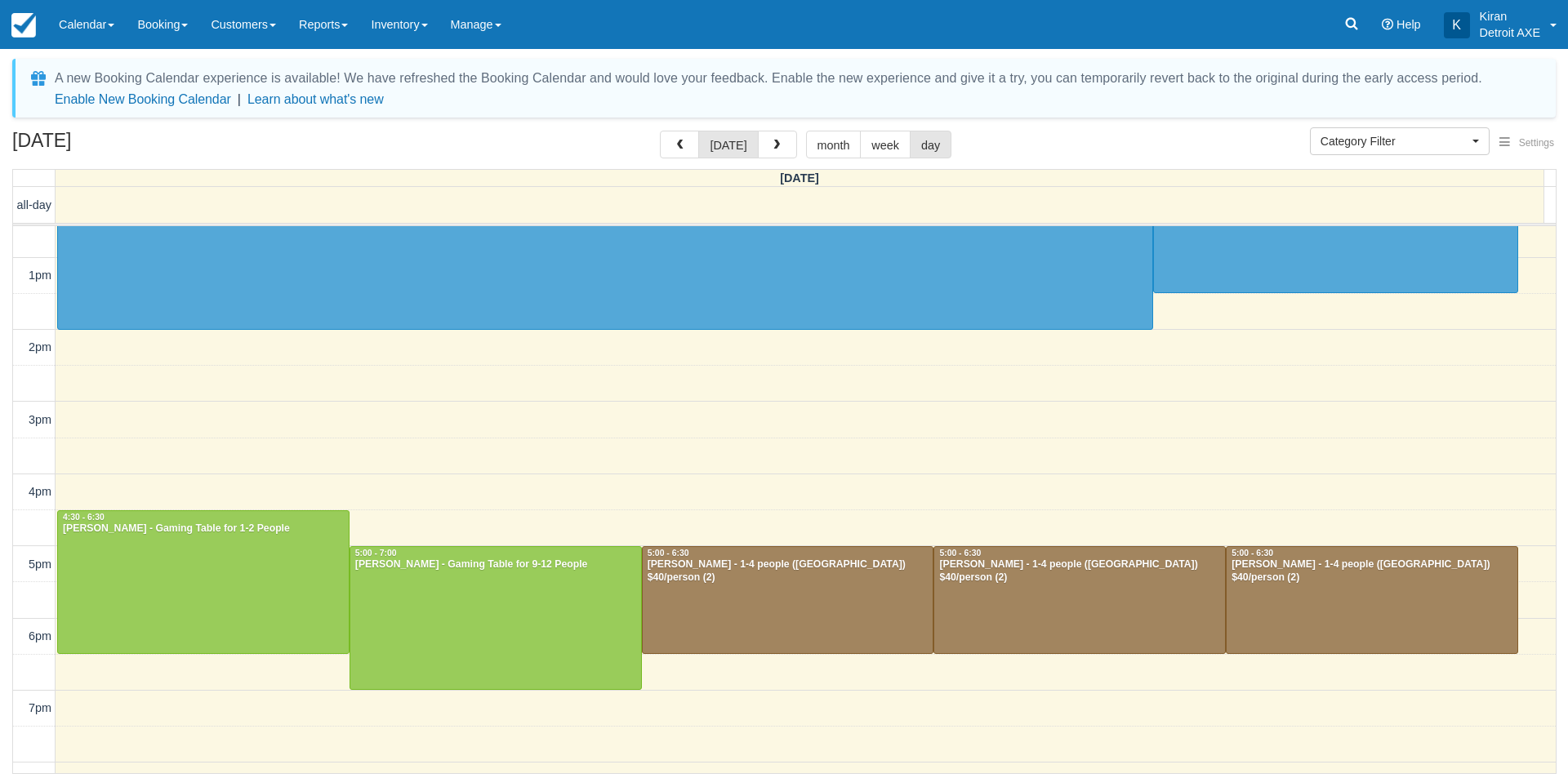
scroll to position [345, 0]
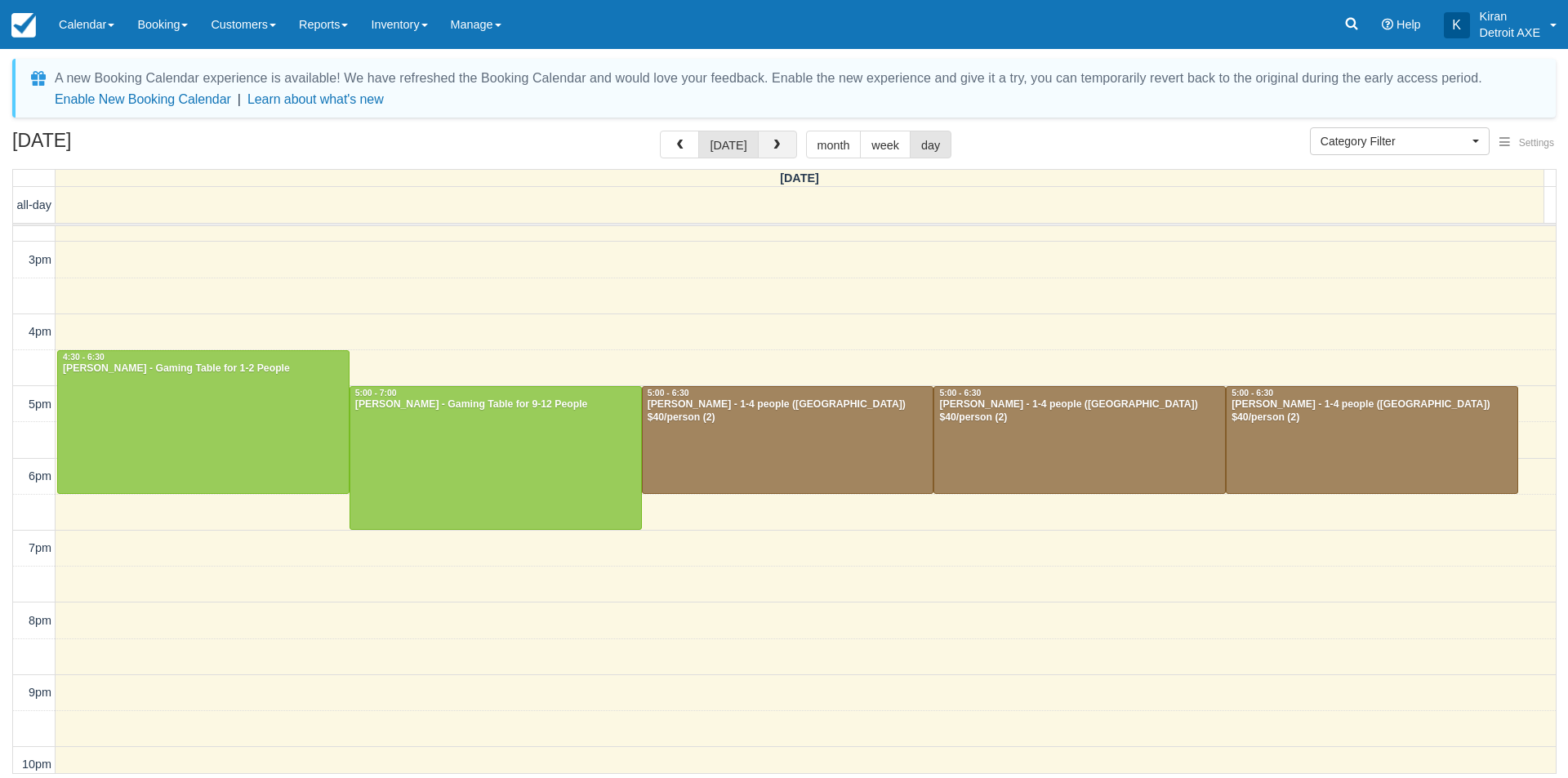
click at [774, 149] on span "button" at bounding box center [776, 145] width 11 height 11
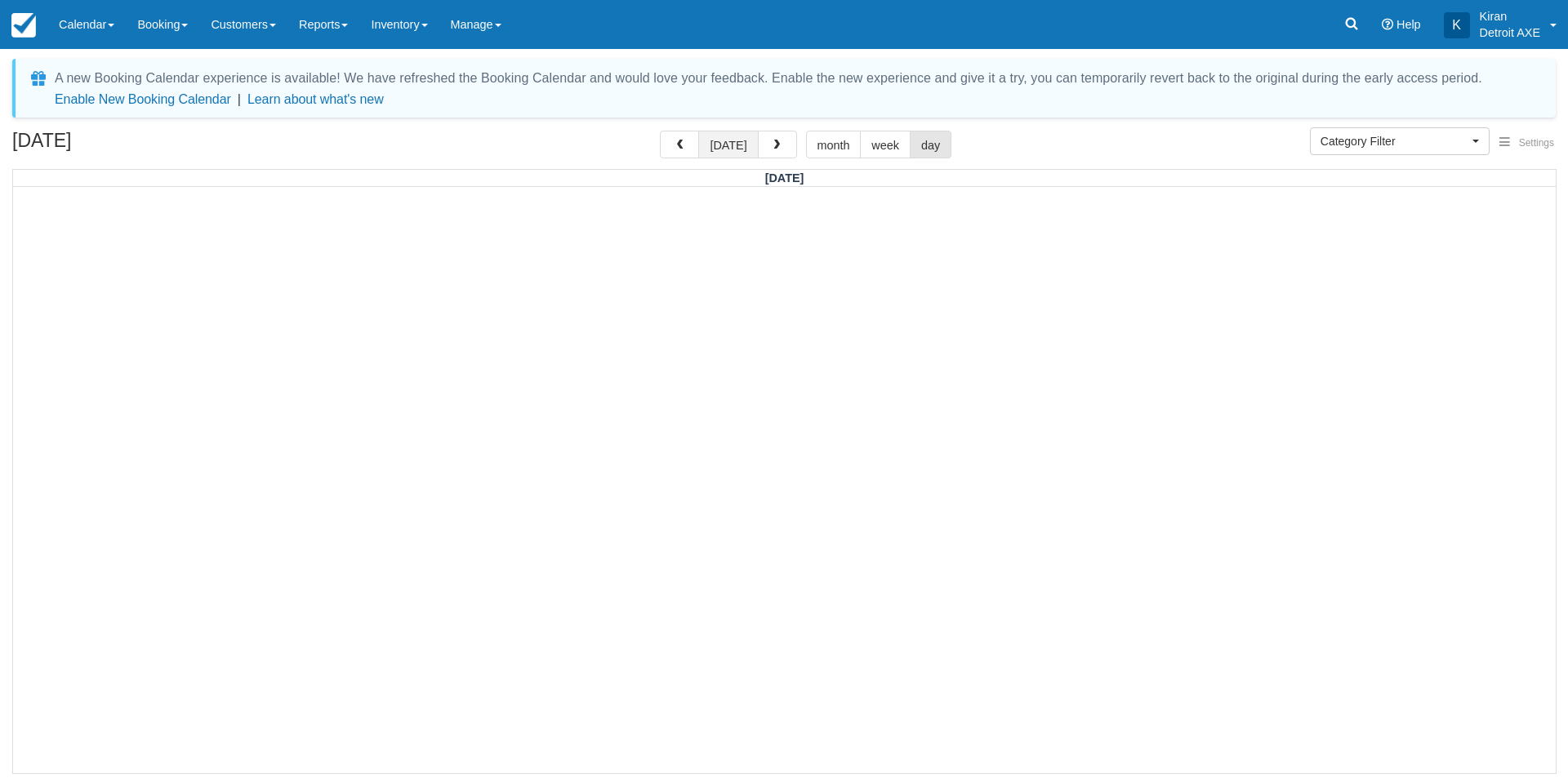
click at [737, 145] on button "today" at bounding box center [728, 145] width 59 height 28
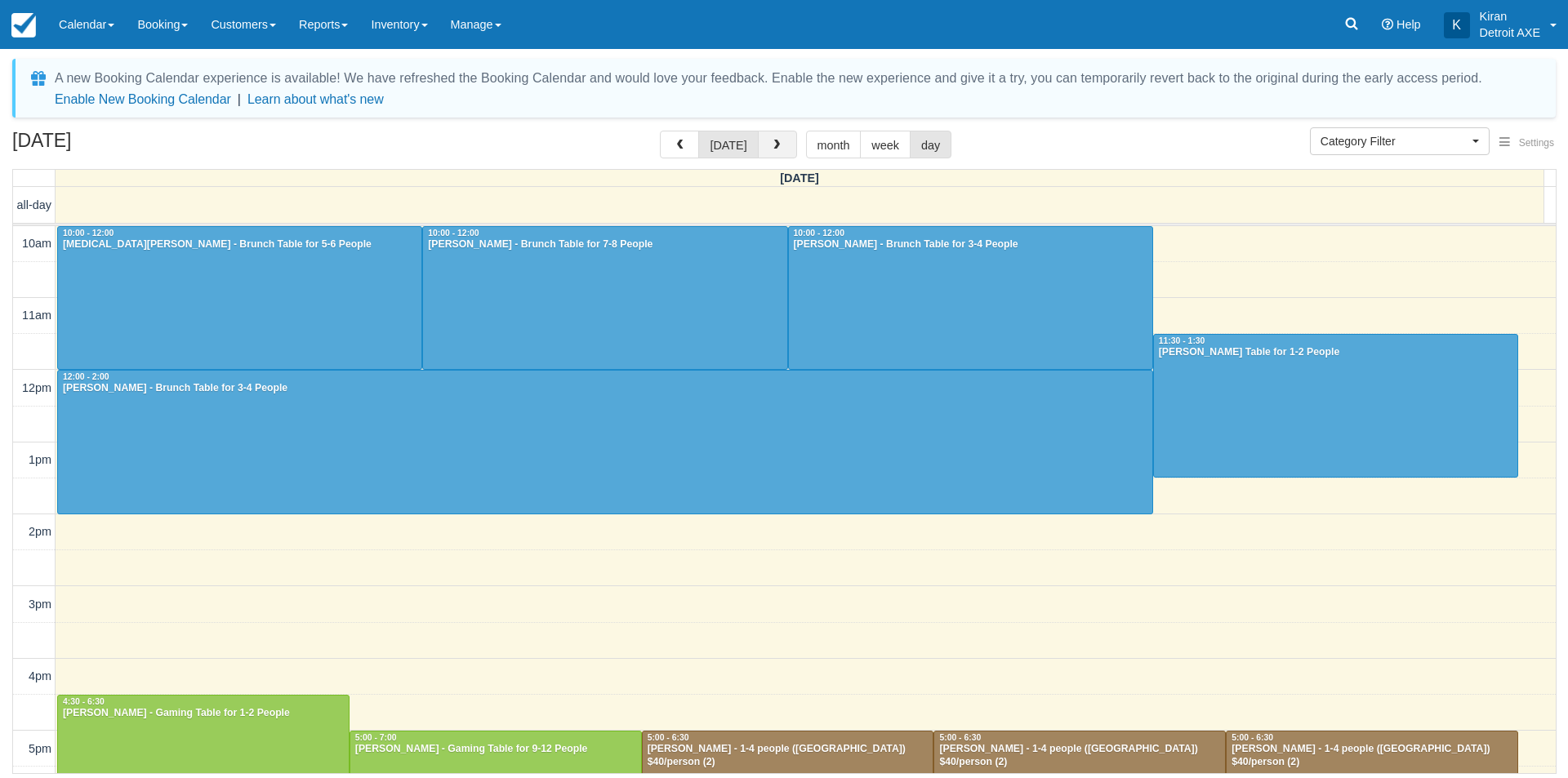
scroll to position [426, 0]
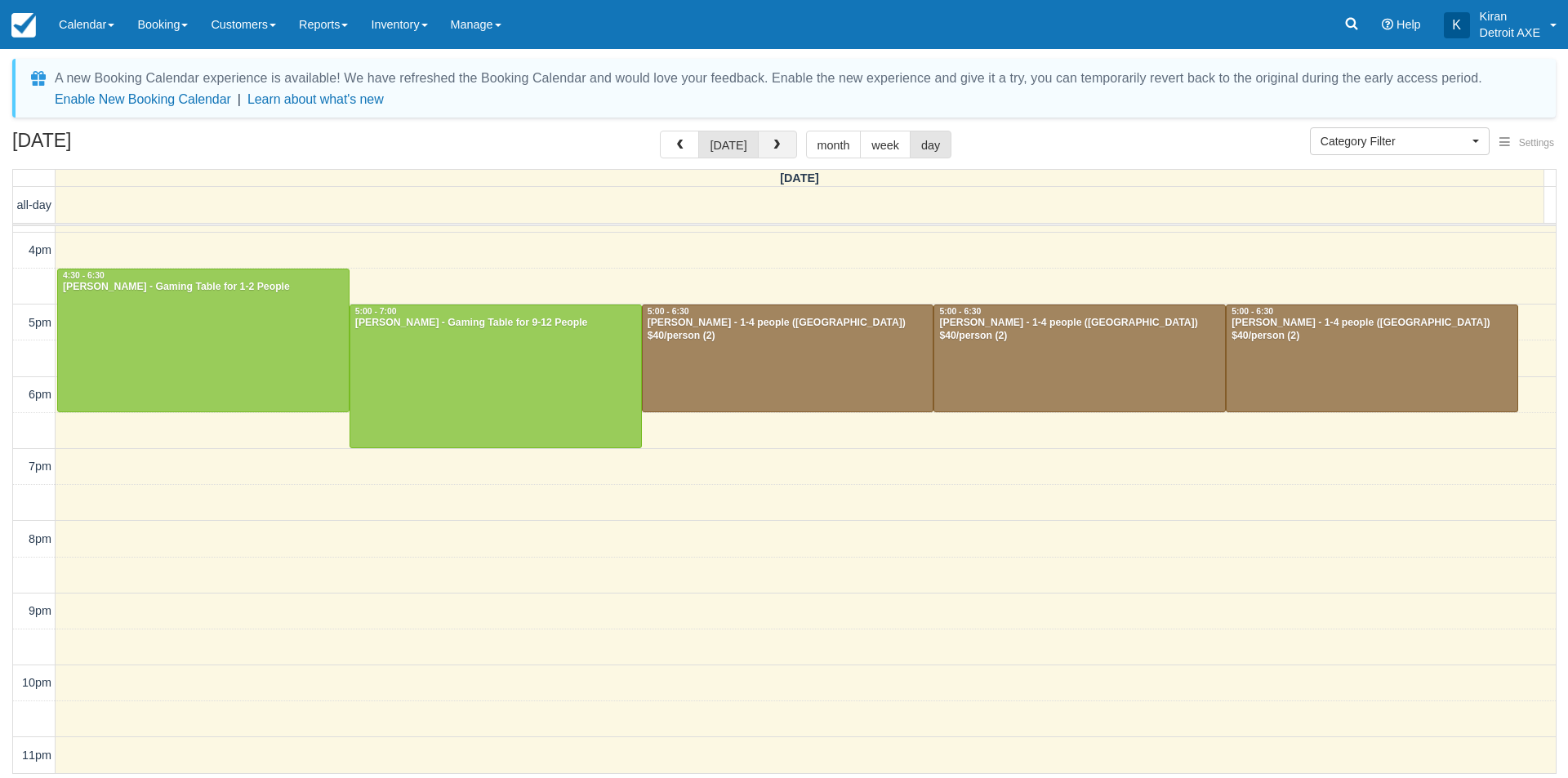
click at [779, 146] on button "button" at bounding box center [777, 145] width 39 height 28
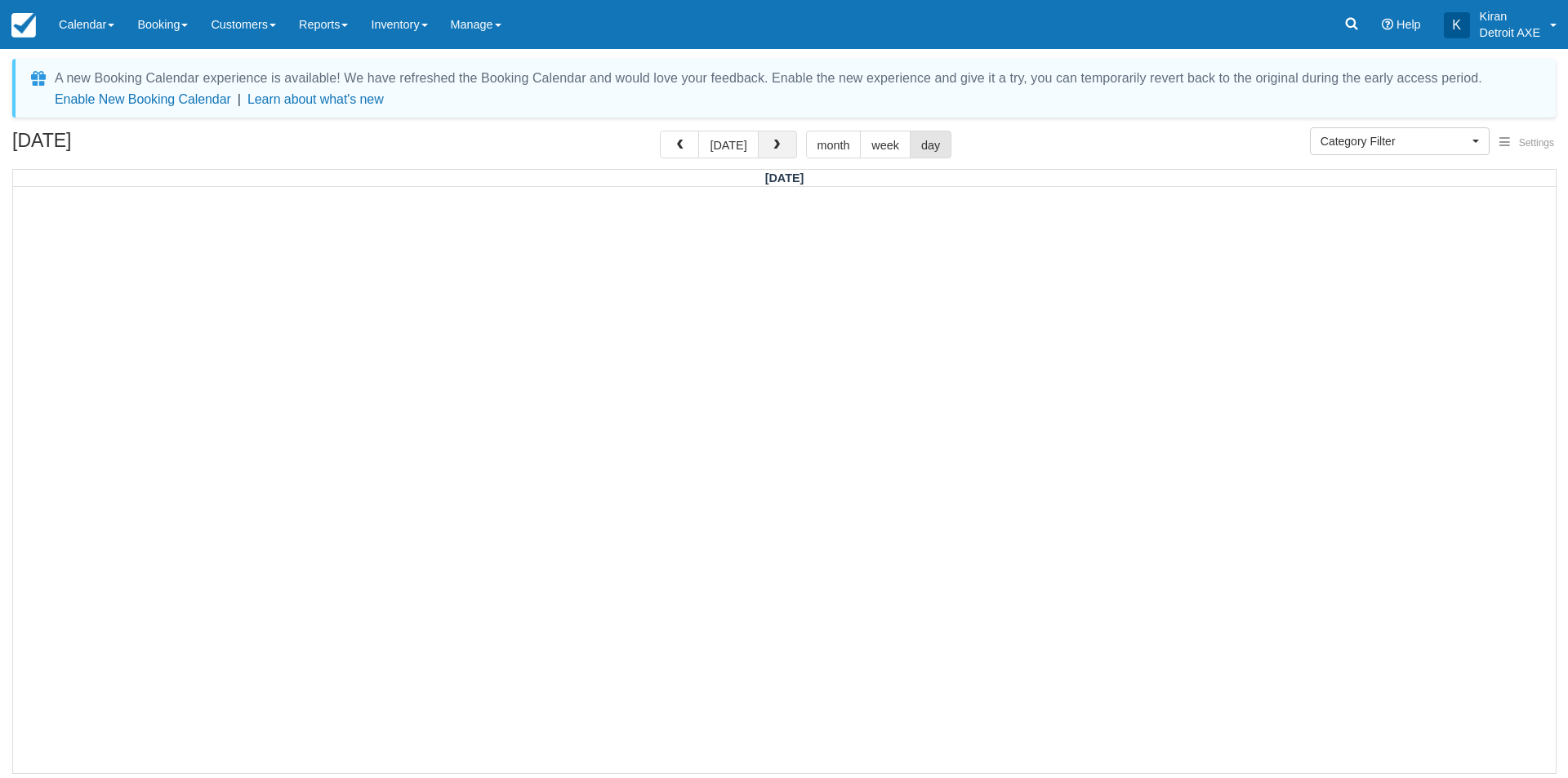
click at [779, 146] on button "button" at bounding box center [777, 145] width 39 height 28
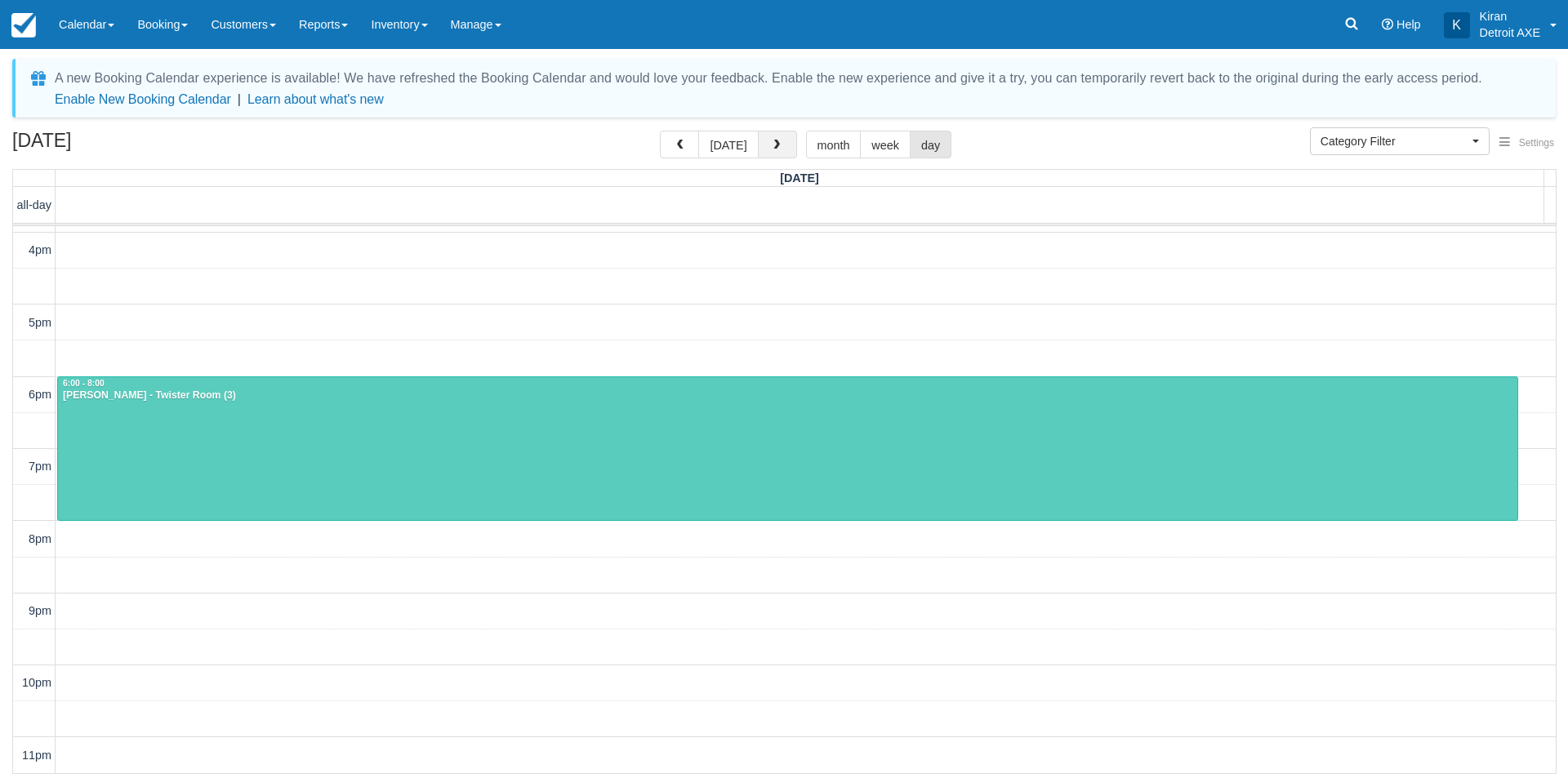
click at [779, 146] on button "button" at bounding box center [777, 145] width 39 height 28
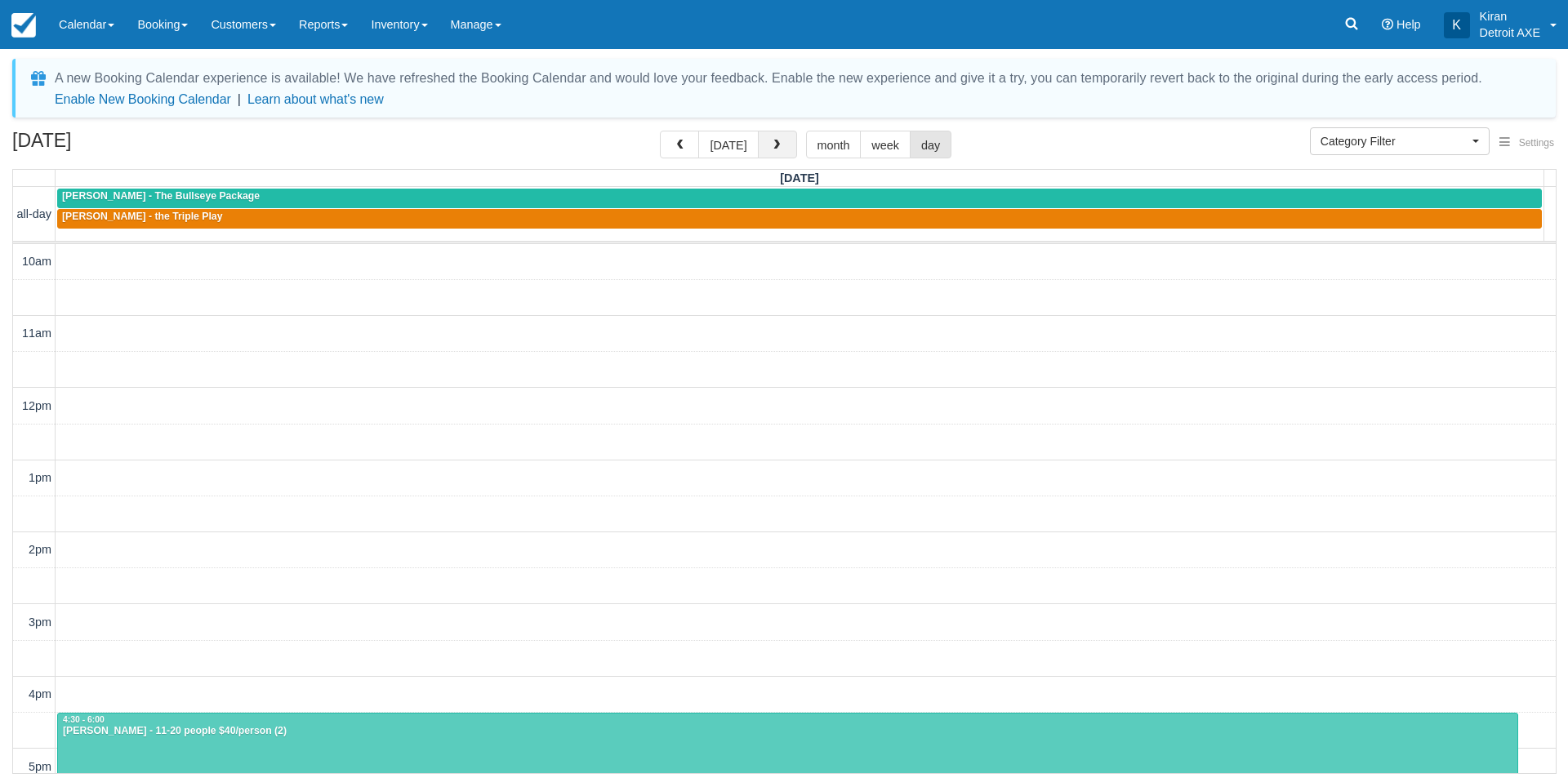
click at [779, 146] on button "button" at bounding box center [777, 145] width 39 height 28
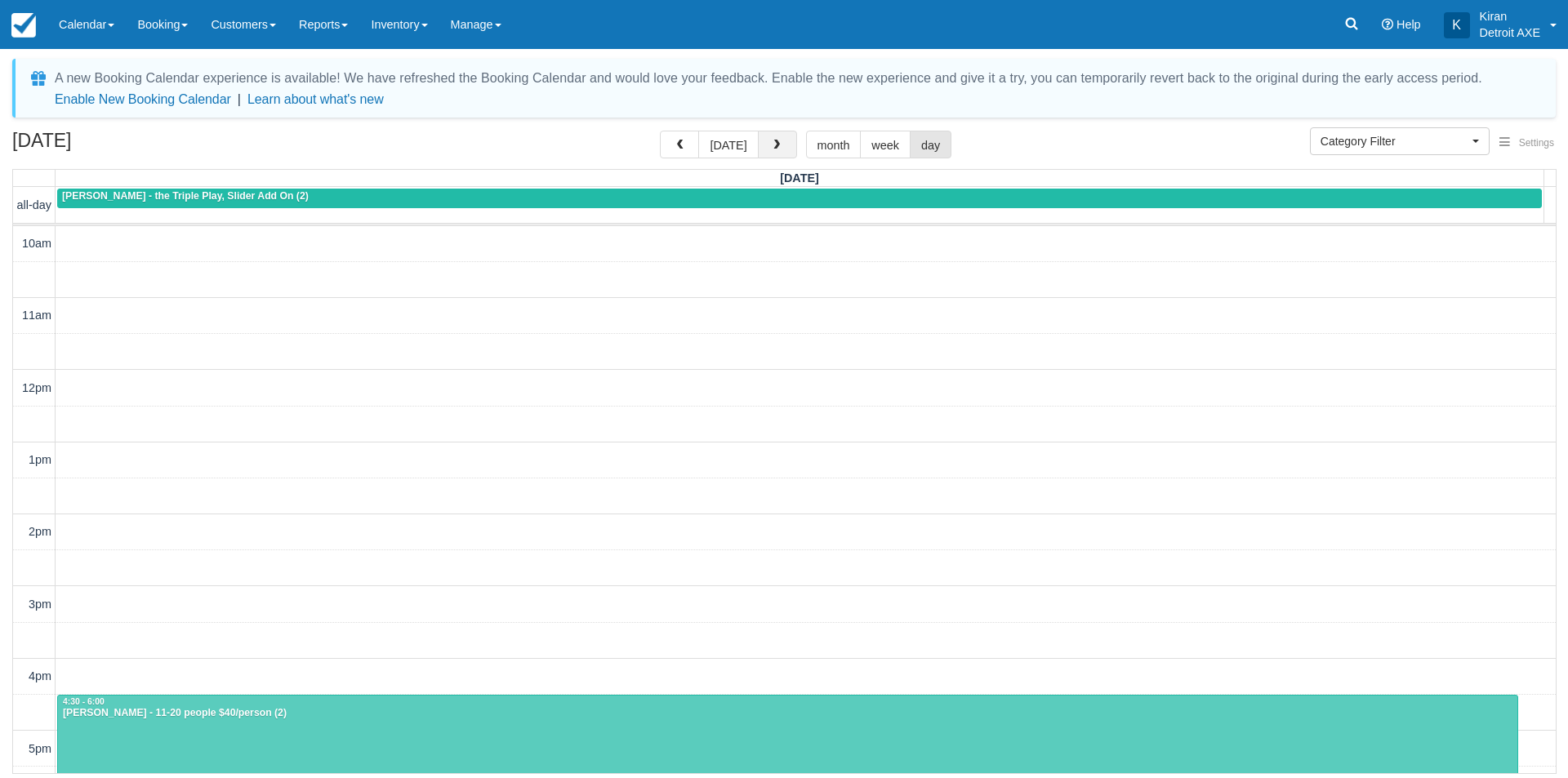
scroll to position [426, 0]
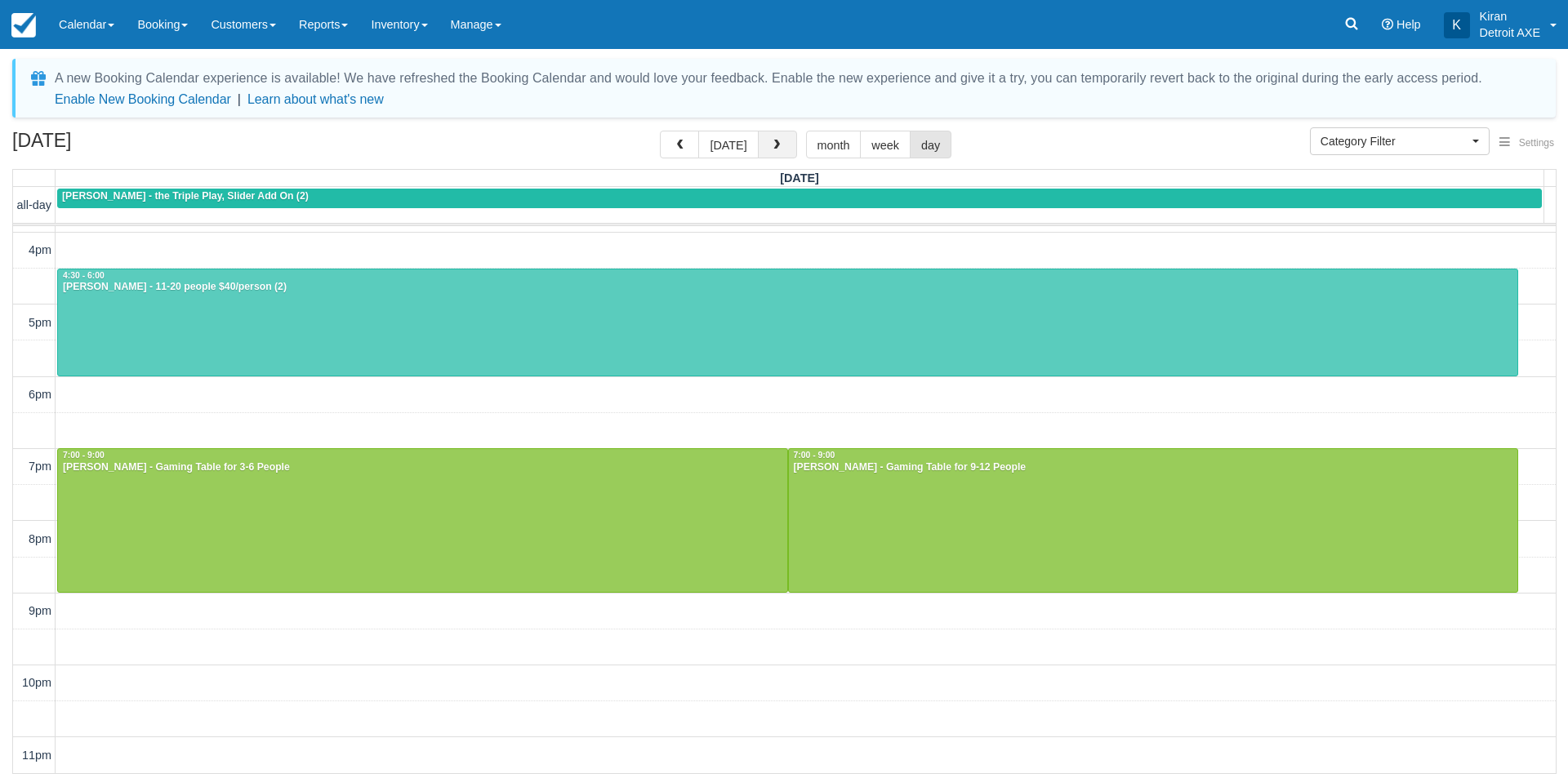
click at [779, 146] on button "button" at bounding box center [777, 145] width 39 height 28
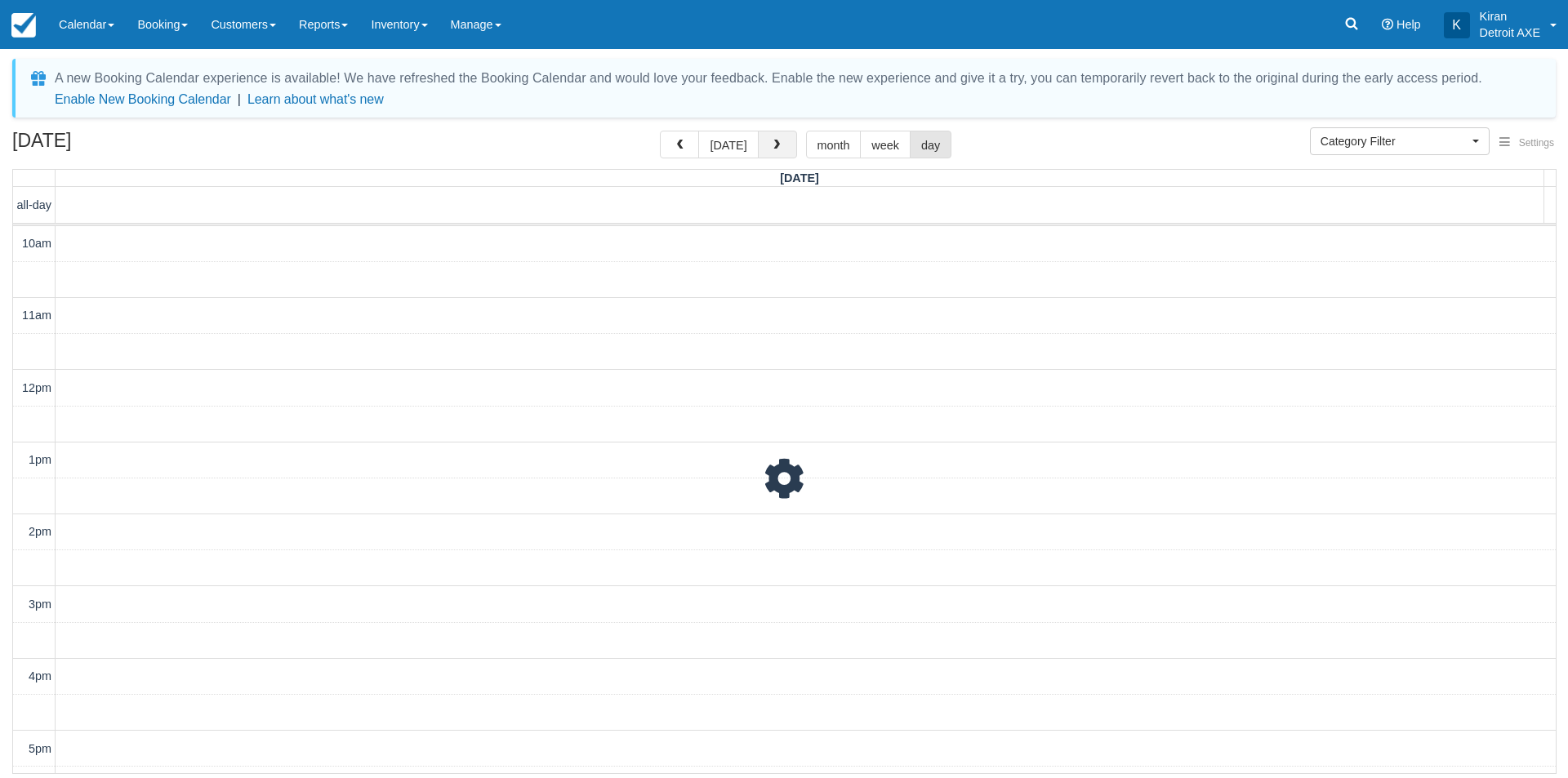
scroll to position [426, 0]
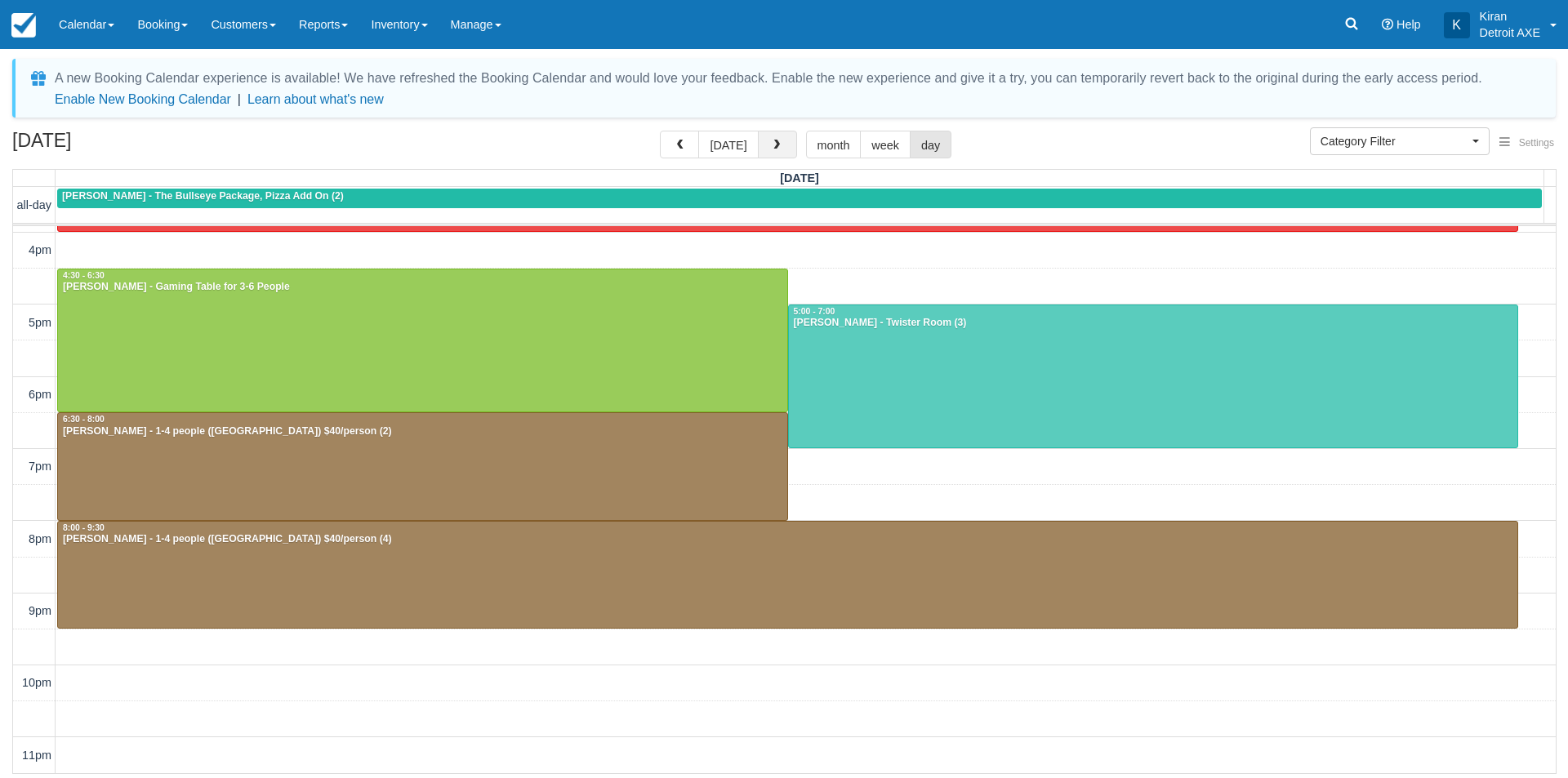
click at [779, 146] on button "button" at bounding box center [777, 145] width 39 height 28
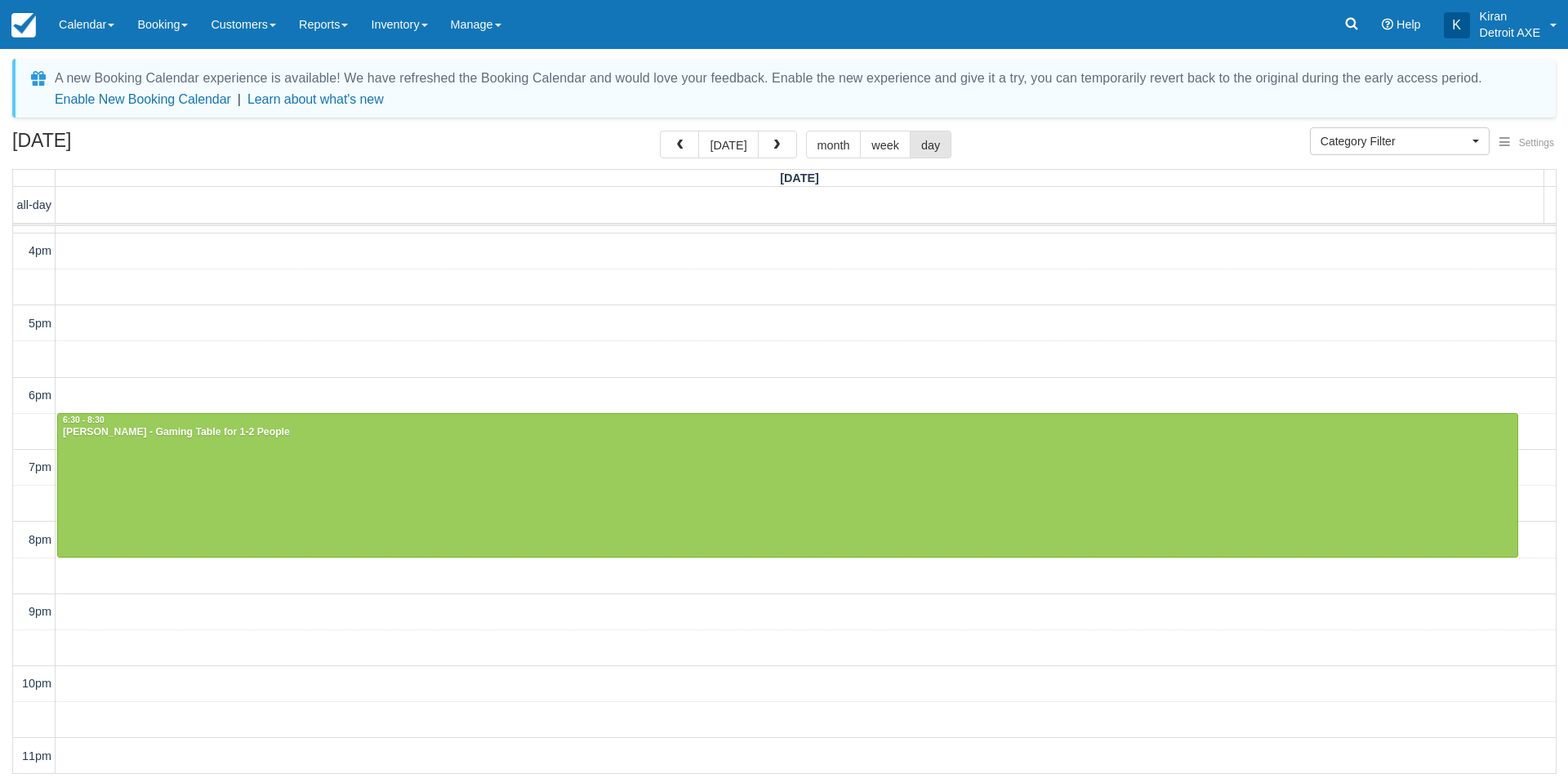
scroll to position [426, 0]
